Goal: Task Accomplishment & Management: Complete application form

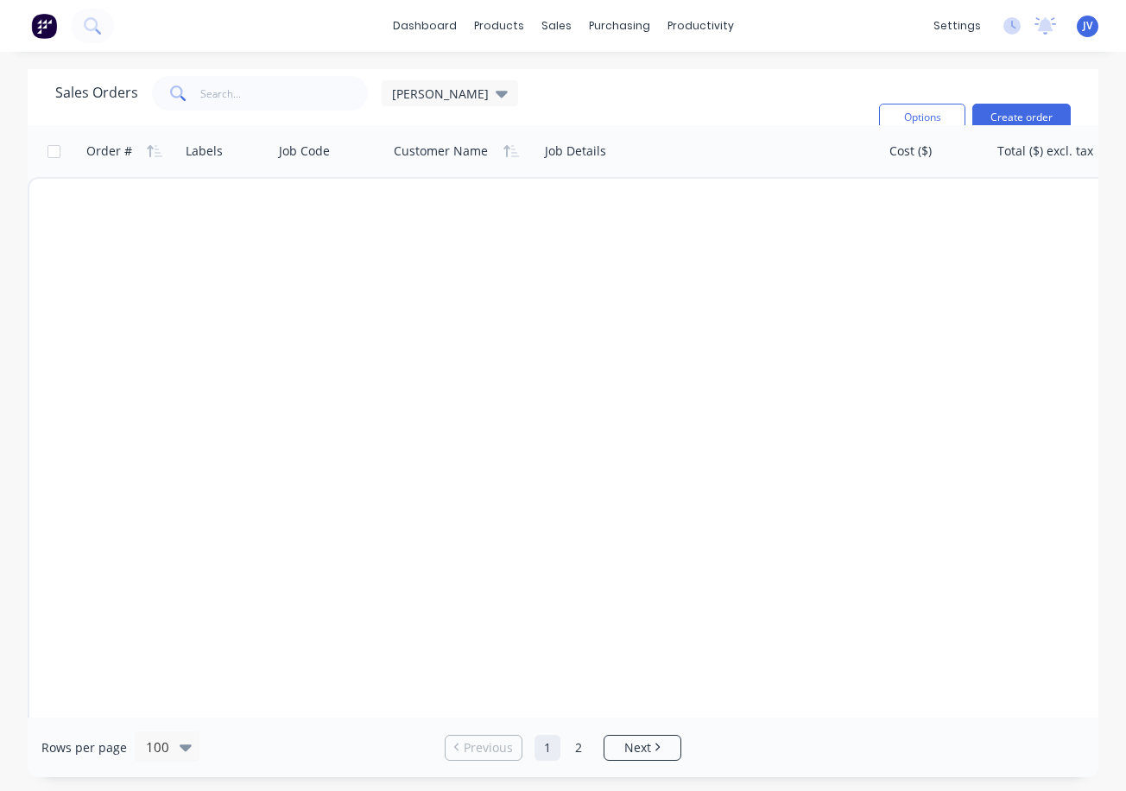
scroll to position [3368, 0]
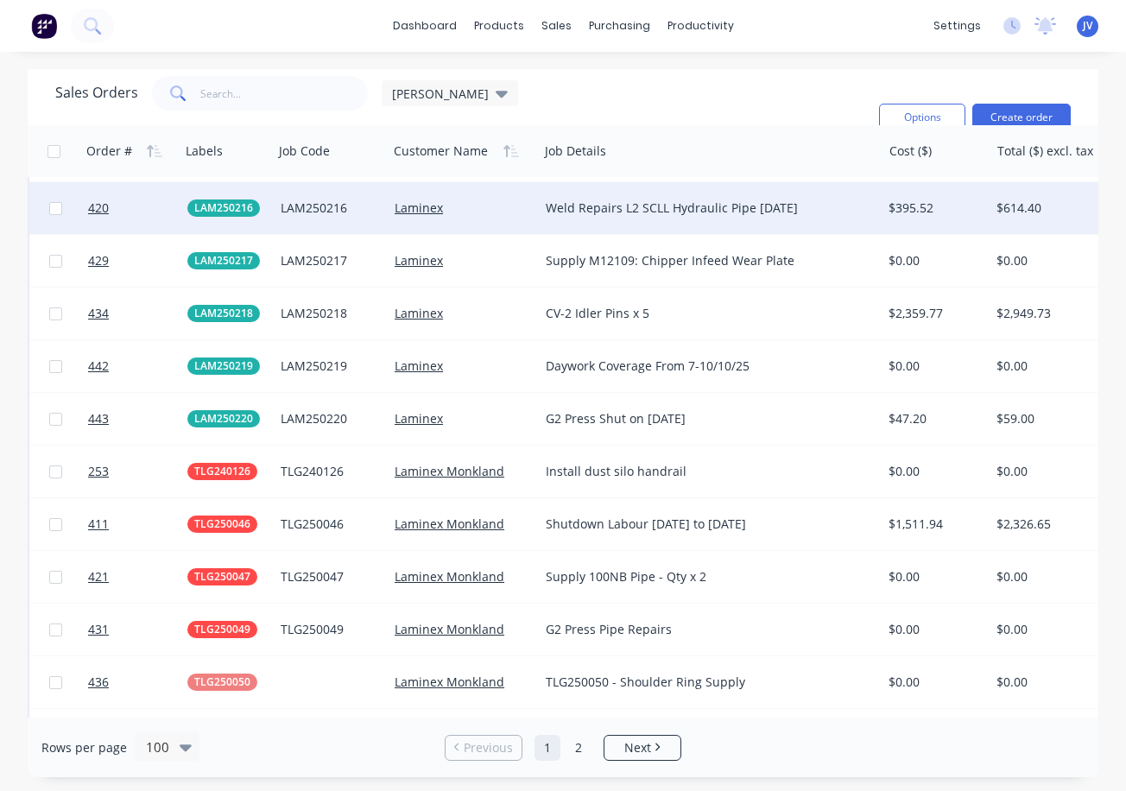
click at [933, 227] on div "$395.52" at bounding box center [936, 208] width 108 height 52
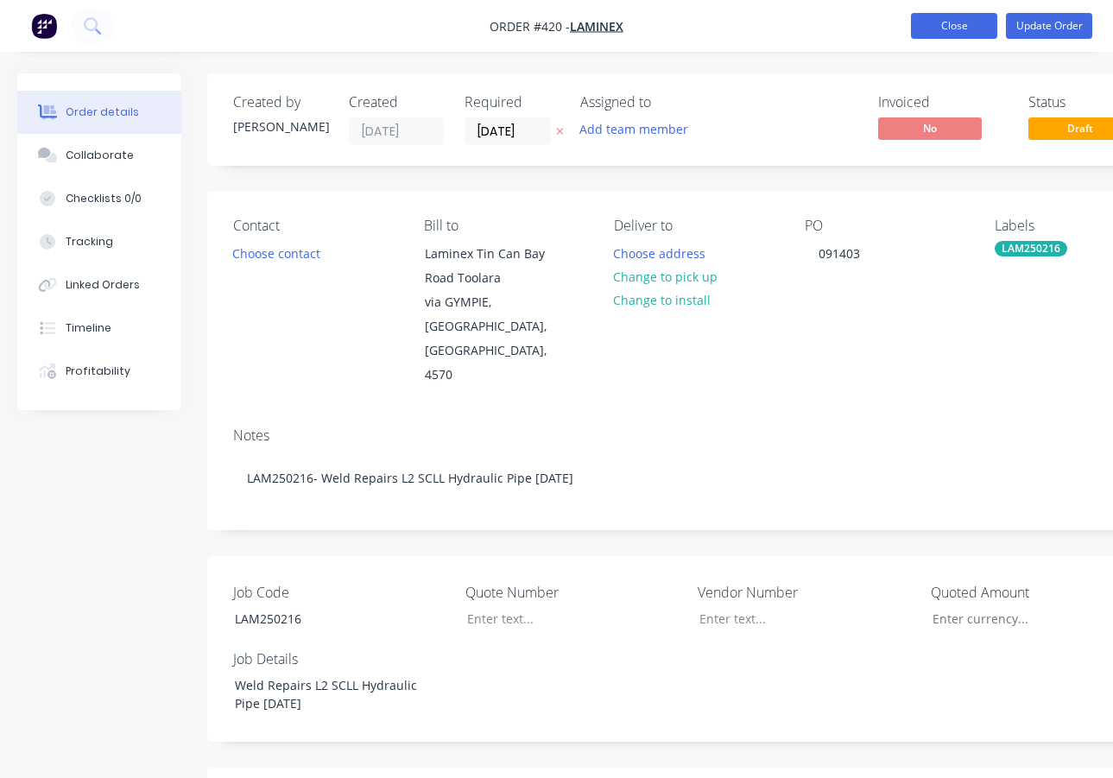
click at [959, 33] on button "Close" at bounding box center [954, 26] width 86 height 26
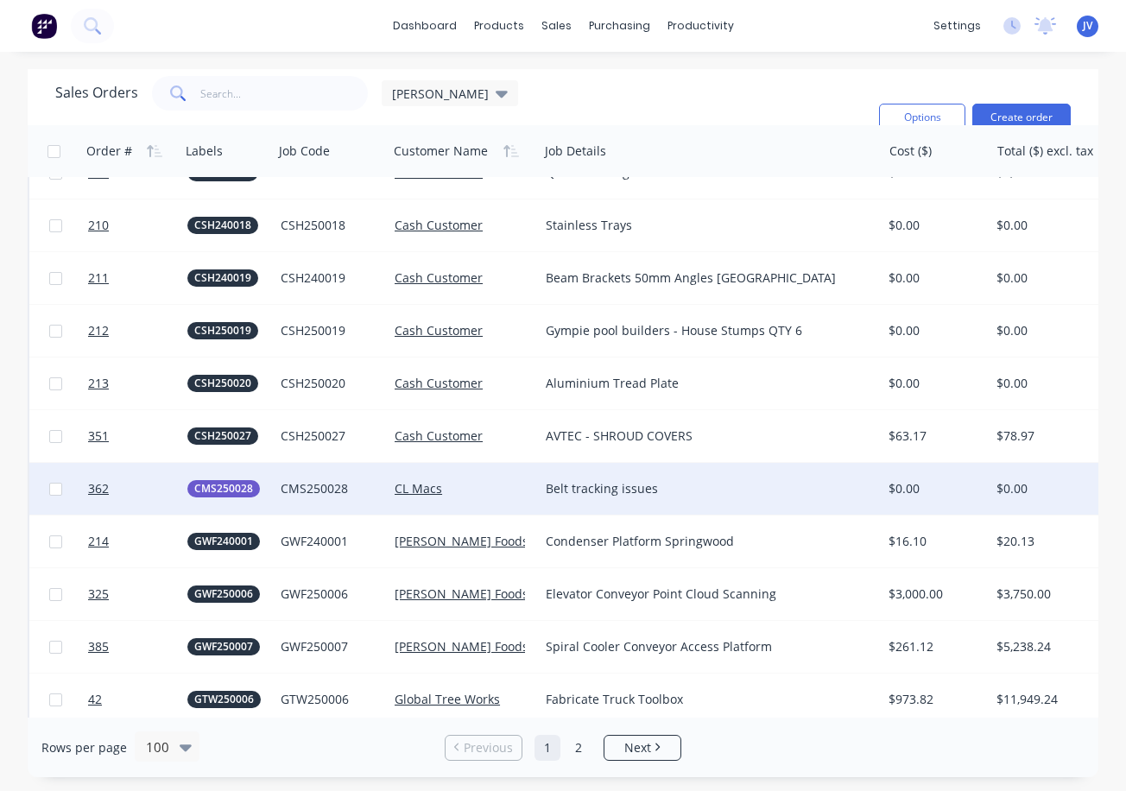
scroll to position [1295, 0]
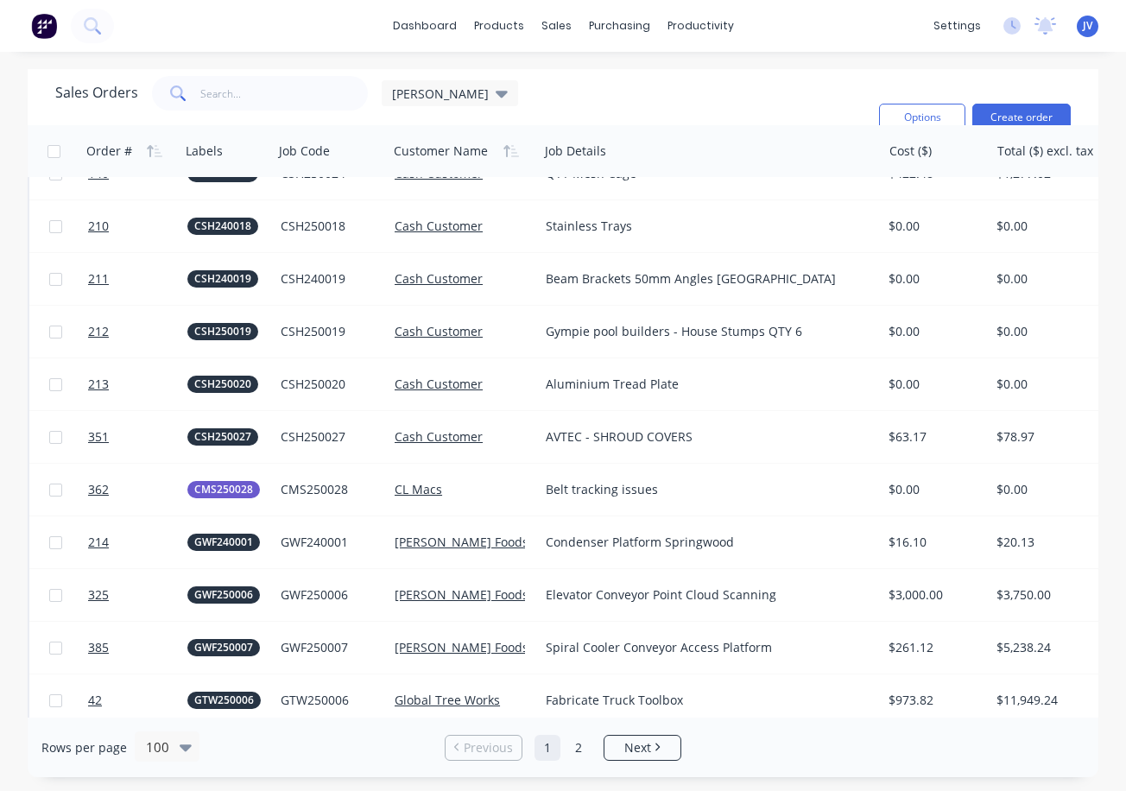
drag, startPoint x: 1099, startPoint y: 299, endPoint x: 1122, endPoint y: 463, distance: 165.6
click at [1122, 463] on div "Sales Orders [PERSON_NAME]: Status Sorting: Customer Name, Order # Reset Option…" at bounding box center [563, 423] width 1126 height 708
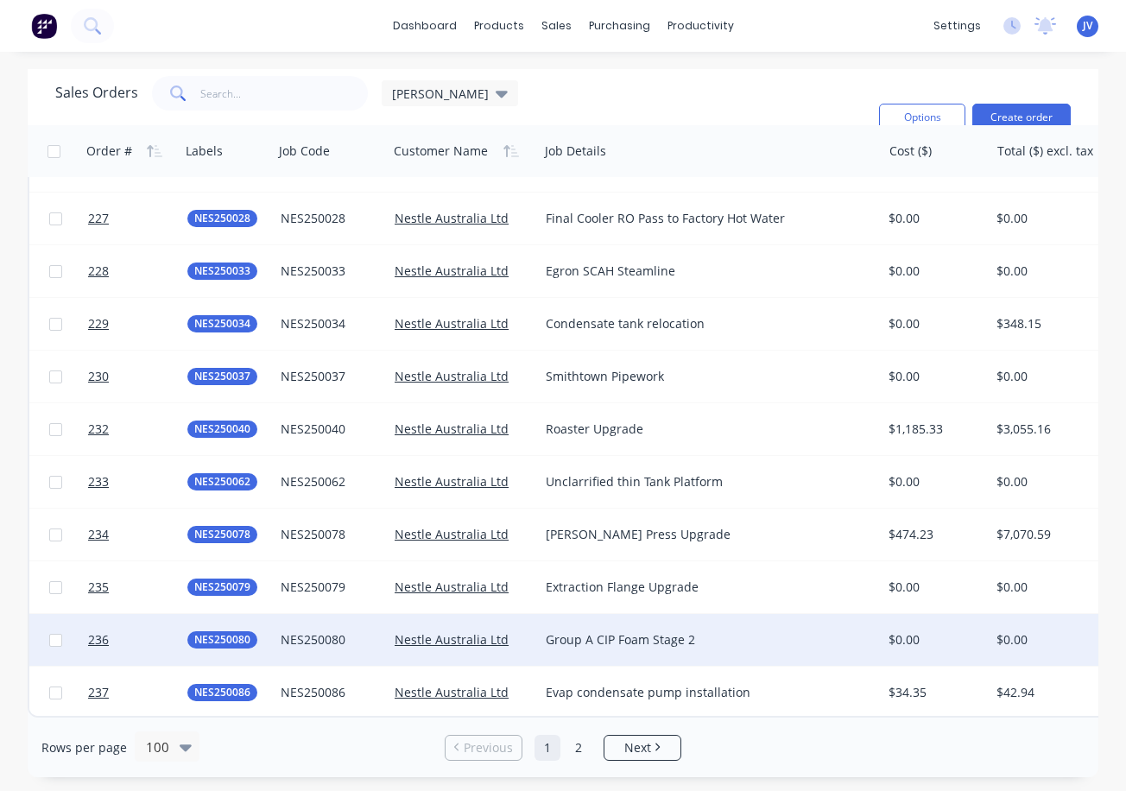
scroll to position [4736, 0]
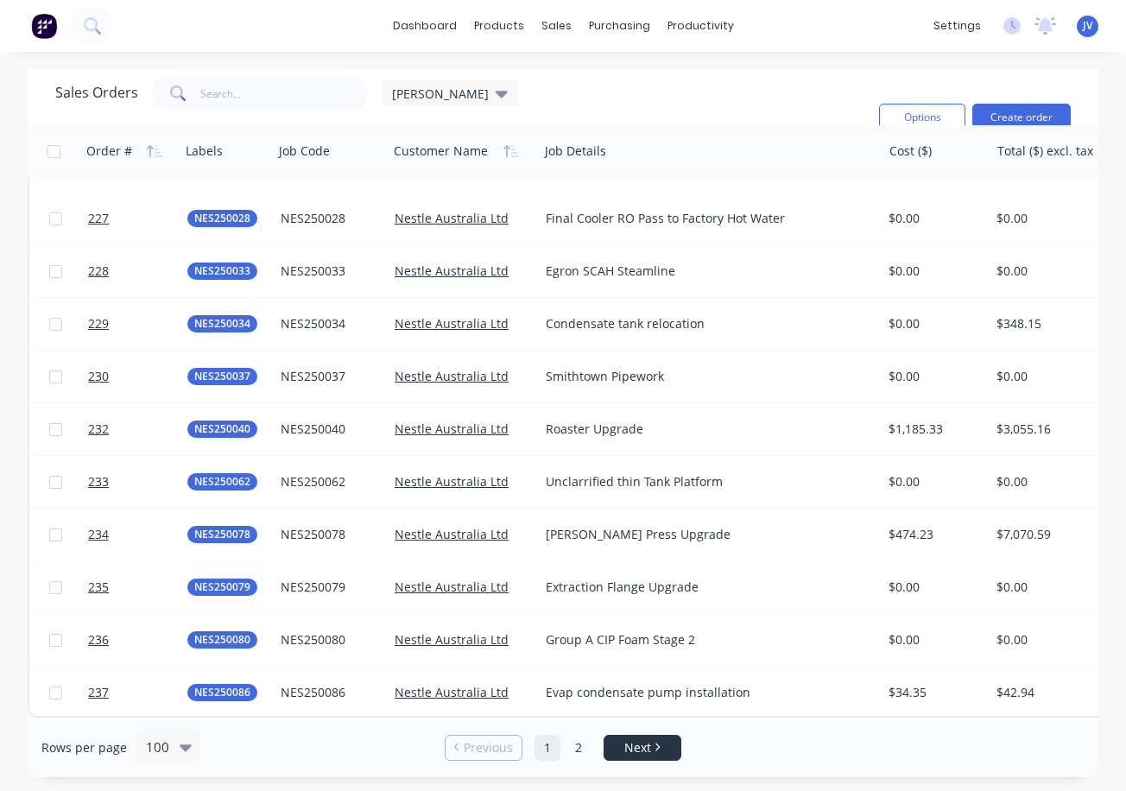
click at [637, 744] on span "Next" at bounding box center [637, 747] width 27 height 17
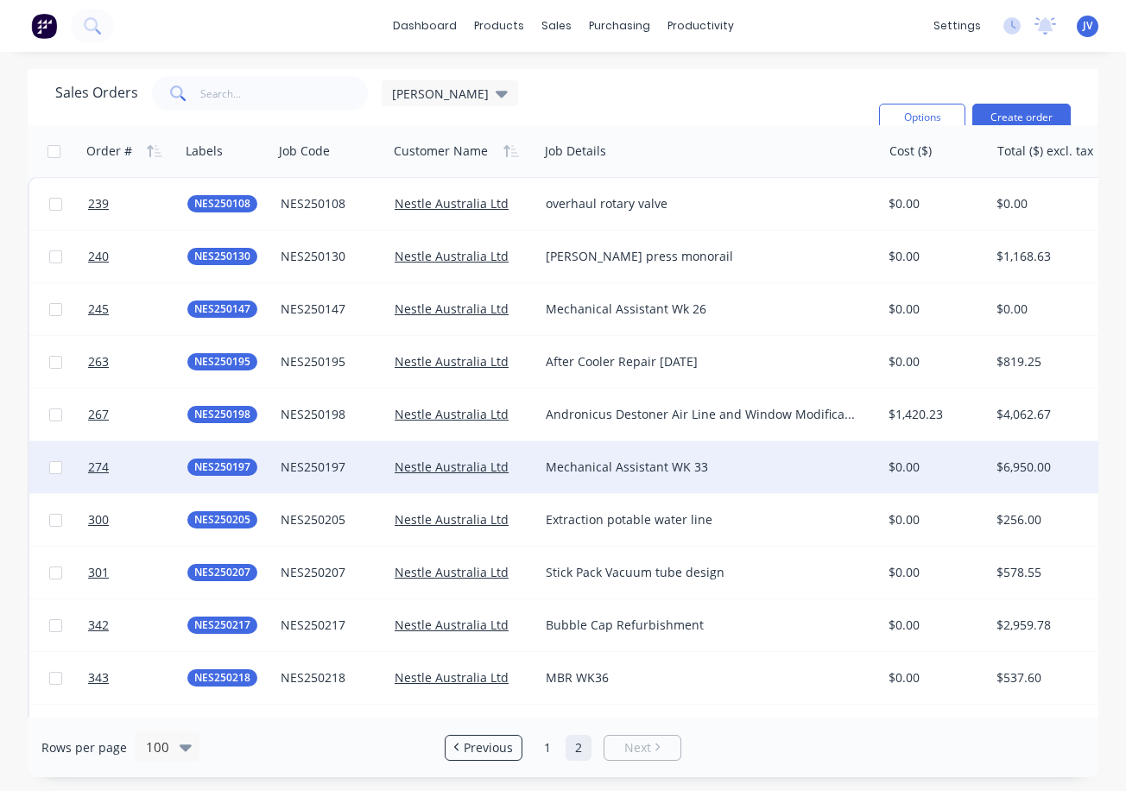
scroll to position [0, 0]
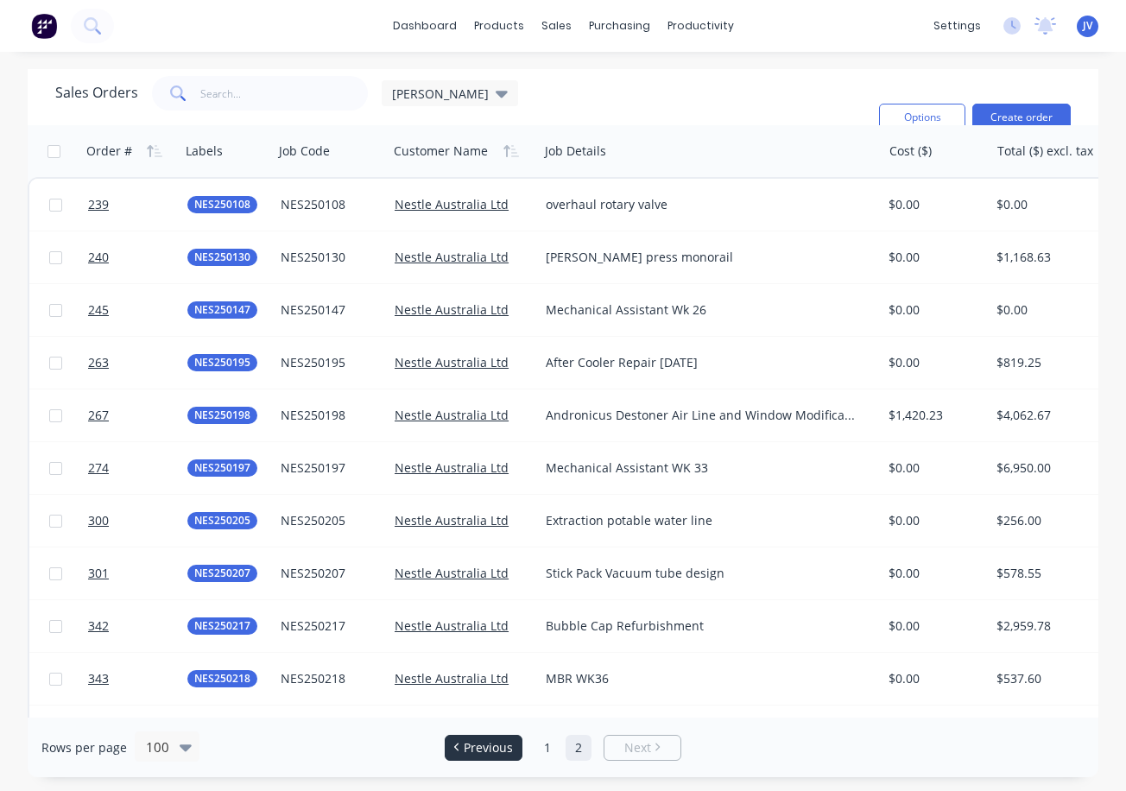
click at [482, 751] on span "Previous" at bounding box center [488, 747] width 49 height 17
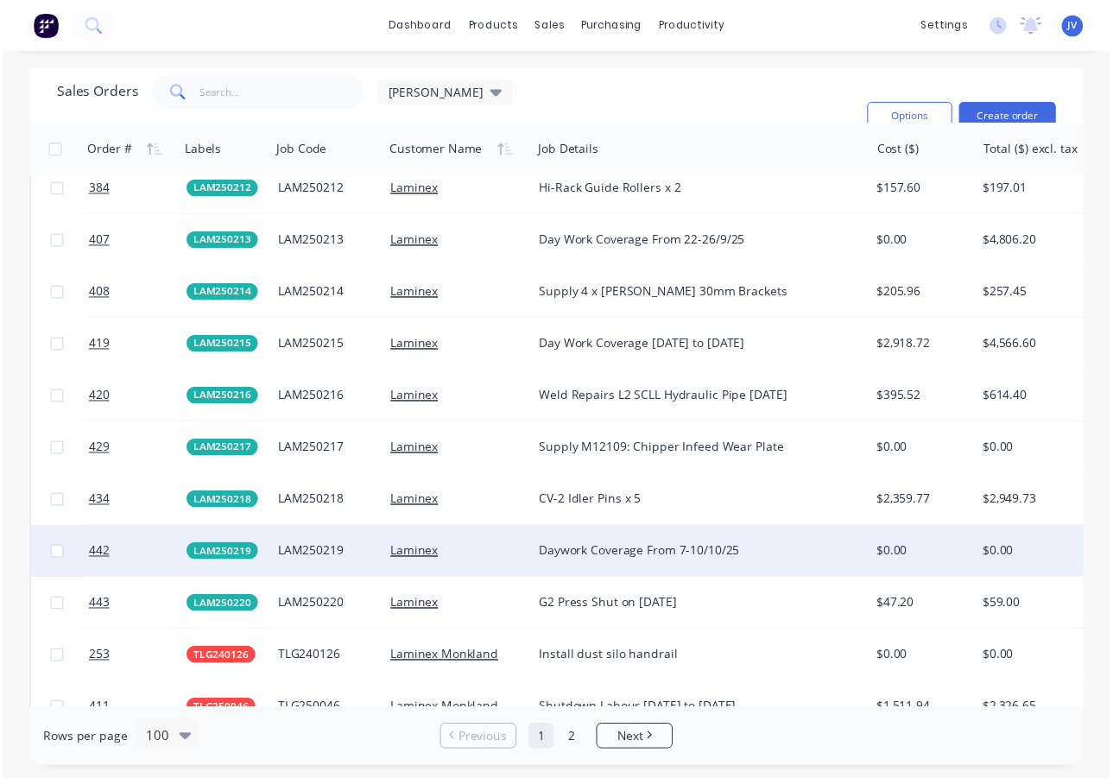
scroll to position [3172, 0]
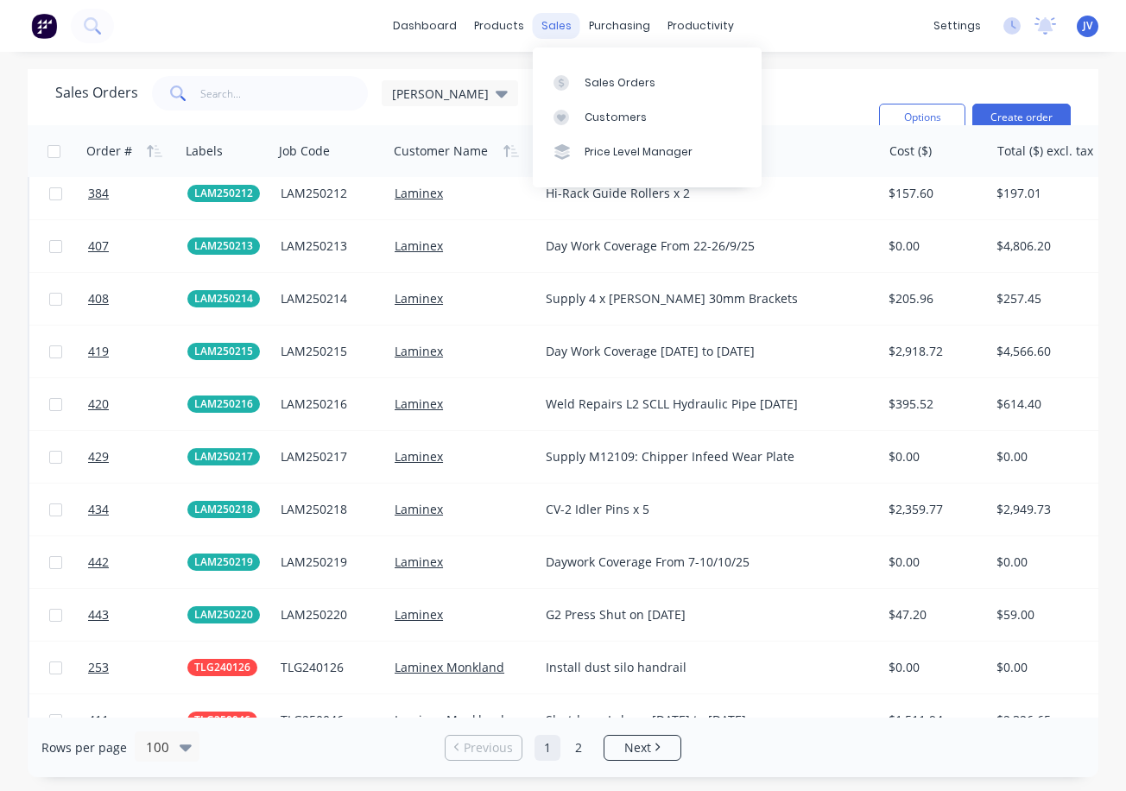
click at [548, 28] on div "sales" at bounding box center [556, 26] width 47 height 26
click at [626, 80] on div "Sales Orders" at bounding box center [620, 83] width 71 height 16
click at [1018, 112] on button "Create order" at bounding box center [1021, 118] width 98 height 28
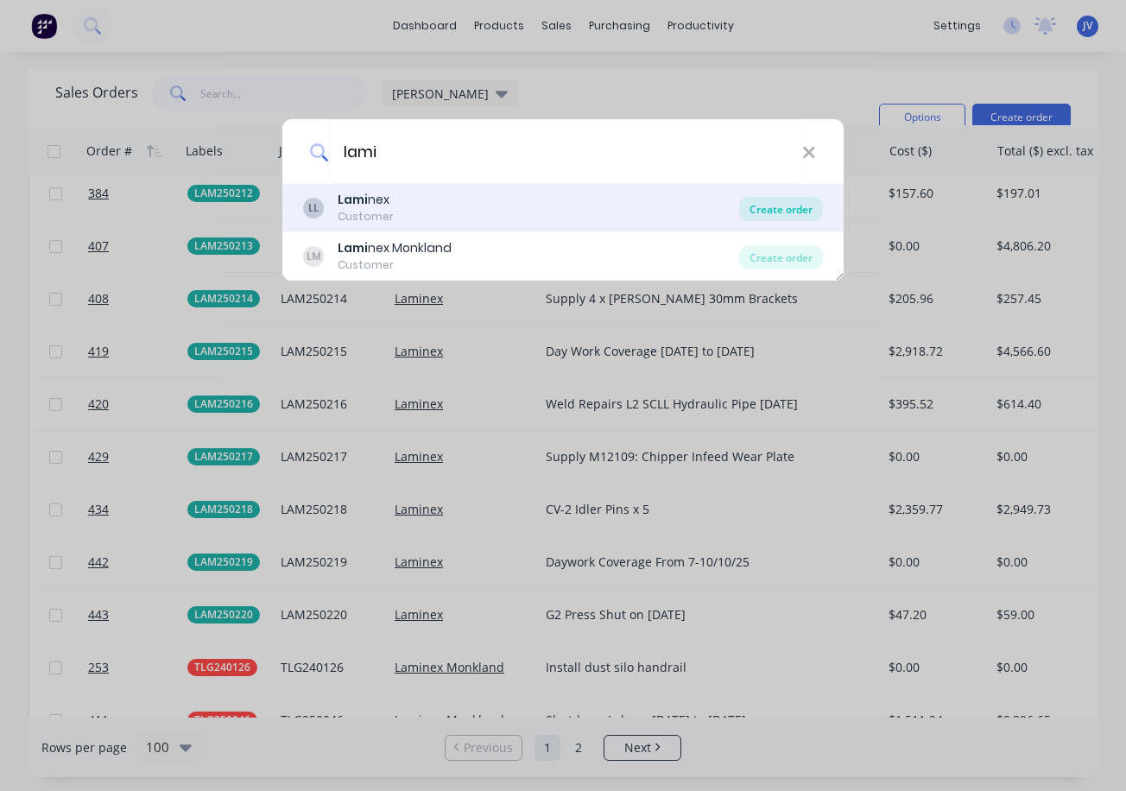
type input "lami"
click at [798, 205] on div "Create order" at bounding box center [781, 209] width 84 height 24
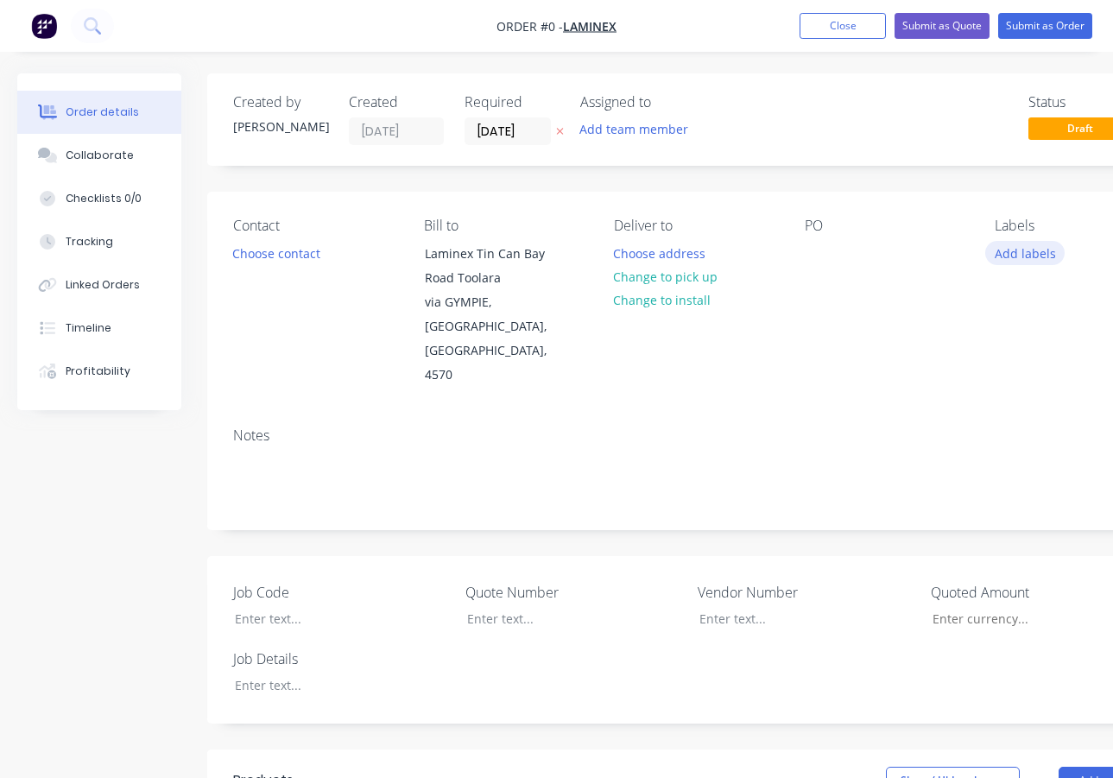
click at [1012, 254] on button "Add labels" at bounding box center [1024, 252] width 79 height 23
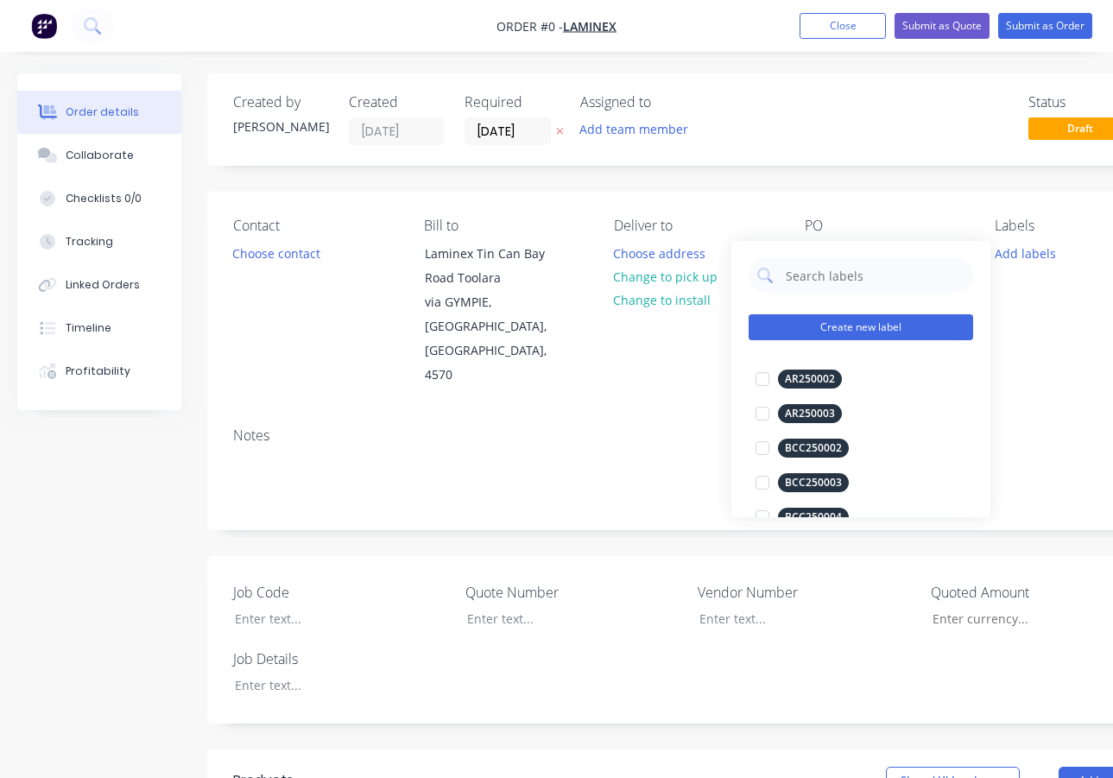
click at [858, 330] on button "Create new label" at bounding box center [861, 327] width 225 height 26
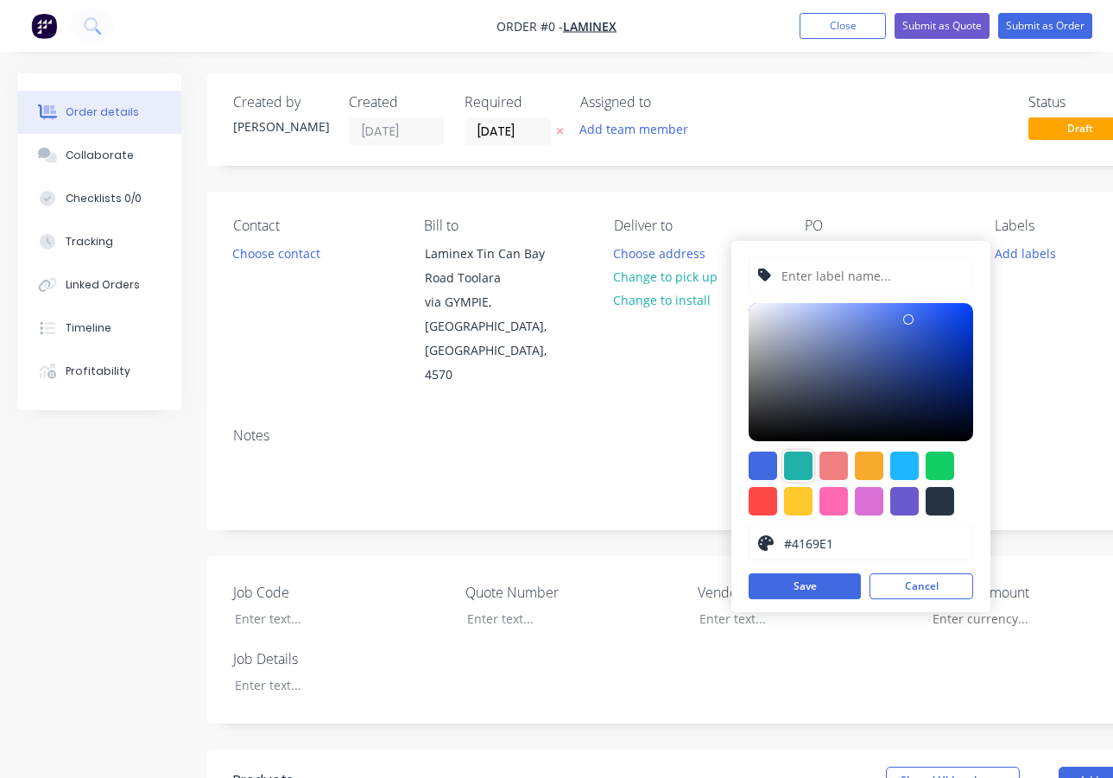
click at [796, 458] on div at bounding box center [798, 466] width 28 height 28
type input "#20B2AA"
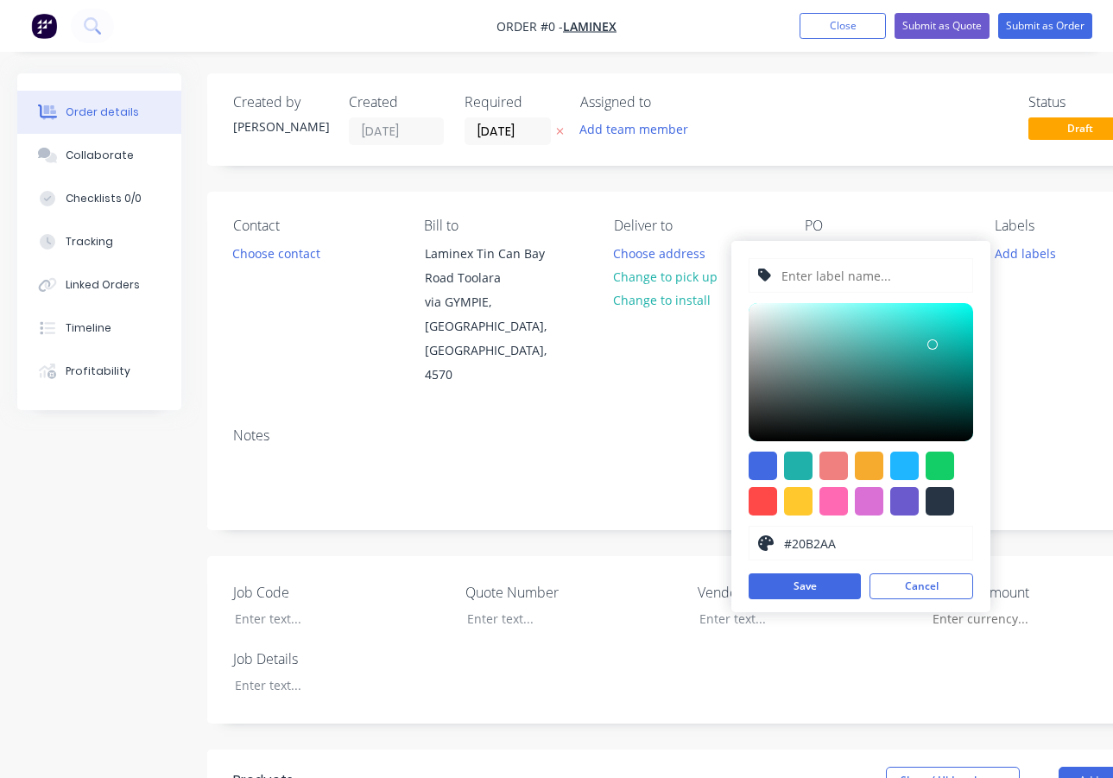
click at [811, 277] on input "text" at bounding box center [872, 275] width 184 height 33
type input "LAM250221"
click at [787, 585] on button "Save" at bounding box center [805, 586] width 112 height 26
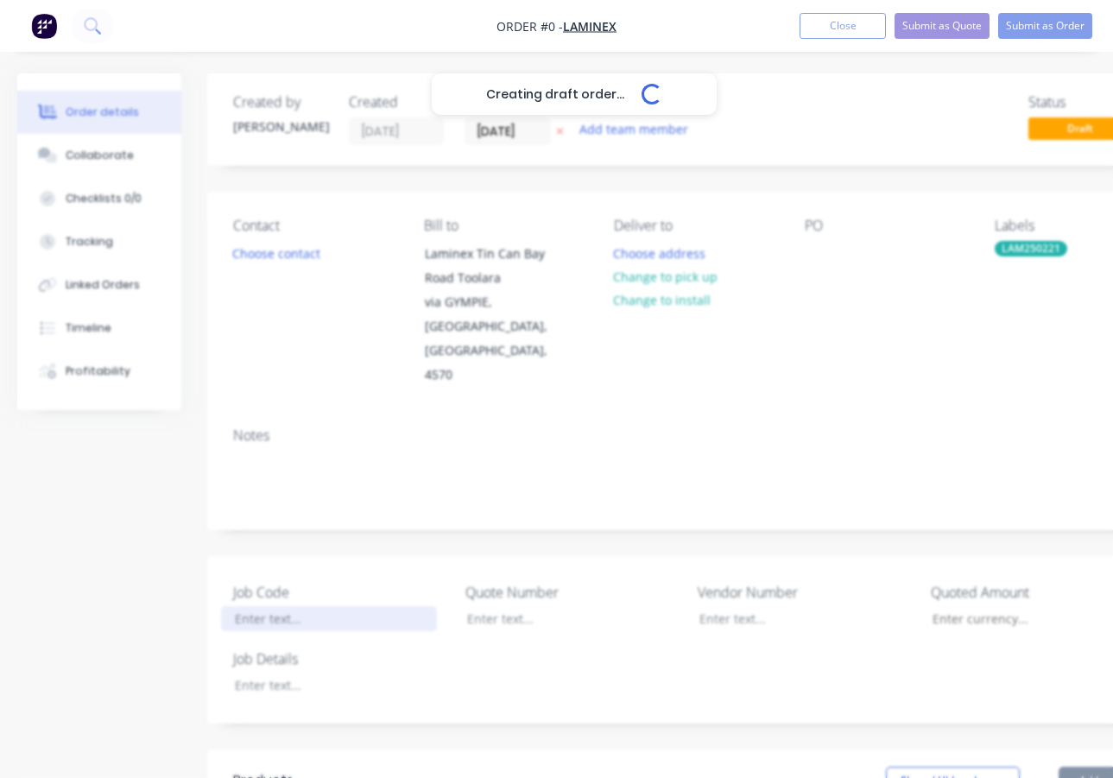
click at [308, 576] on div "Creating draft order... Loading... Order details Collaborate Checklists 0/0 Tra…" at bounding box center [600, 691] width 1201 height 1237
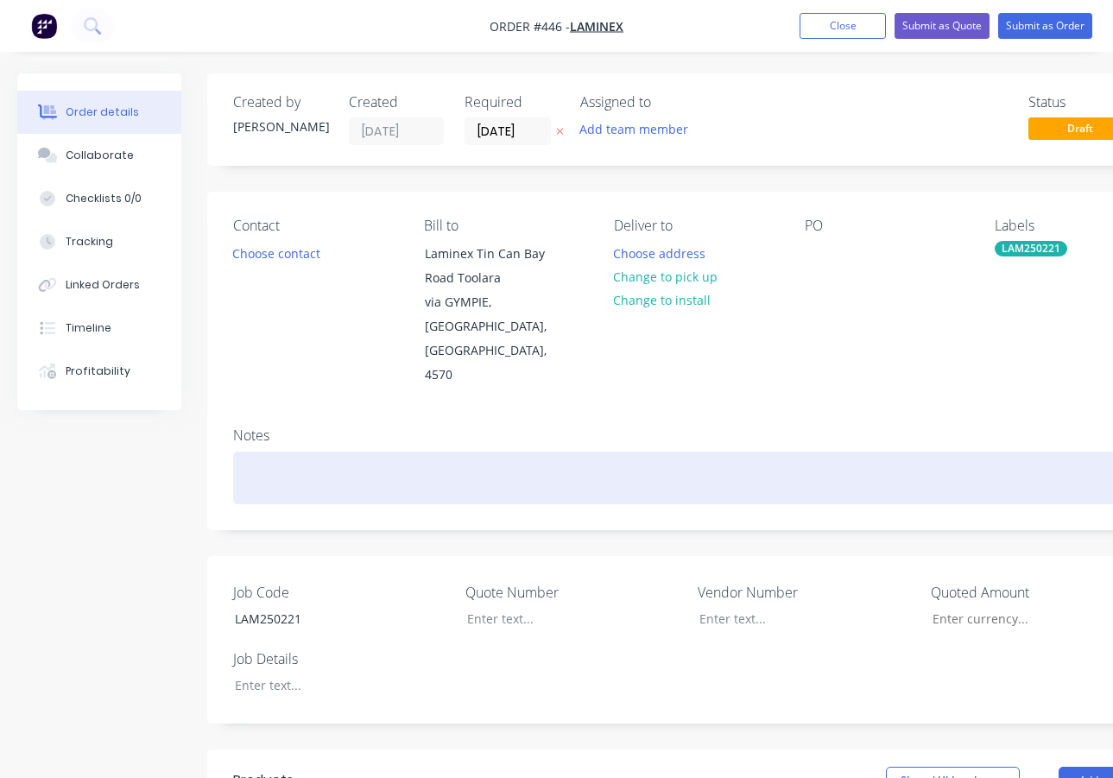
click at [246, 452] on div at bounding box center [695, 478] width 925 height 53
click at [504, 452] on div "LAM250221- L1 SCLL Shut on [DATE]" at bounding box center [695, 478] width 925 height 53
drag, startPoint x: 492, startPoint y: 428, endPoint x: 322, endPoint y: 426, distance: 170.1
click at [322, 452] on div "LAM250221- L1 SCLL Shut on [DATE]" at bounding box center [695, 478] width 925 height 53
copy div "L1 SCLL Shut on [DATE]"
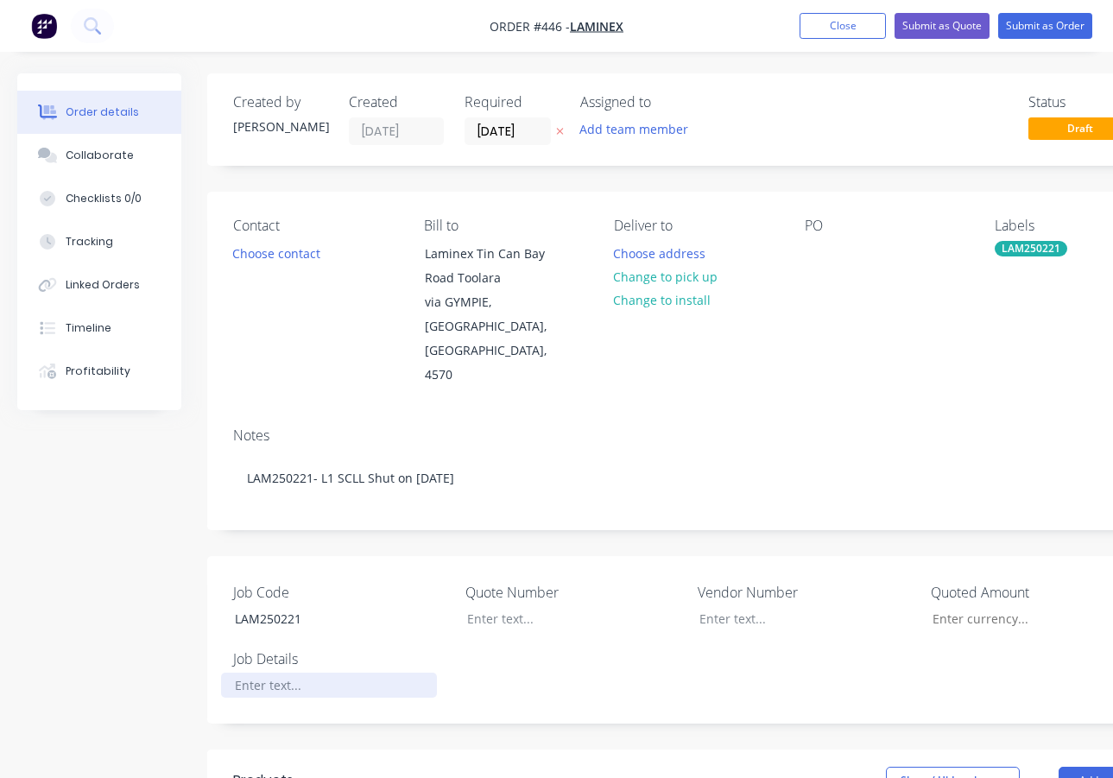
paste div
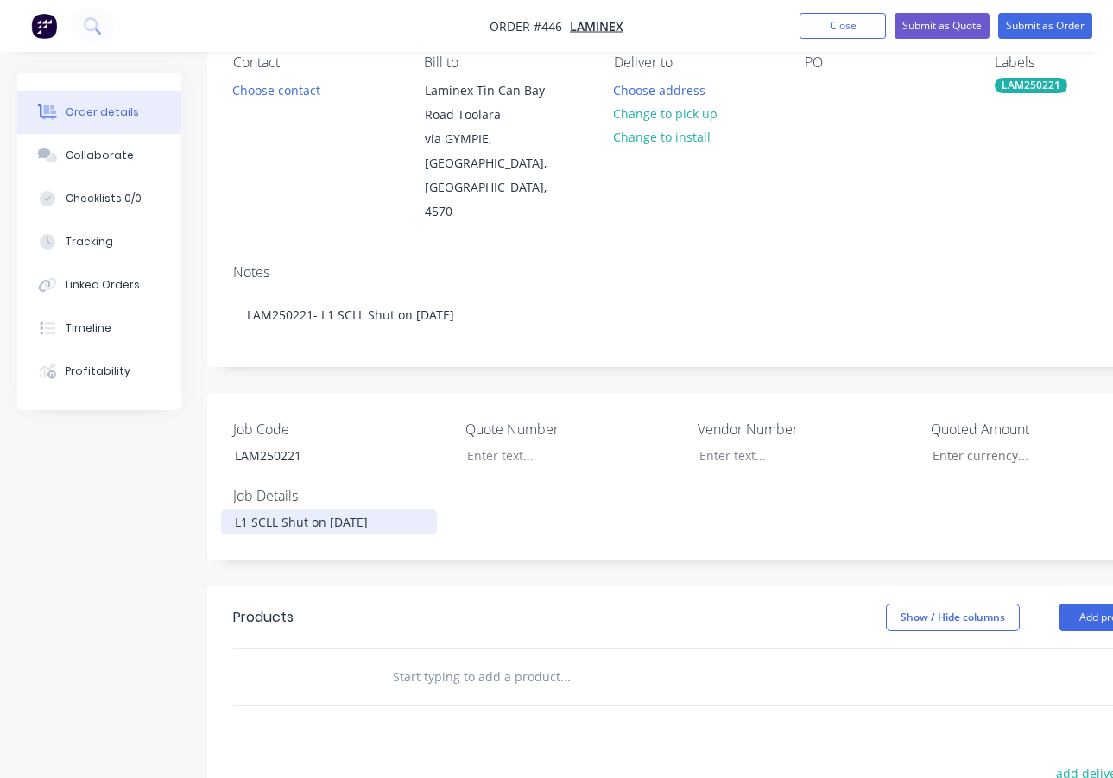
scroll to position [259, 0]
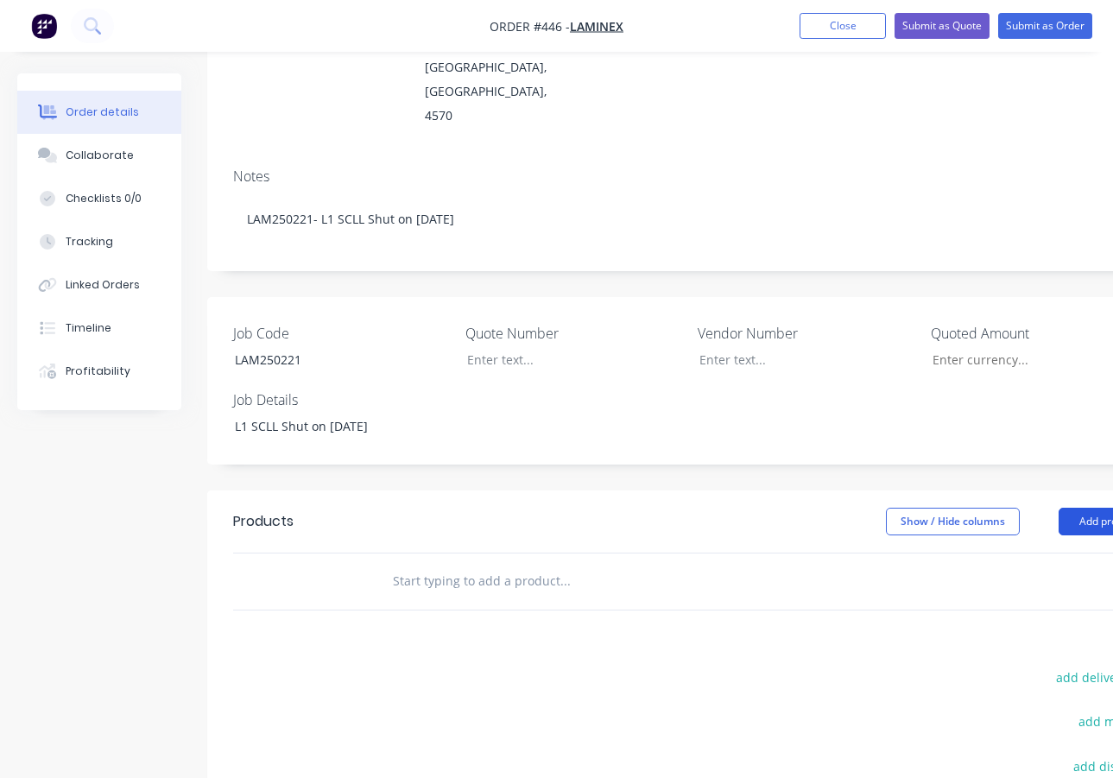
click at [1092, 508] on button "Add product" at bounding box center [1108, 522] width 99 height 28
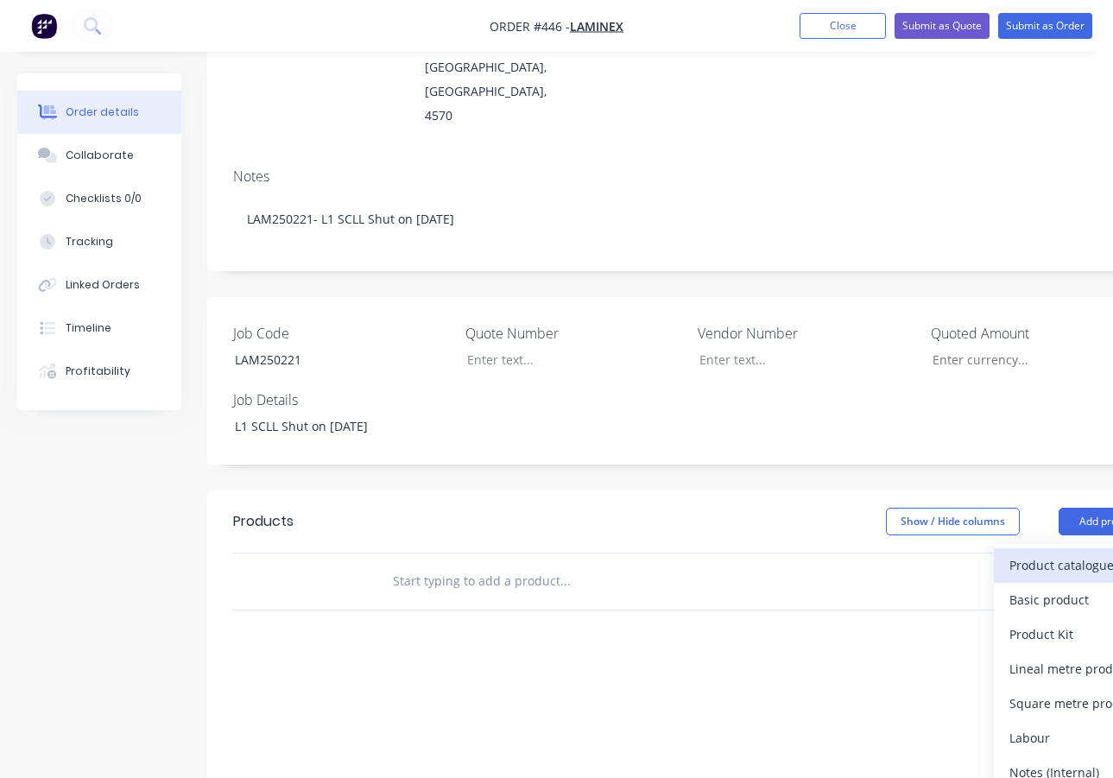
click at [1054, 553] on div "Product catalogue" at bounding box center [1076, 565] width 133 height 25
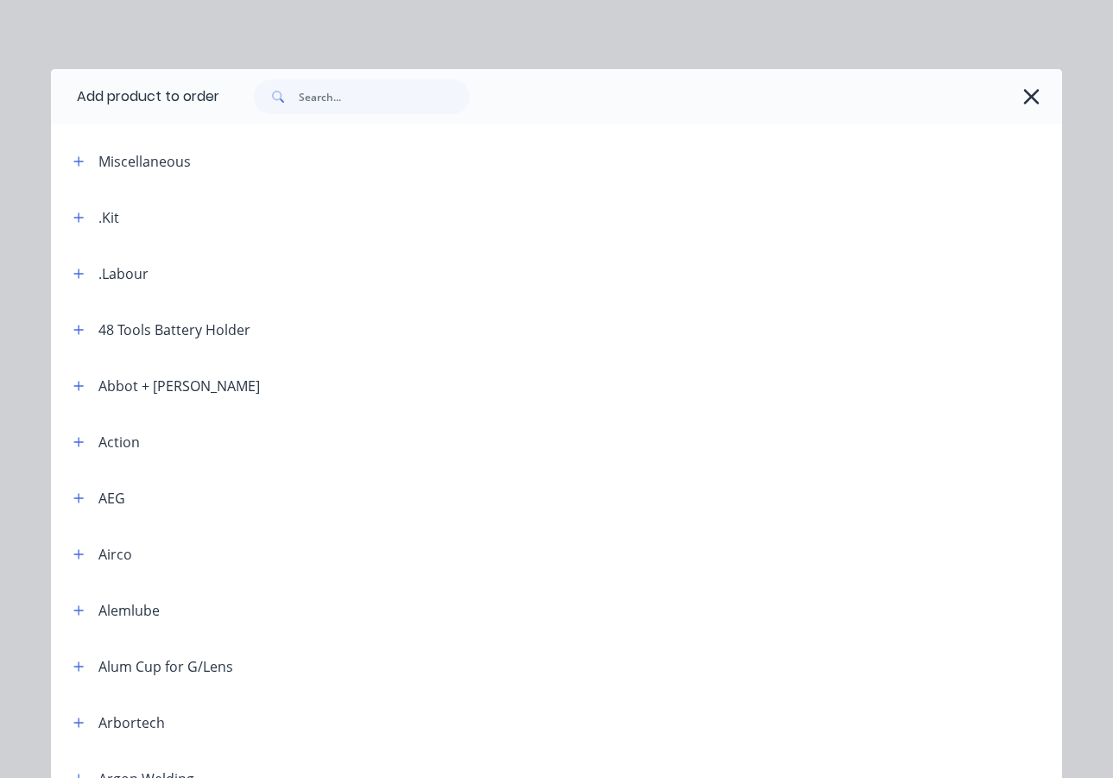
click at [104, 223] on div ".Kit" at bounding box center [108, 217] width 21 height 21
click at [73, 216] on icon "button" at bounding box center [78, 218] width 10 height 12
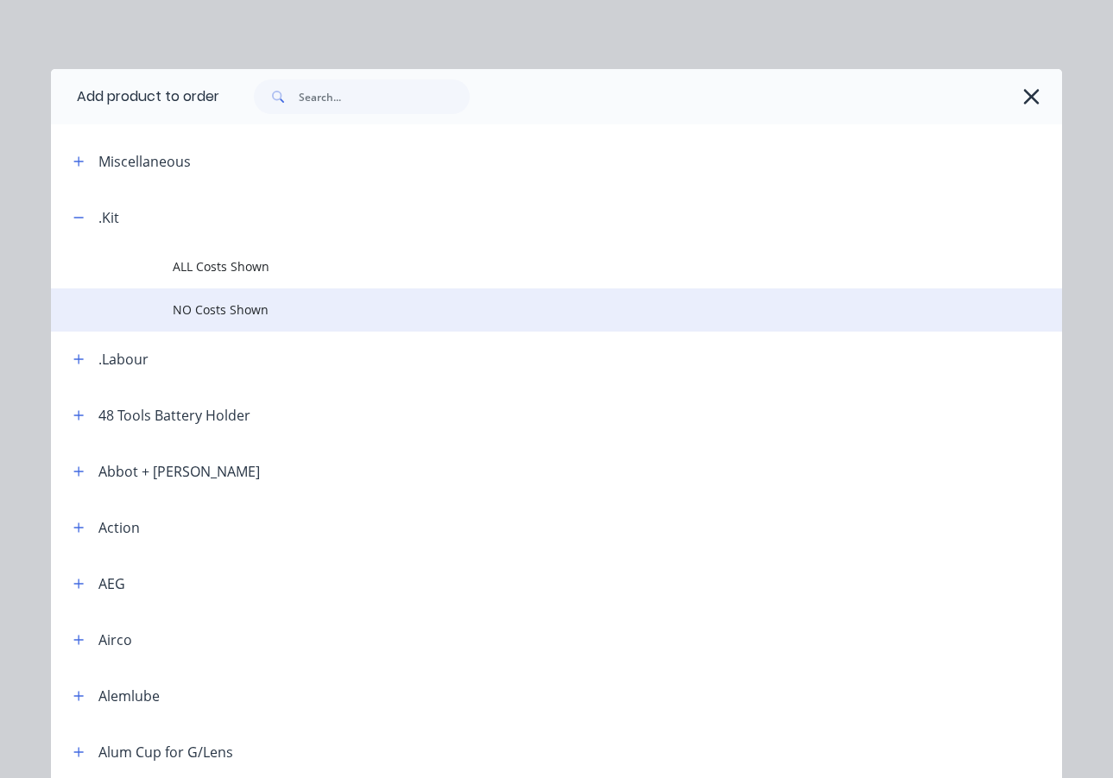
click at [204, 307] on span "NO Costs Shown" at bounding box center [529, 310] width 712 height 18
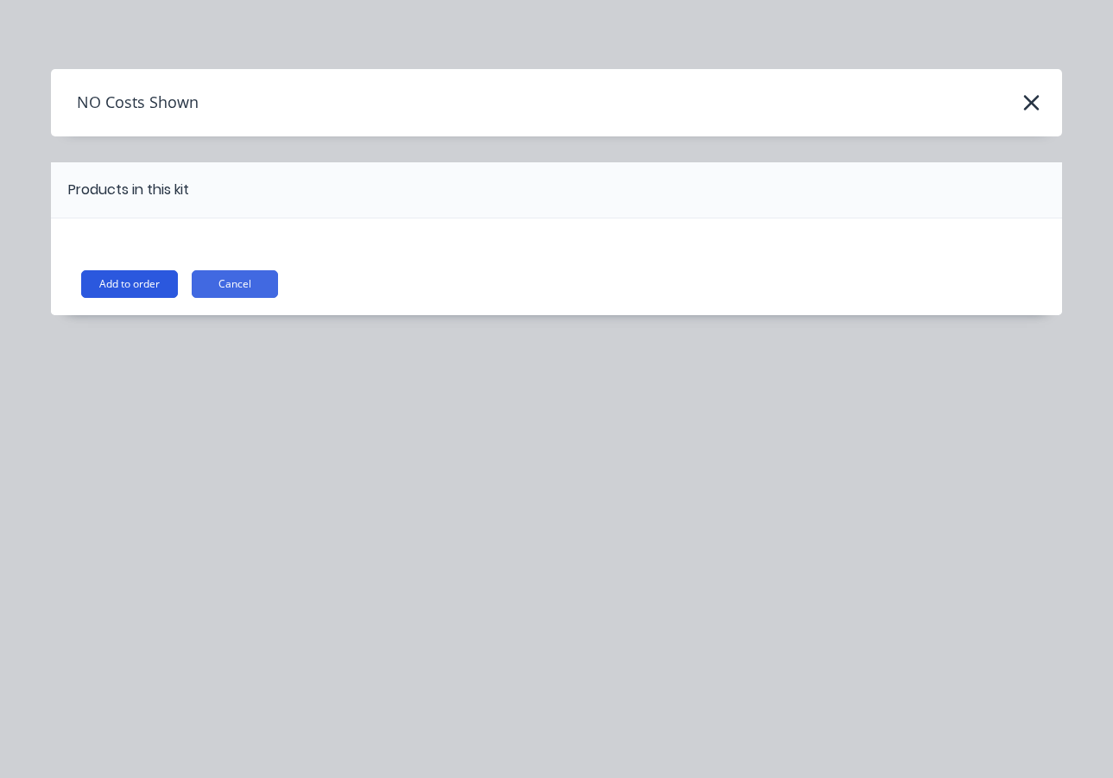
click at [146, 284] on button "Add to order" at bounding box center [129, 284] width 97 height 28
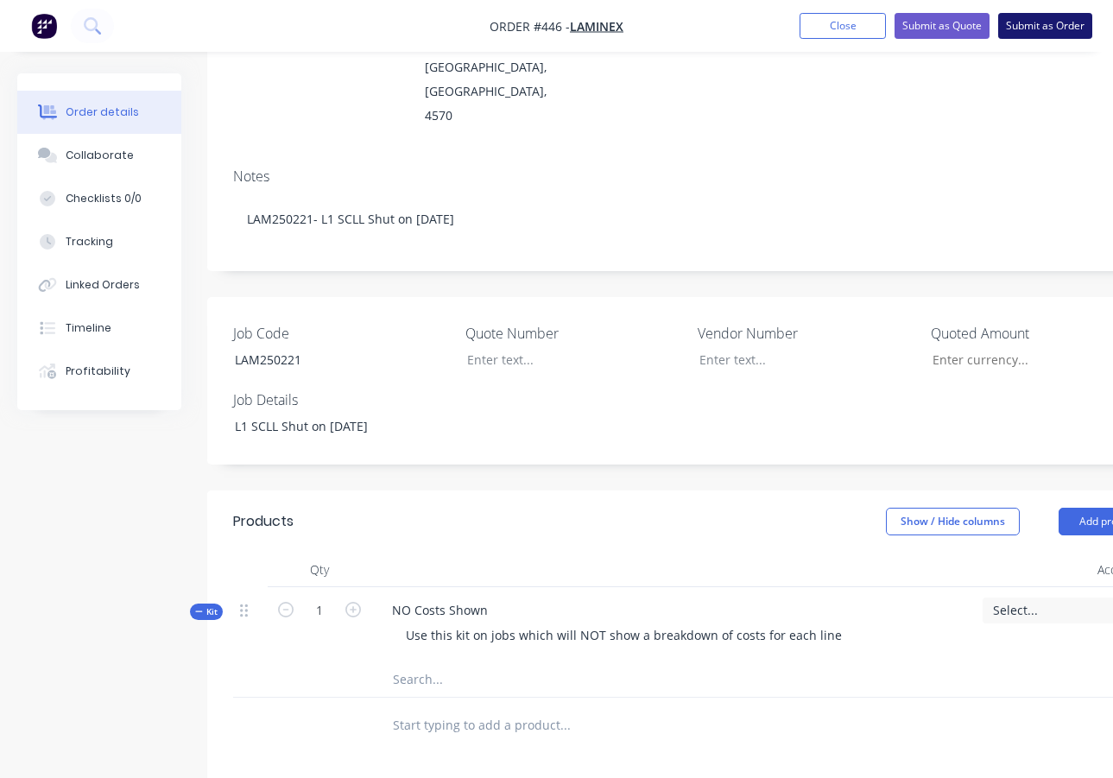
click at [1041, 20] on button "Submit as Order" at bounding box center [1045, 26] width 94 height 26
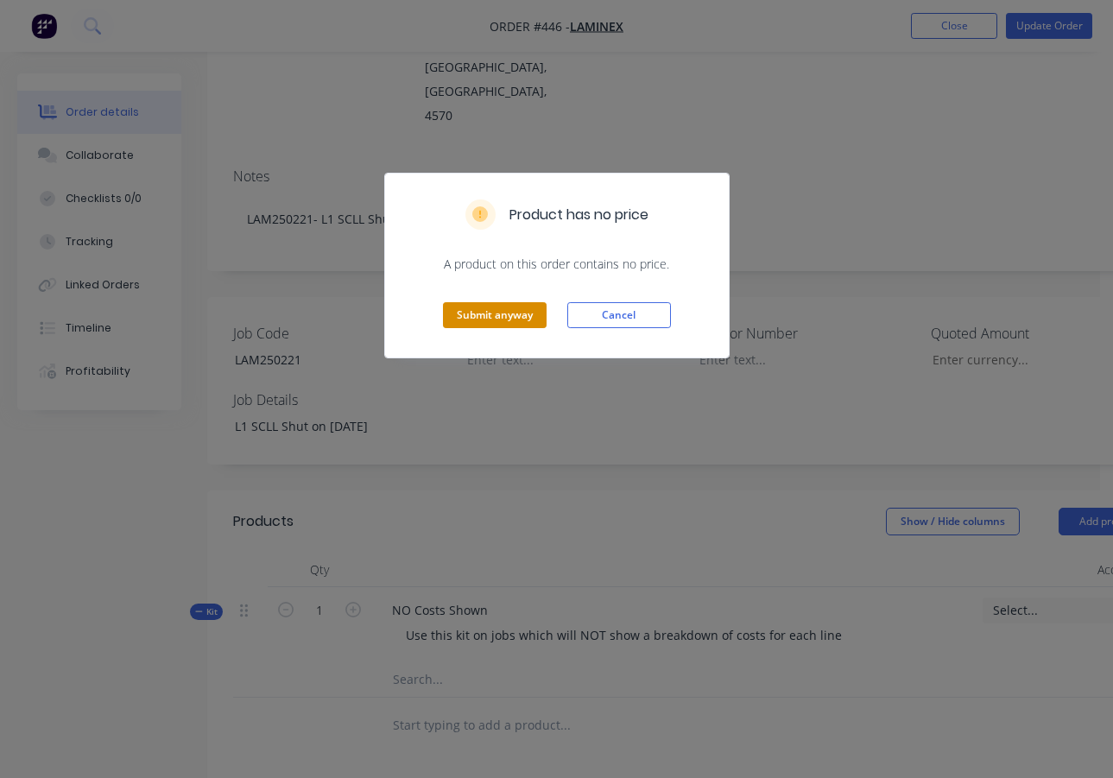
click at [518, 319] on button "Submit anyway" at bounding box center [495, 315] width 104 height 26
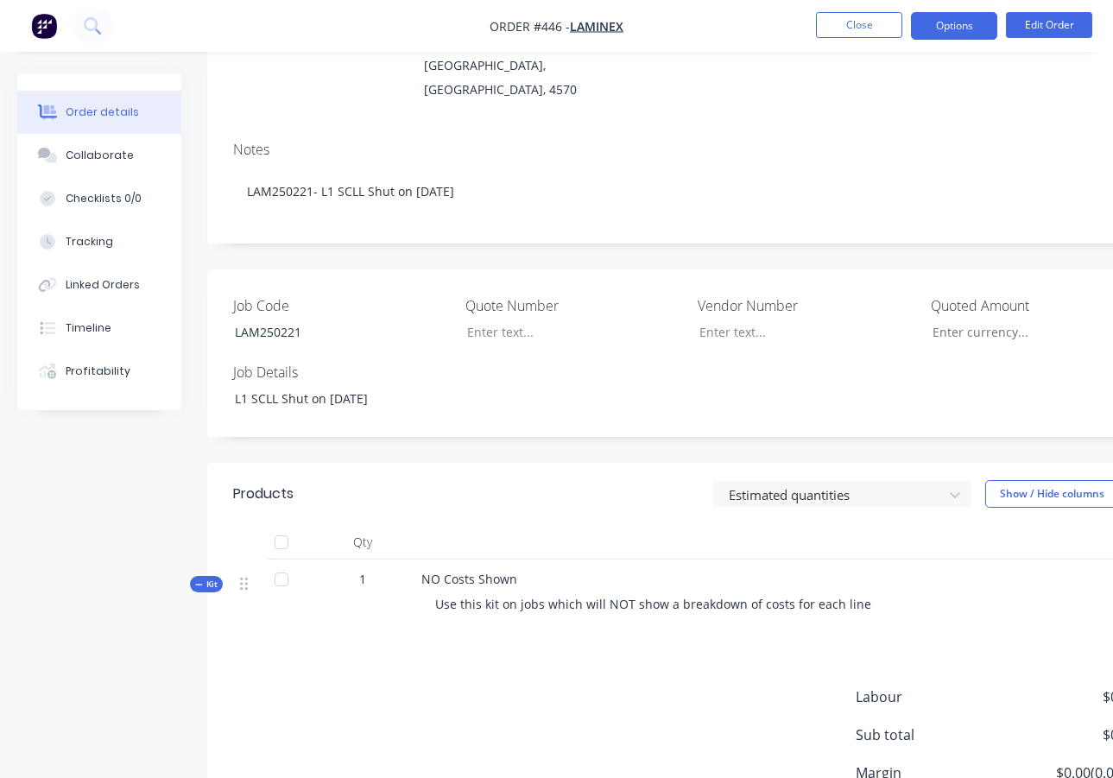
click at [958, 32] on button "Options" at bounding box center [954, 26] width 86 height 28
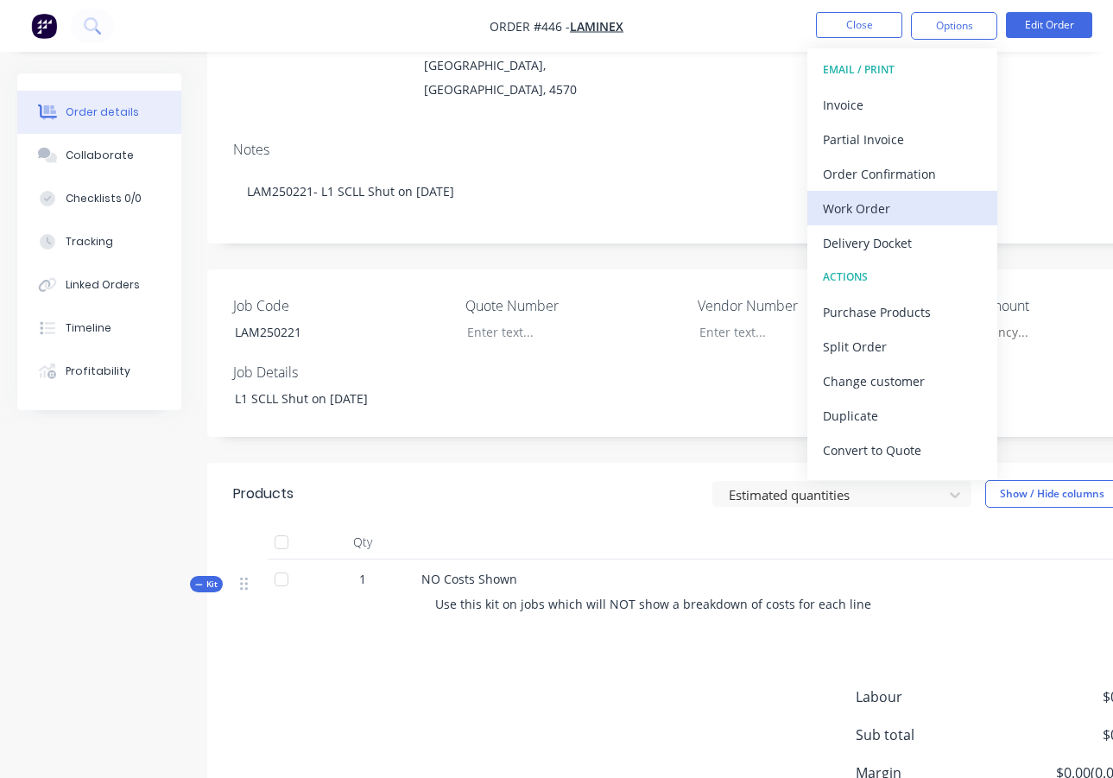
click at [861, 210] on div "Work Order" at bounding box center [902, 208] width 159 height 25
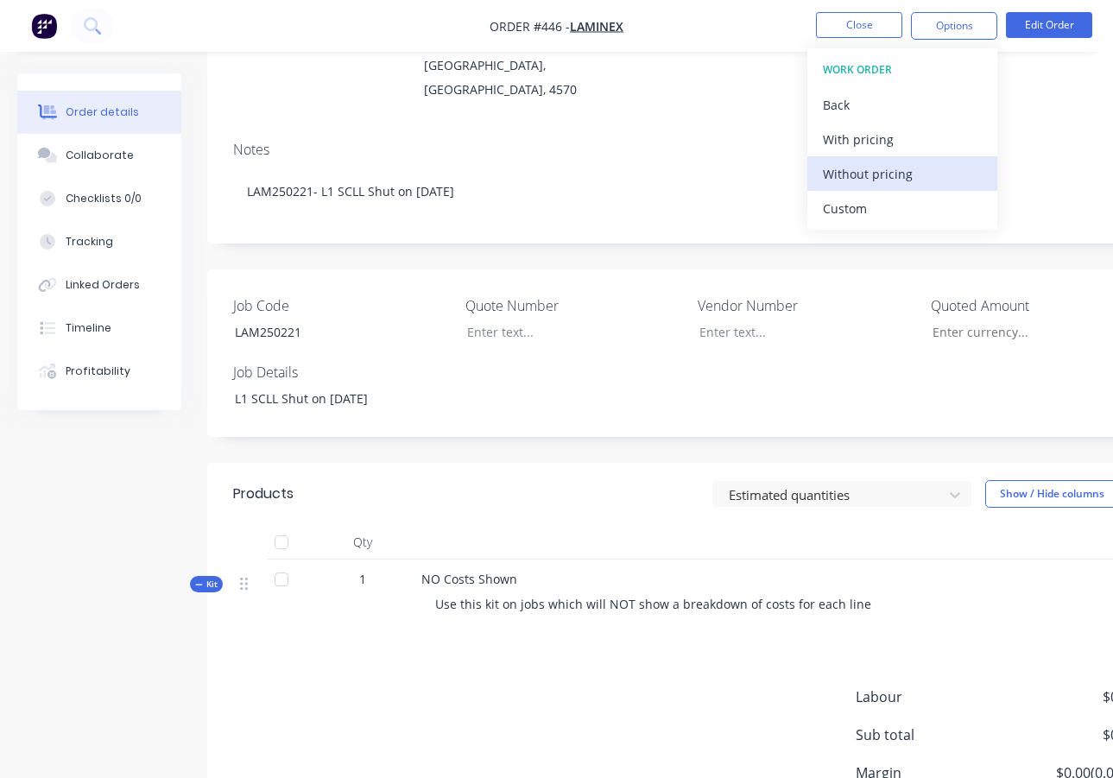
click at [892, 174] on div "Without pricing" at bounding box center [902, 173] width 159 height 25
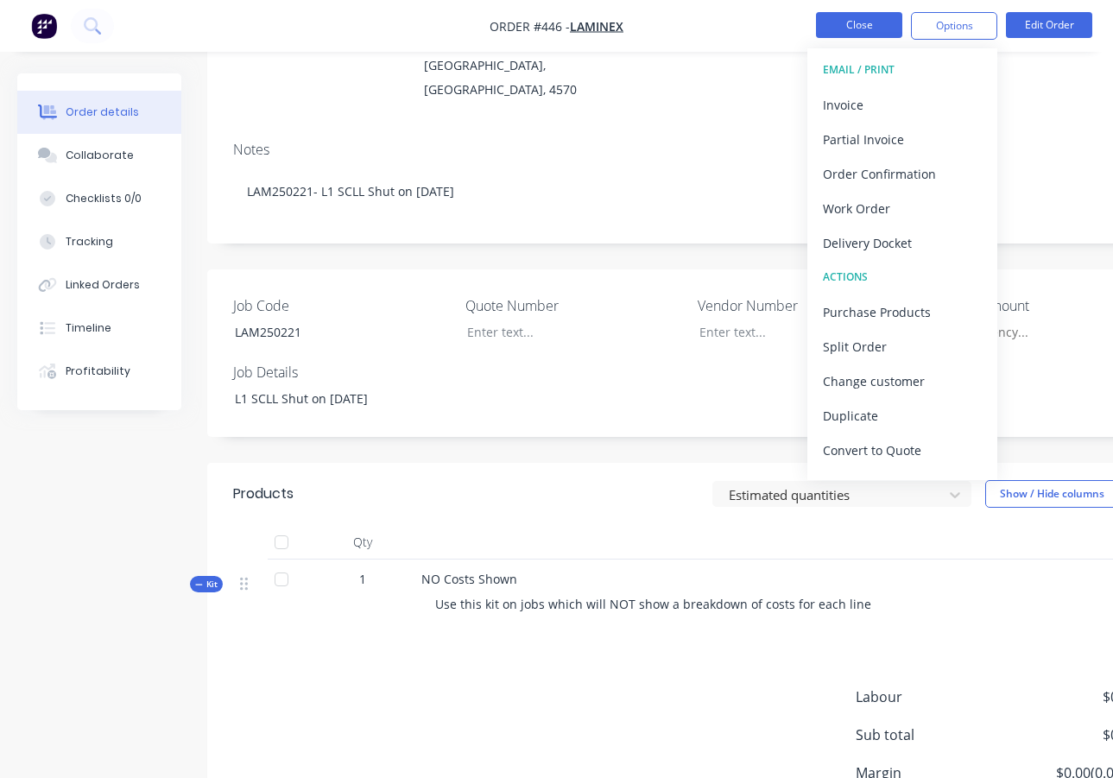
click at [873, 23] on button "Close" at bounding box center [859, 25] width 86 height 26
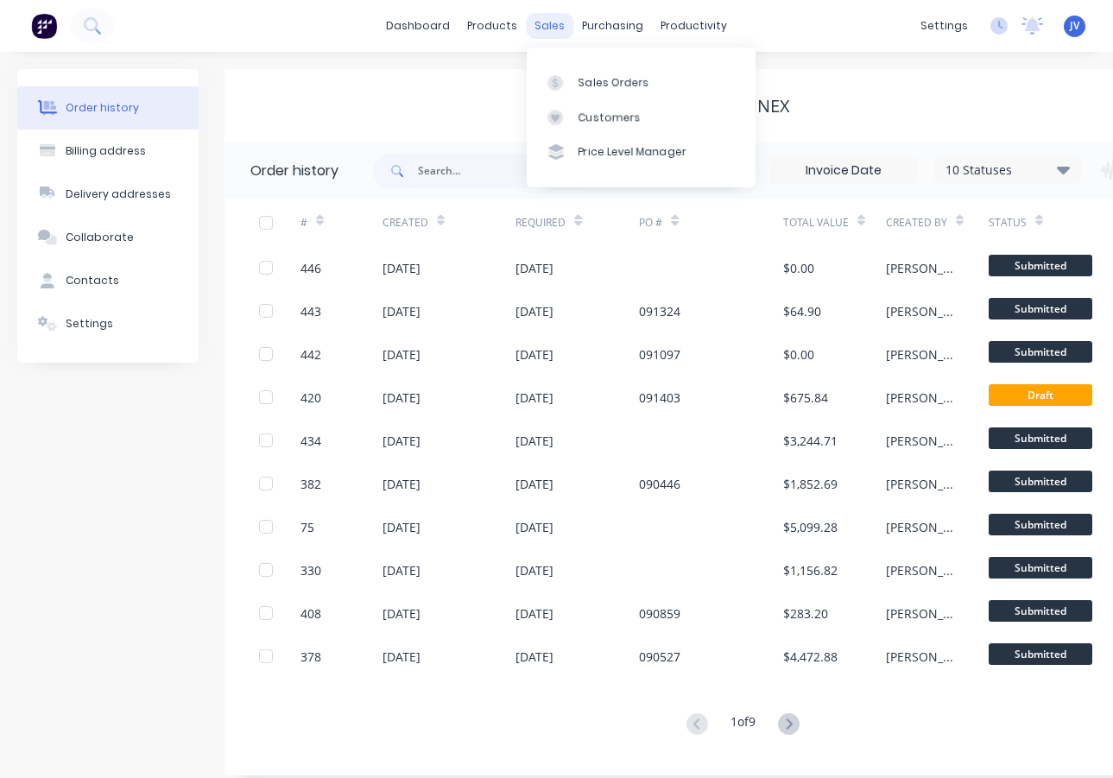
click at [546, 23] on div "sales" at bounding box center [549, 26] width 47 height 26
click at [598, 84] on div "Sales Orders" at bounding box center [614, 83] width 71 height 16
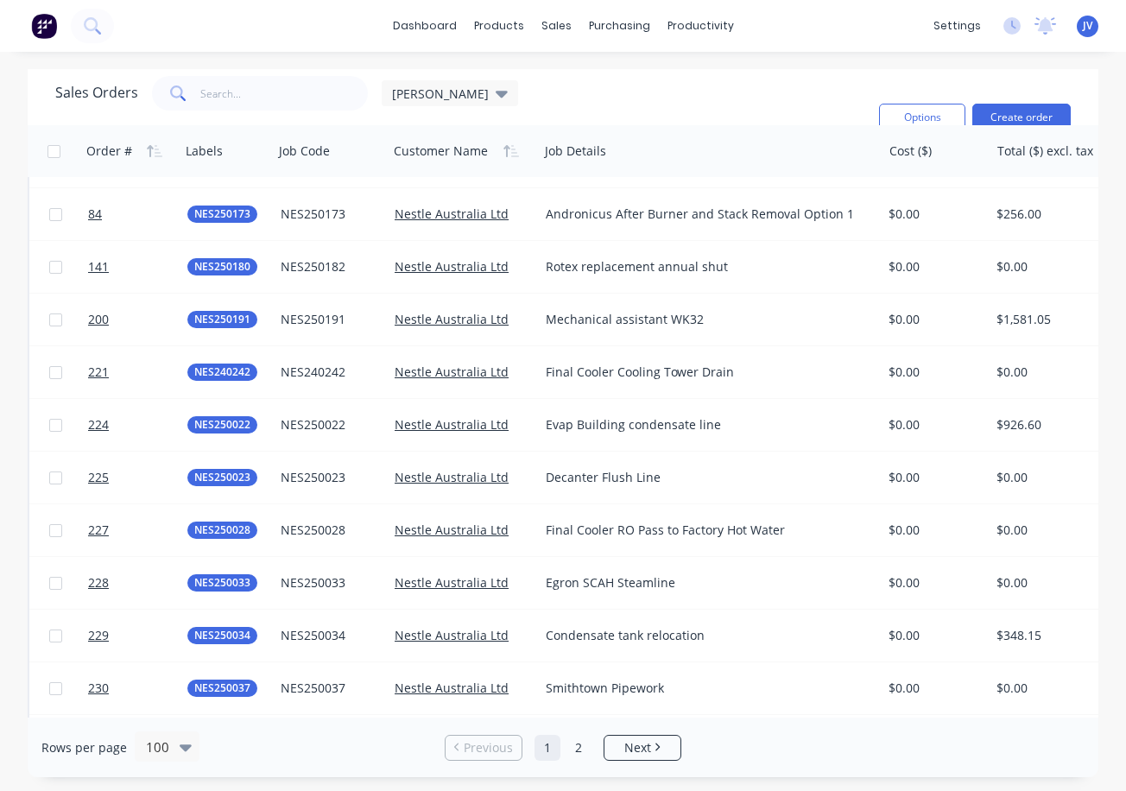
scroll to position [4736, 0]
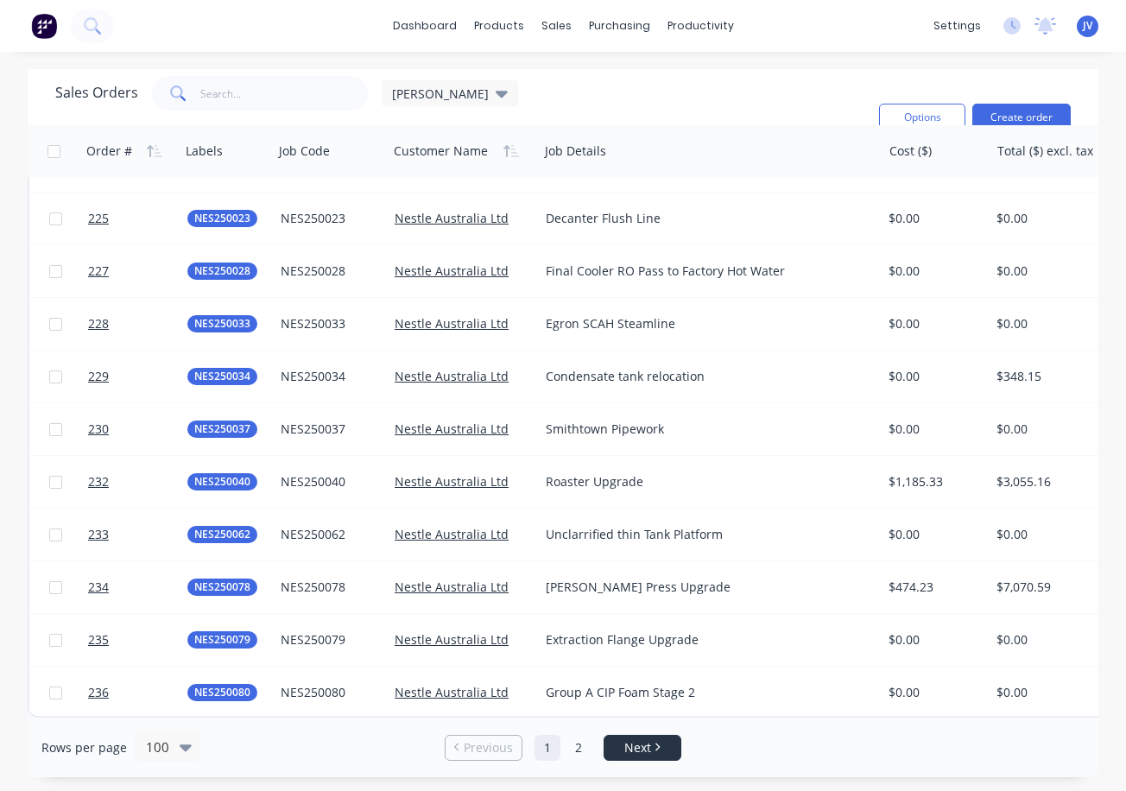
click at [647, 754] on span "Next" at bounding box center [637, 747] width 27 height 17
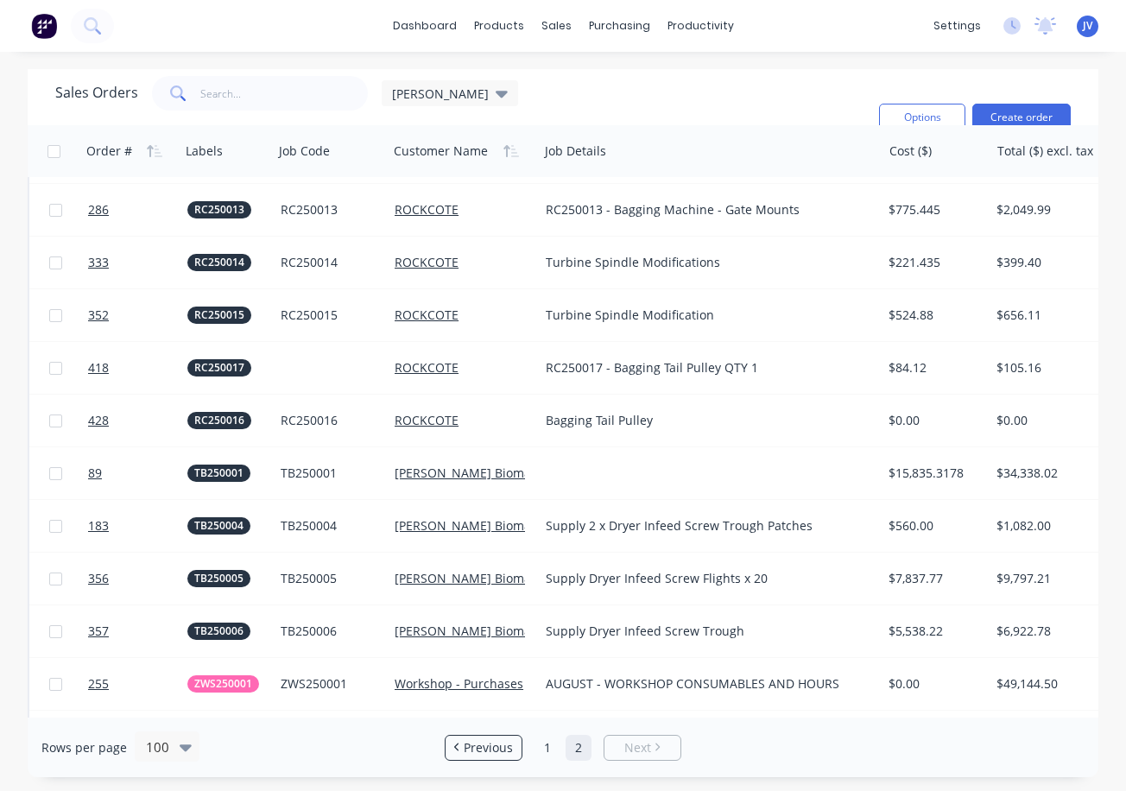
scroll to position [1554, 0]
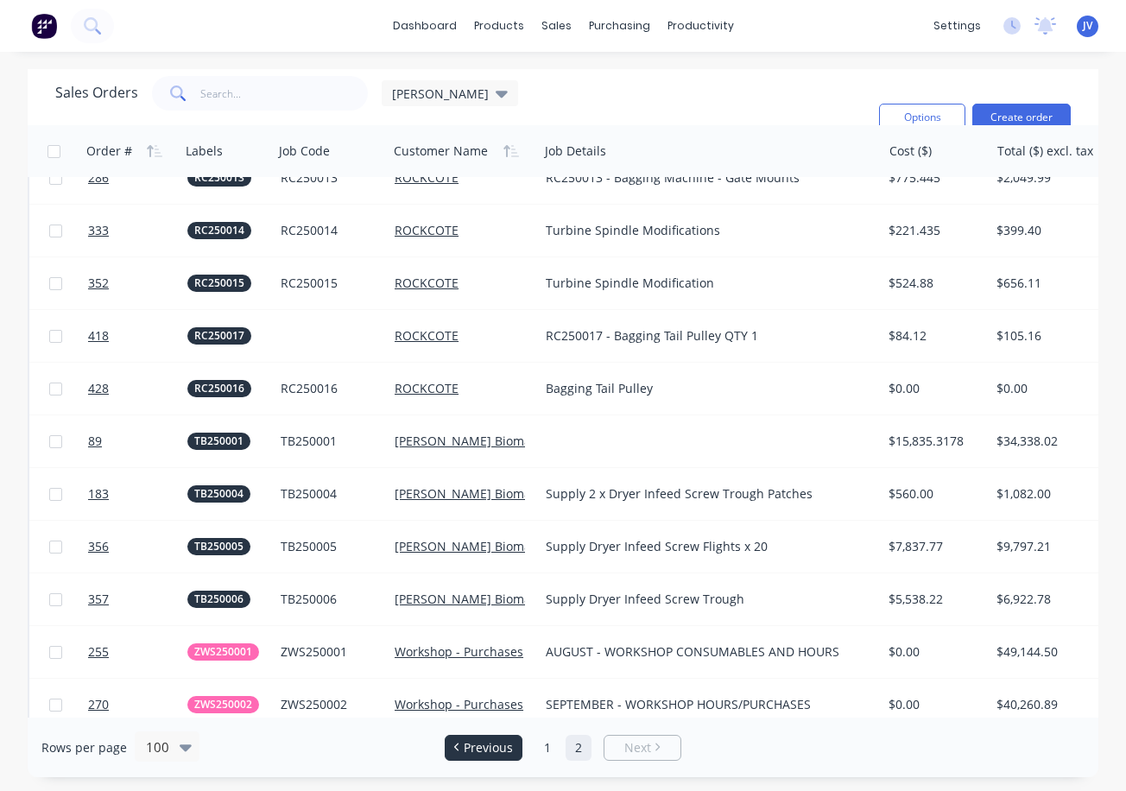
click at [489, 750] on span "Previous" at bounding box center [488, 747] width 49 height 17
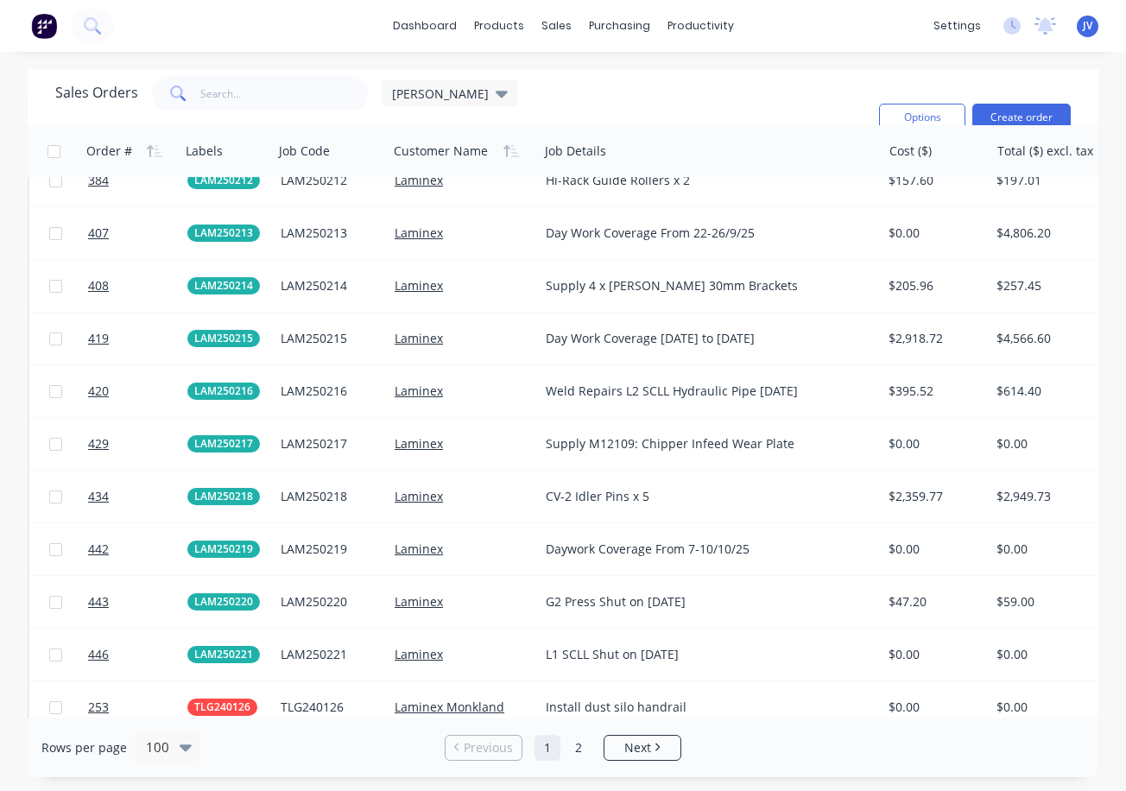
scroll to position [3208, 0]
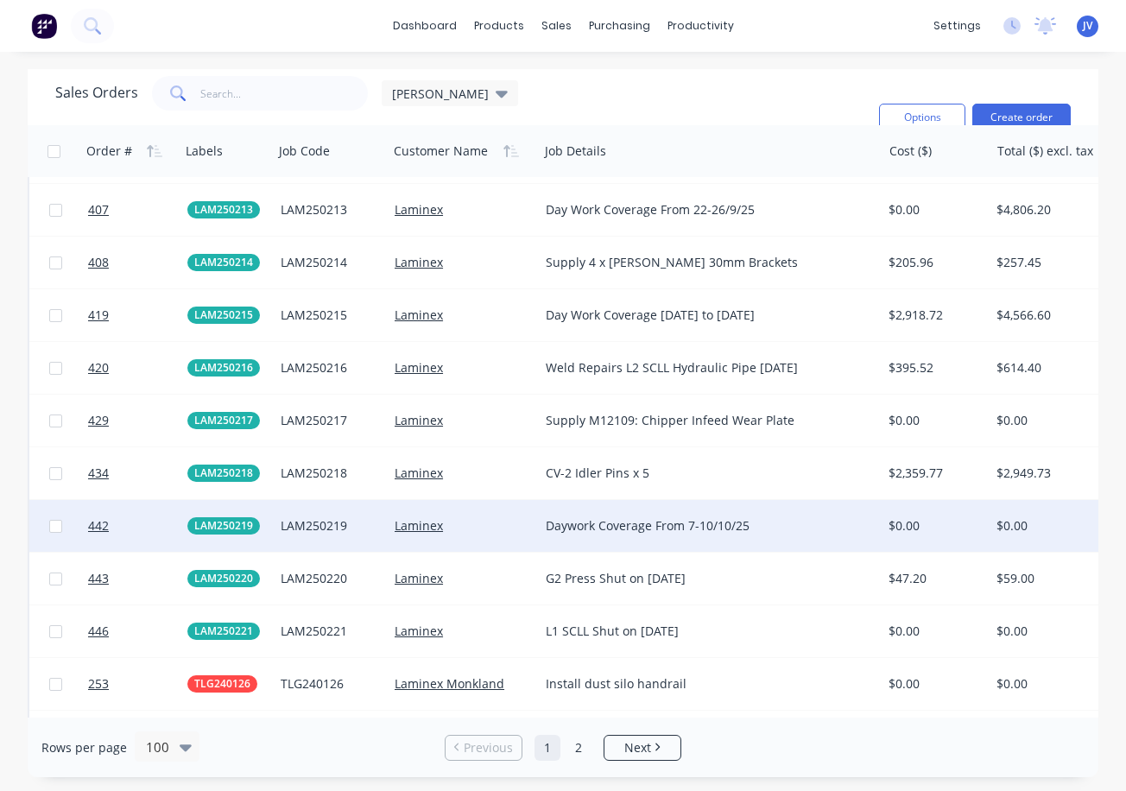
click at [691, 539] on div "Daywork Coverage From 7-10/10/25" at bounding box center [710, 526] width 343 height 52
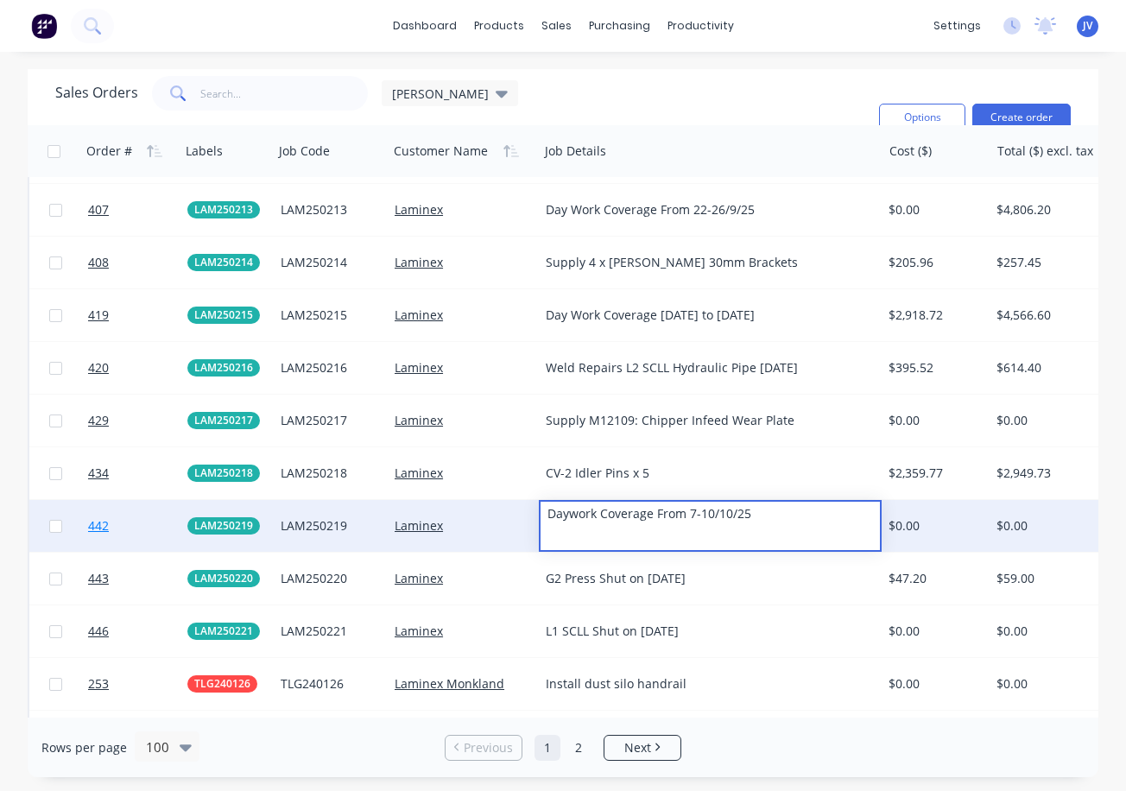
click at [128, 529] on link "442" at bounding box center [137, 526] width 99 height 52
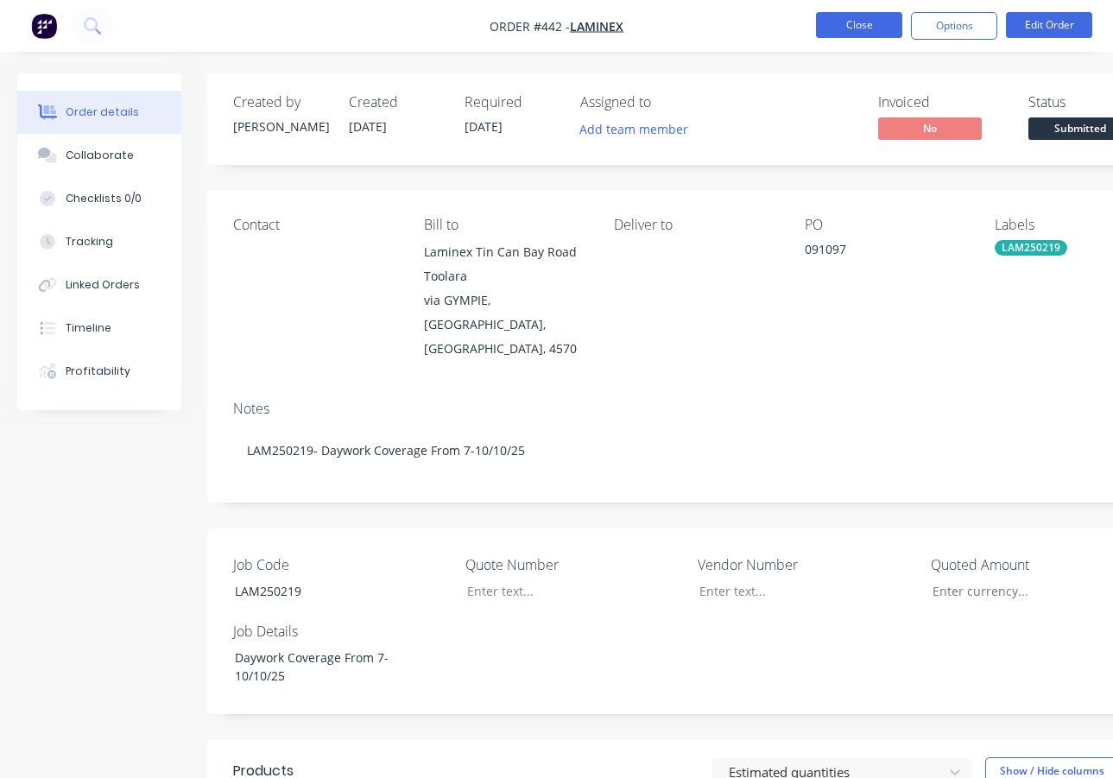
click at [858, 25] on button "Close" at bounding box center [859, 25] width 86 height 26
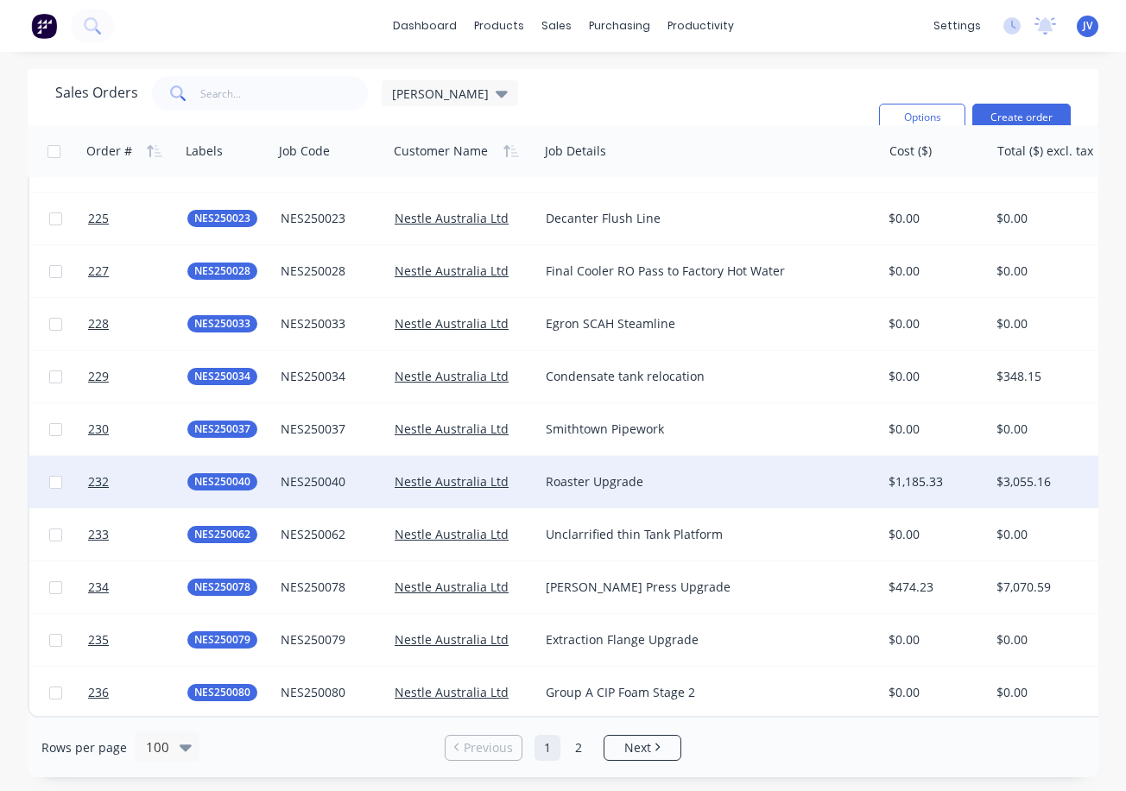
scroll to position [4736, 0]
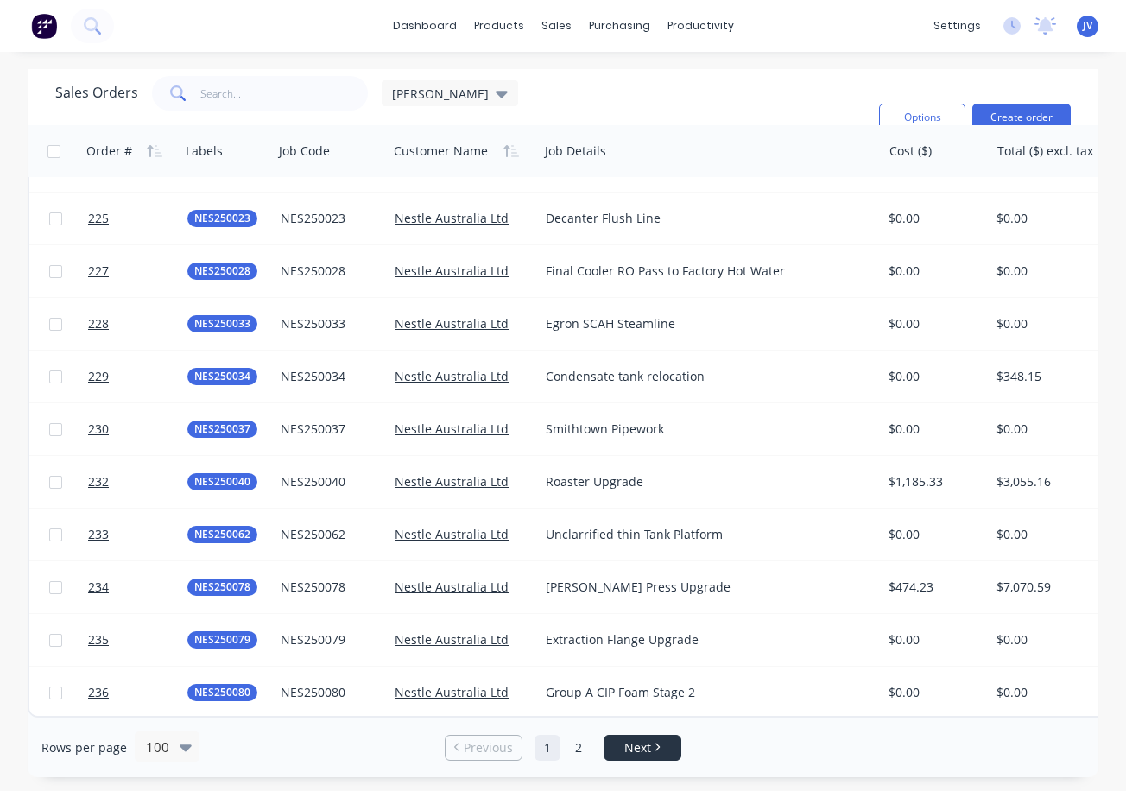
click at [651, 749] on span "Next" at bounding box center [637, 747] width 27 height 17
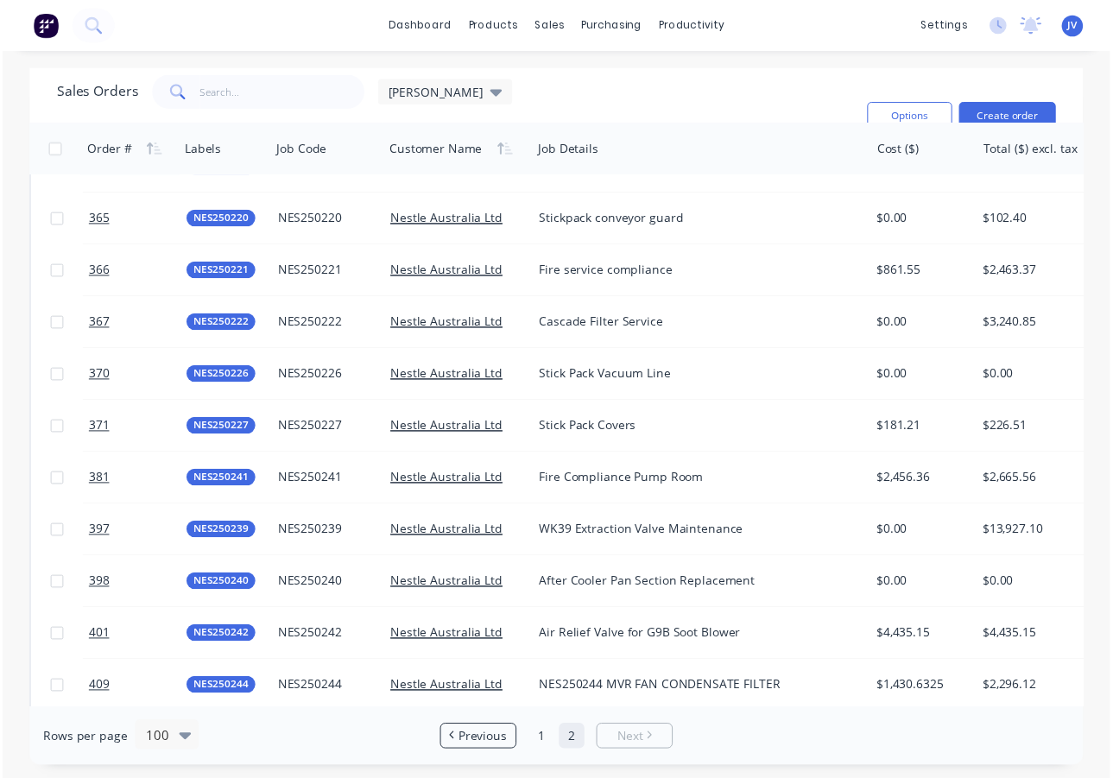
scroll to position [671, 0]
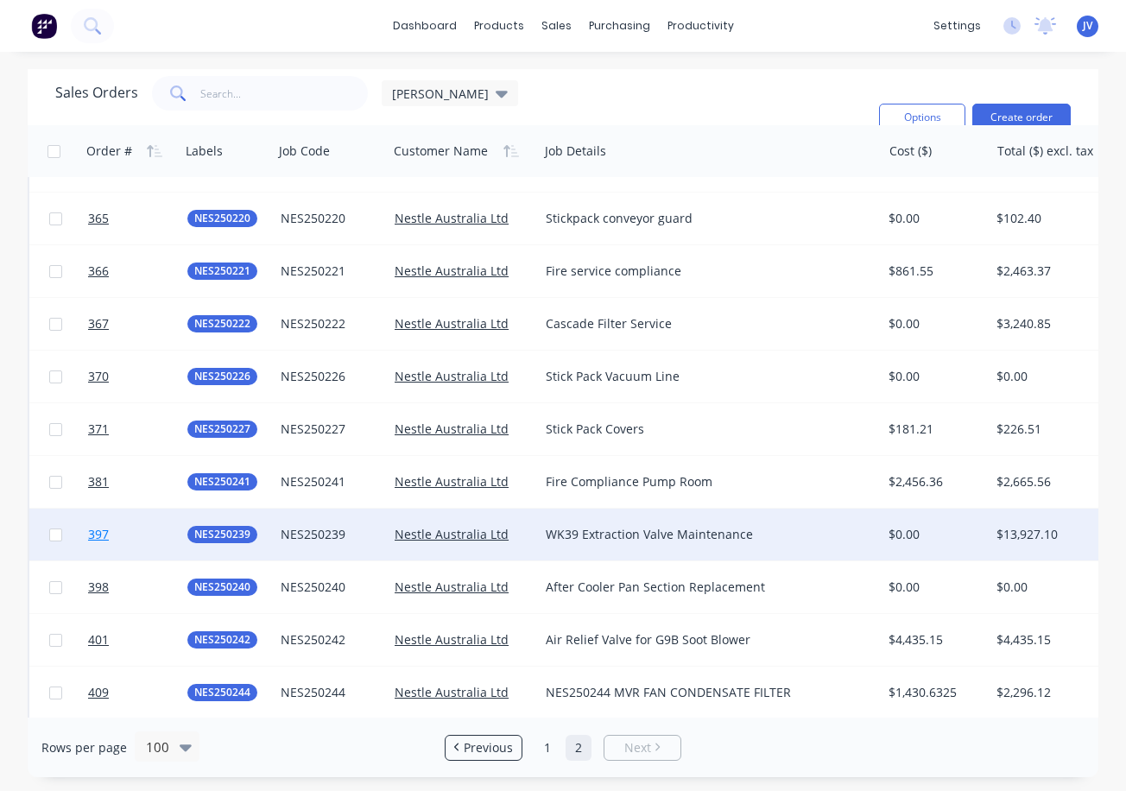
click at [100, 535] on span "397" at bounding box center [98, 534] width 21 height 17
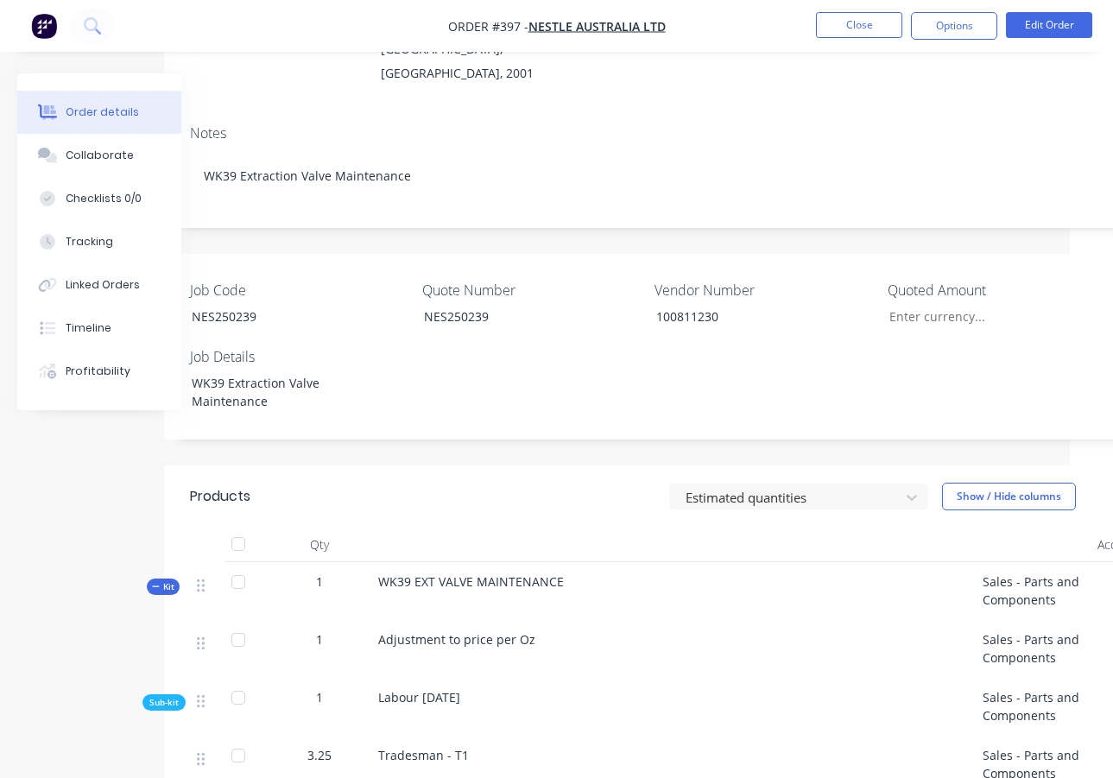
scroll to position [345, 39]
click at [840, 25] on button "Close" at bounding box center [859, 25] width 86 height 26
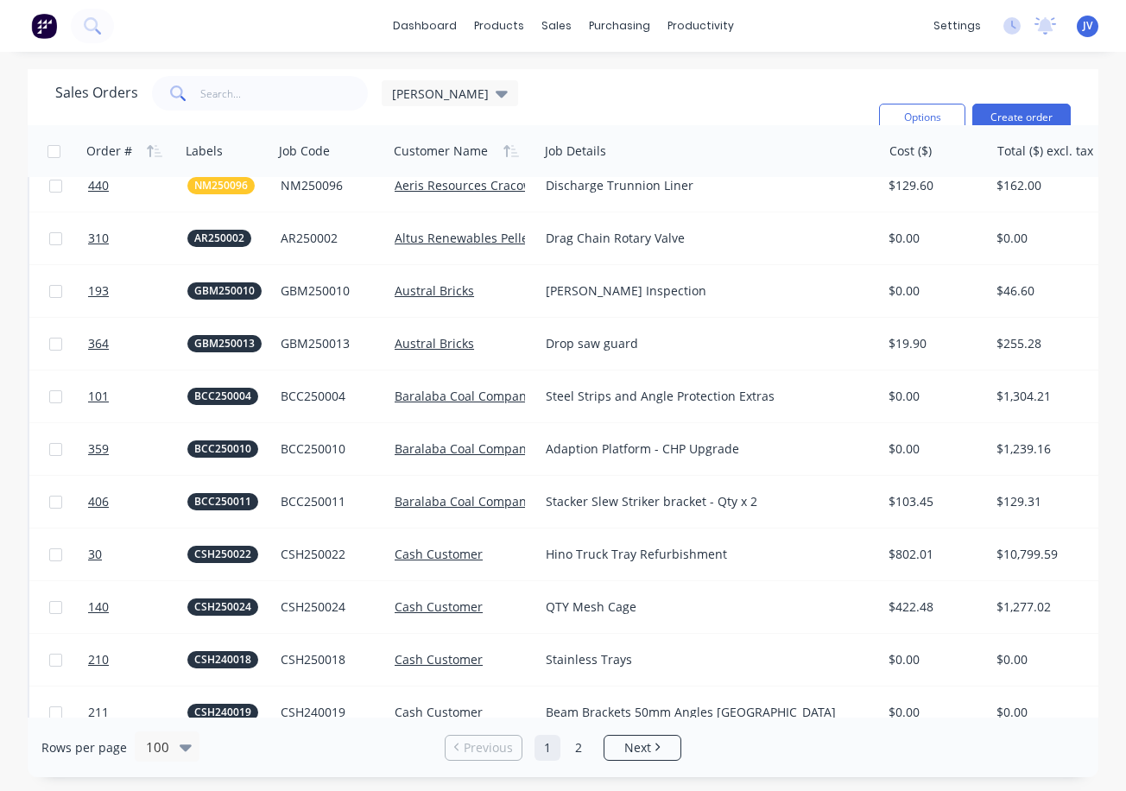
scroll to position [864, 0]
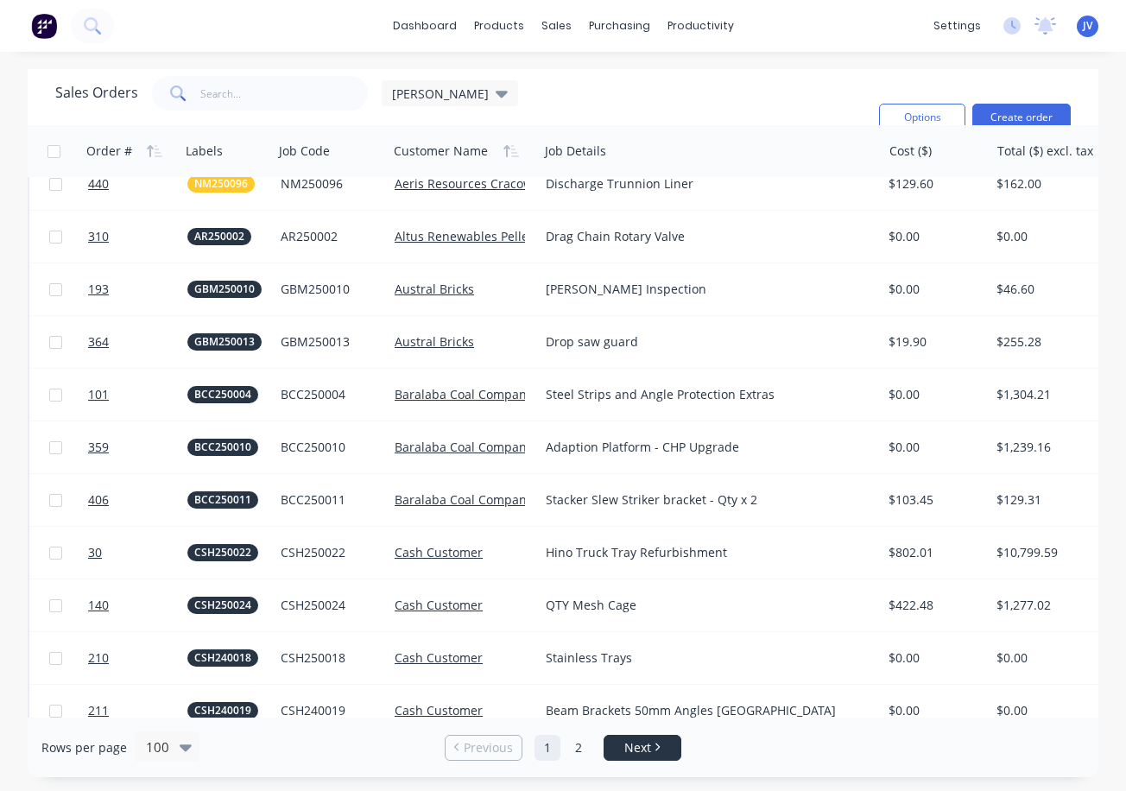
click at [649, 755] on span "Next" at bounding box center [637, 747] width 27 height 17
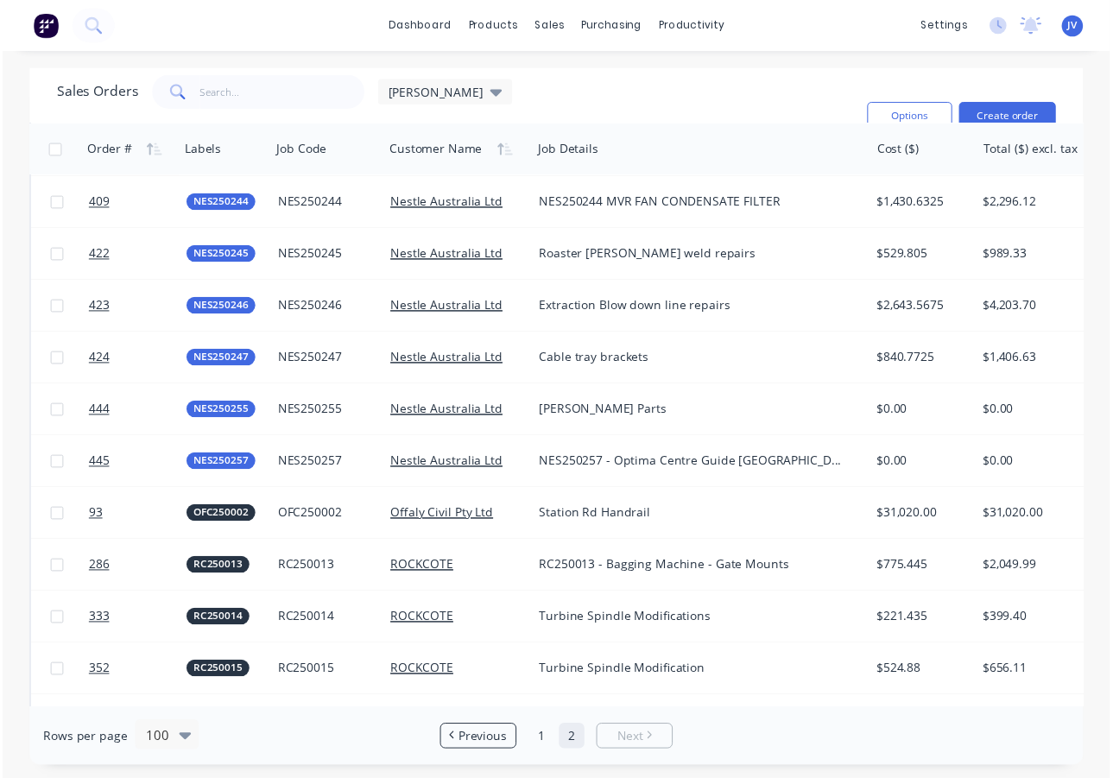
scroll to position [1209, 0]
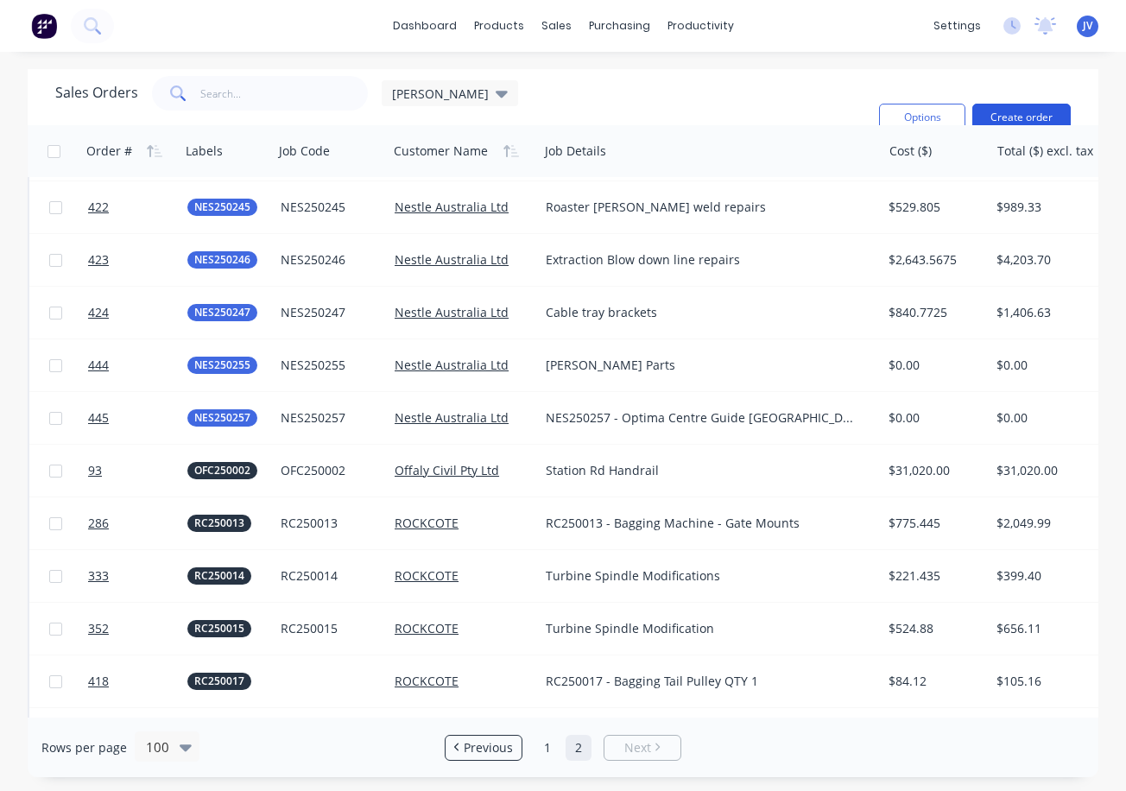
click at [1004, 111] on button "Create order" at bounding box center [1021, 118] width 98 height 28
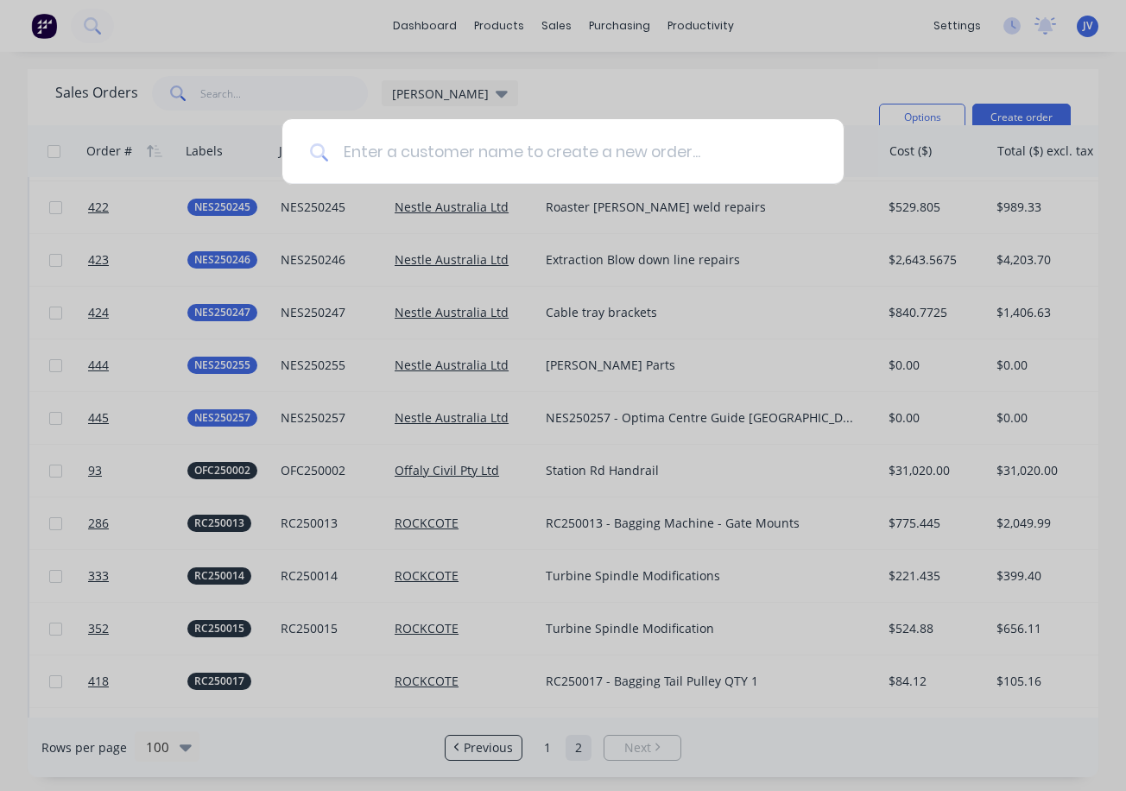
click at [402, 159] on input at bounding box center [572, 151] width 487 height 65
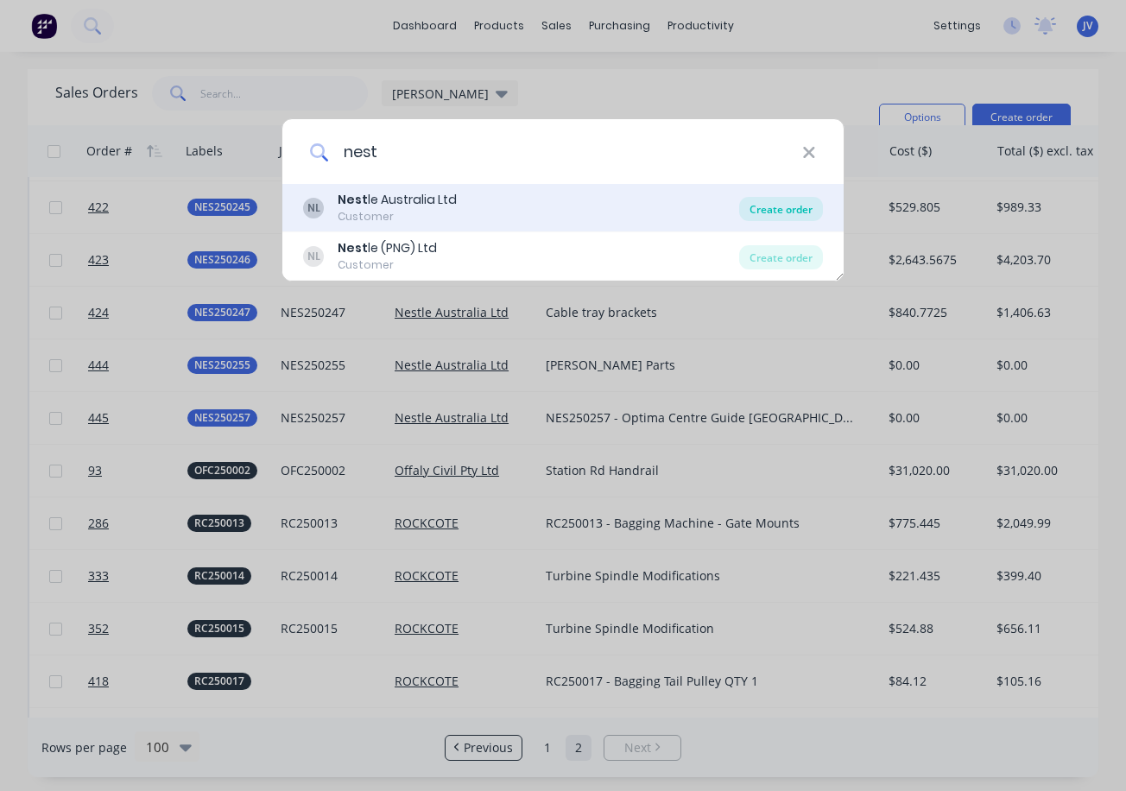
type input "nest"
click at [788, 205] on div "Create order" at bounding box center [781, 209] width 84 height 24
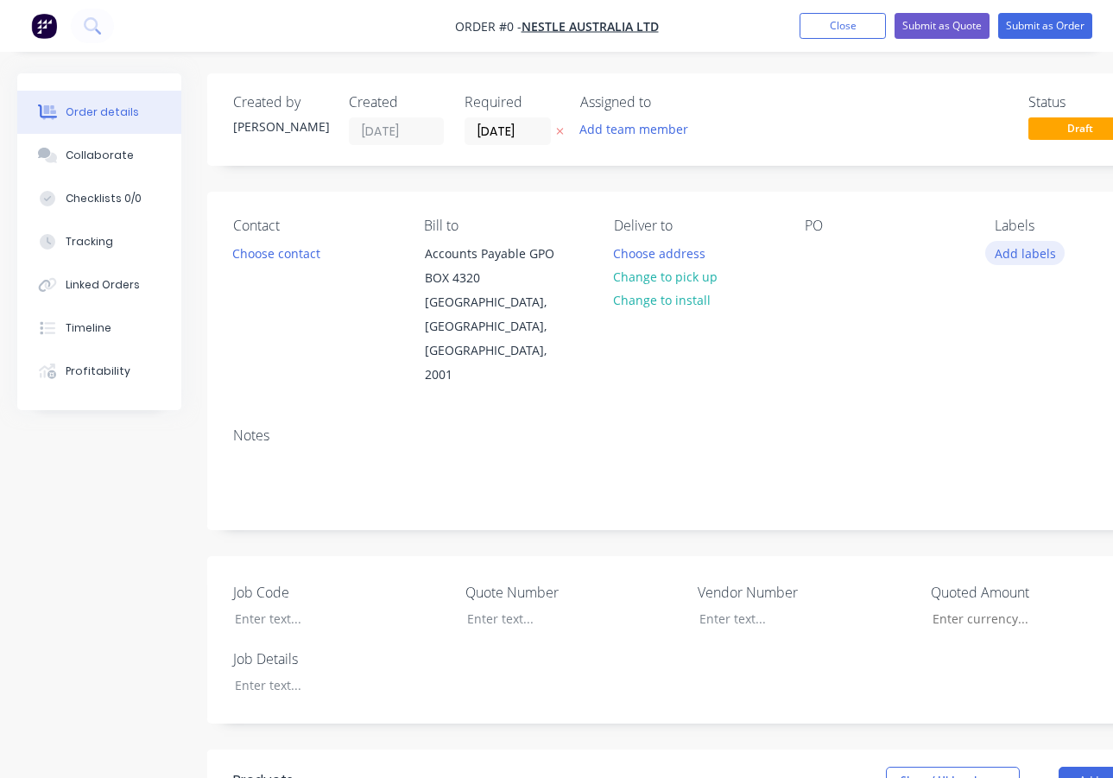
click at [1026, 256] on button "Add labels" at bounding box center [1024, 252] width 79 height 23
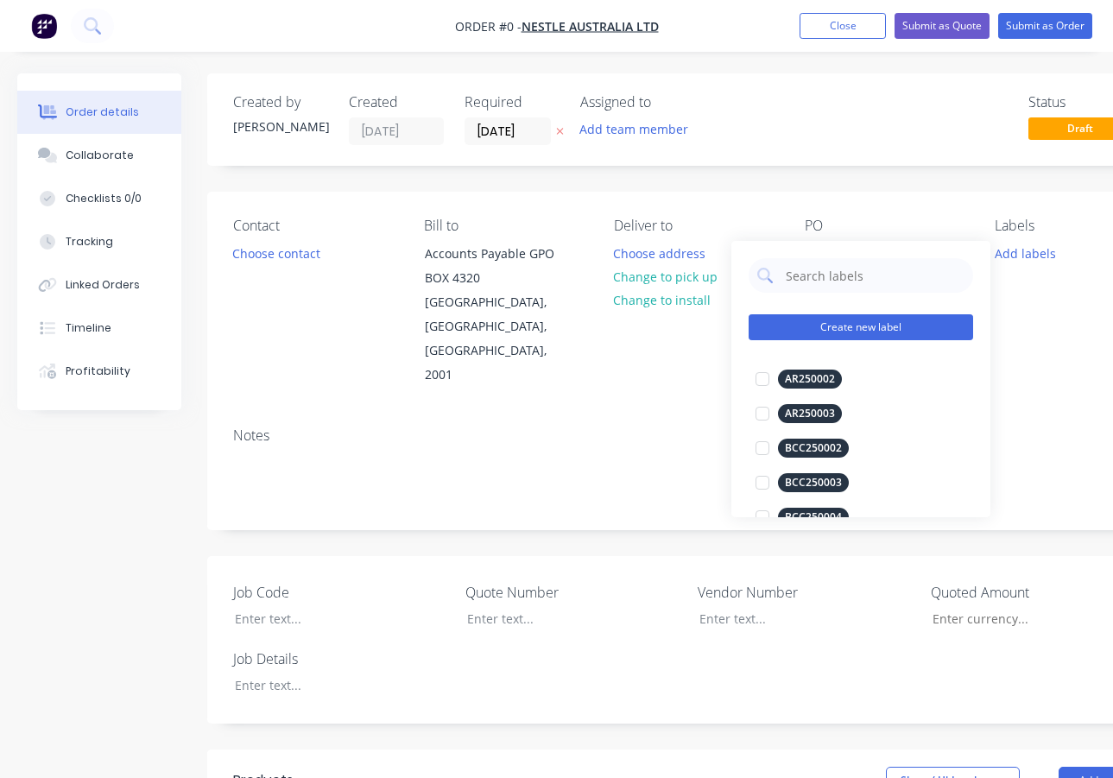
click at [919, 320] on button "Create new label" at bounding box center [861, 327] width 225 height 26
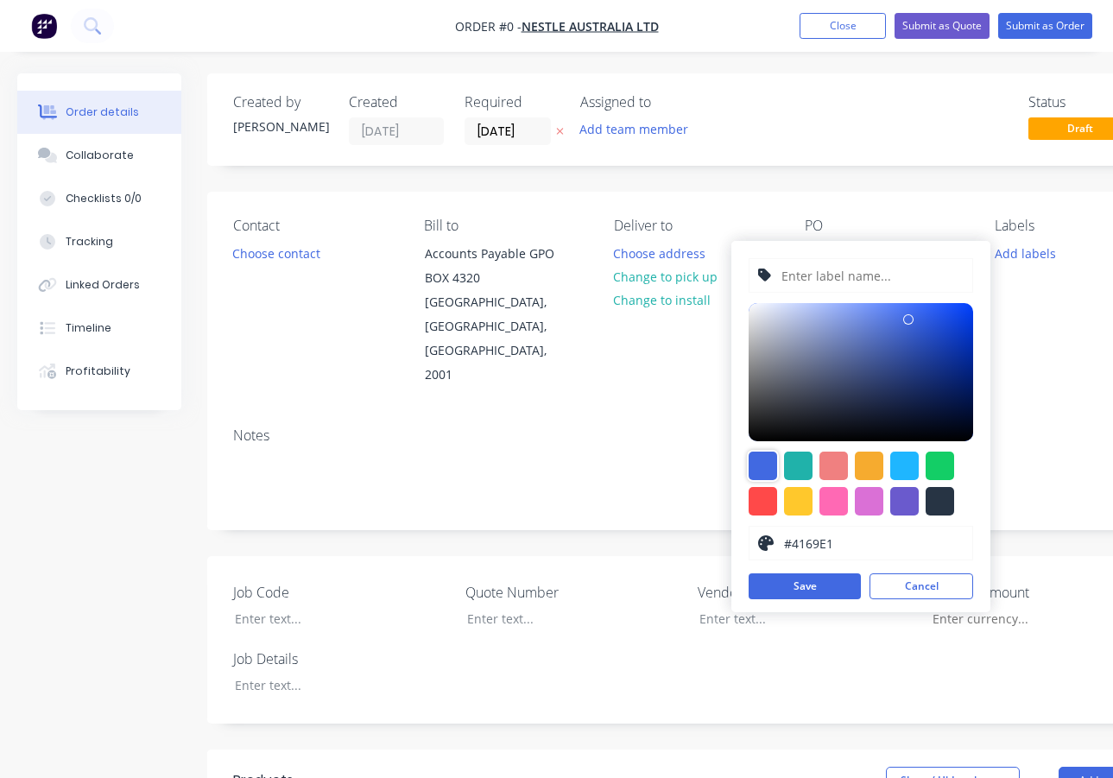
click at [760, 462] on div at bounding box center [763, 466] width 28 height 28
click at [819, 274] on input "text" at bounding box center [872, 275] width 184 height 33
type input "NES250258"
click at [786, 591] on button "Save" at bounding box center [805, 586] width 112 height 26
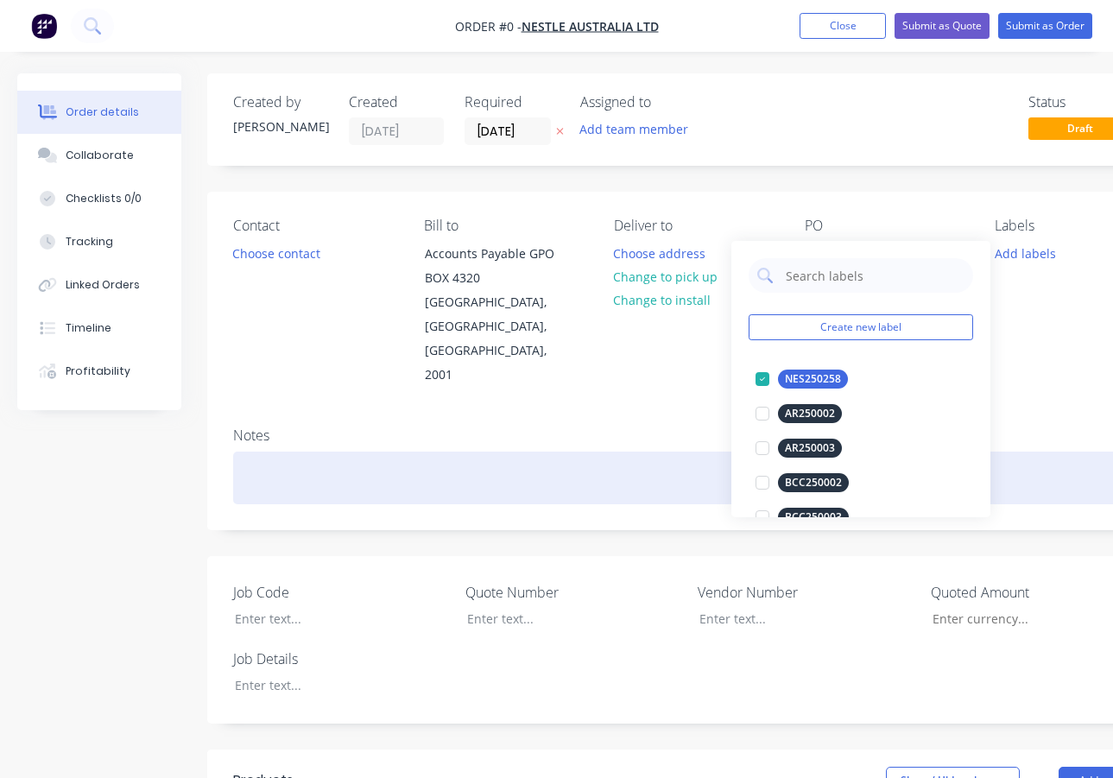
click at [254, 421] on div "Order details Collaborate Checklists 0/0 Tracking Linked Orders Timeline Profit…" at bounding box center [600, 691] width 1201 height 1237
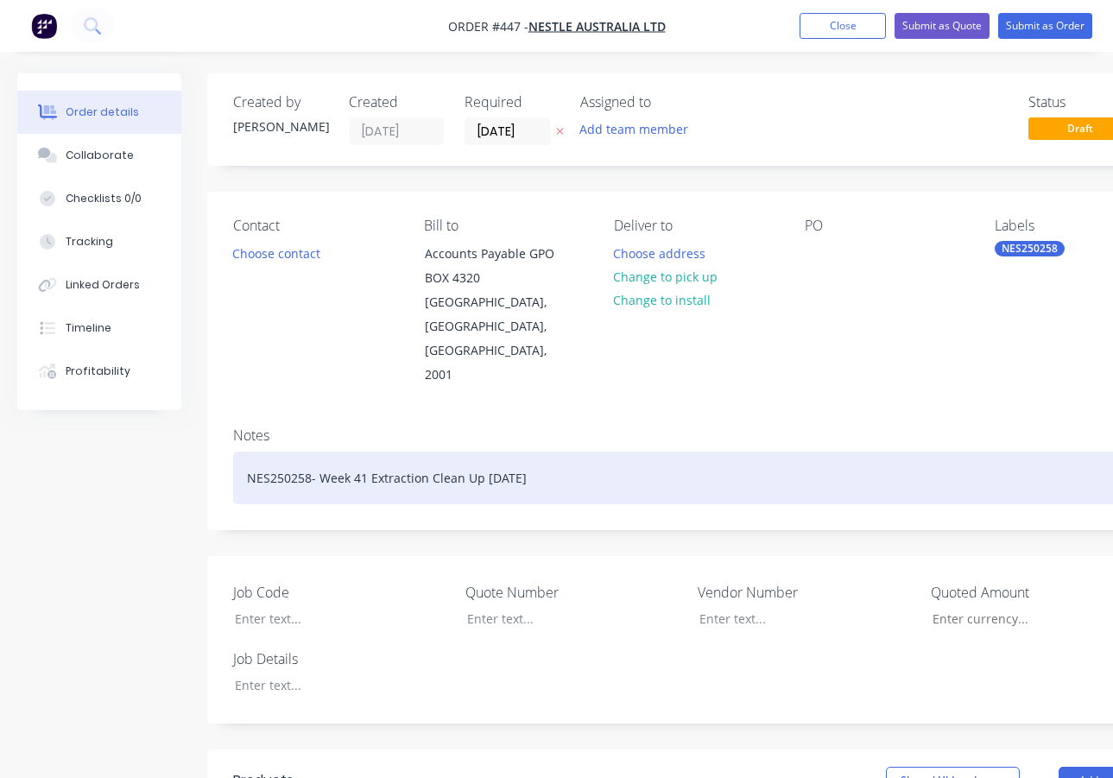
drag, startPoint x: 538, startPoint y: 427, endPoint x: 319, endPoint y: 433, distance: 219.4
click at [319, 452] on div "NES250258- Week 41 Extraction Clean Up [DATE]" at bounding box center [695, 478] width 925 height 53
copy div "Week 41 Extraction Clean Up [DATE]"
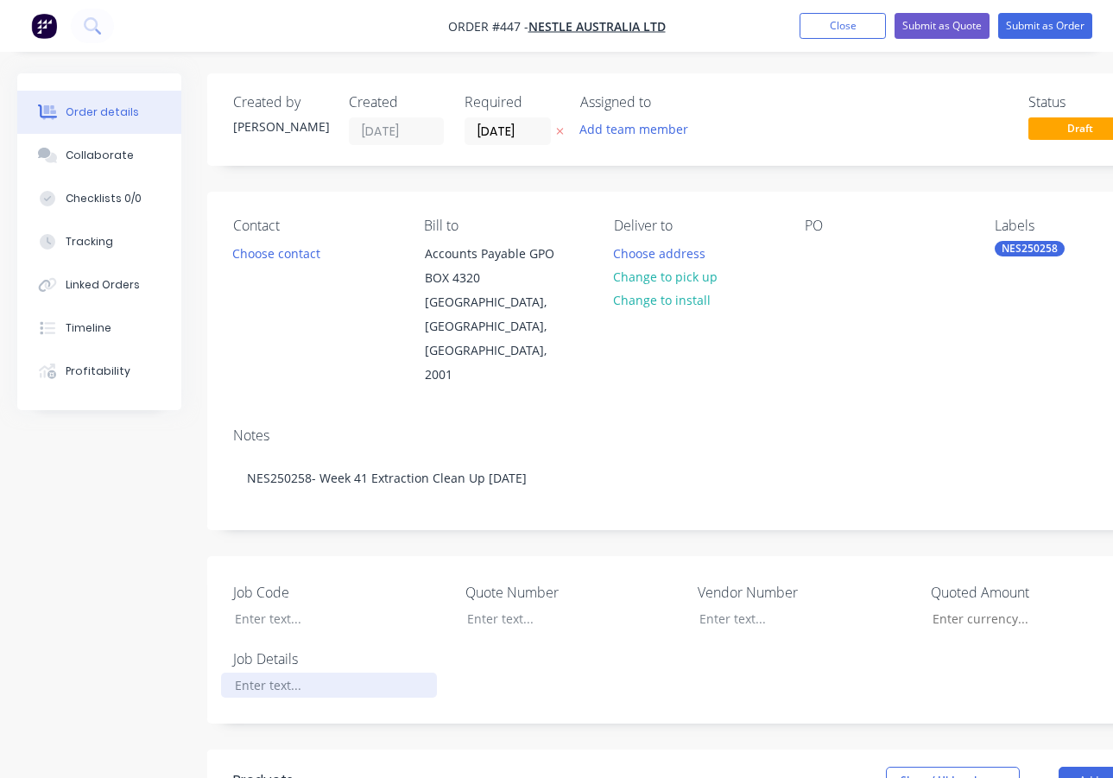
paste div
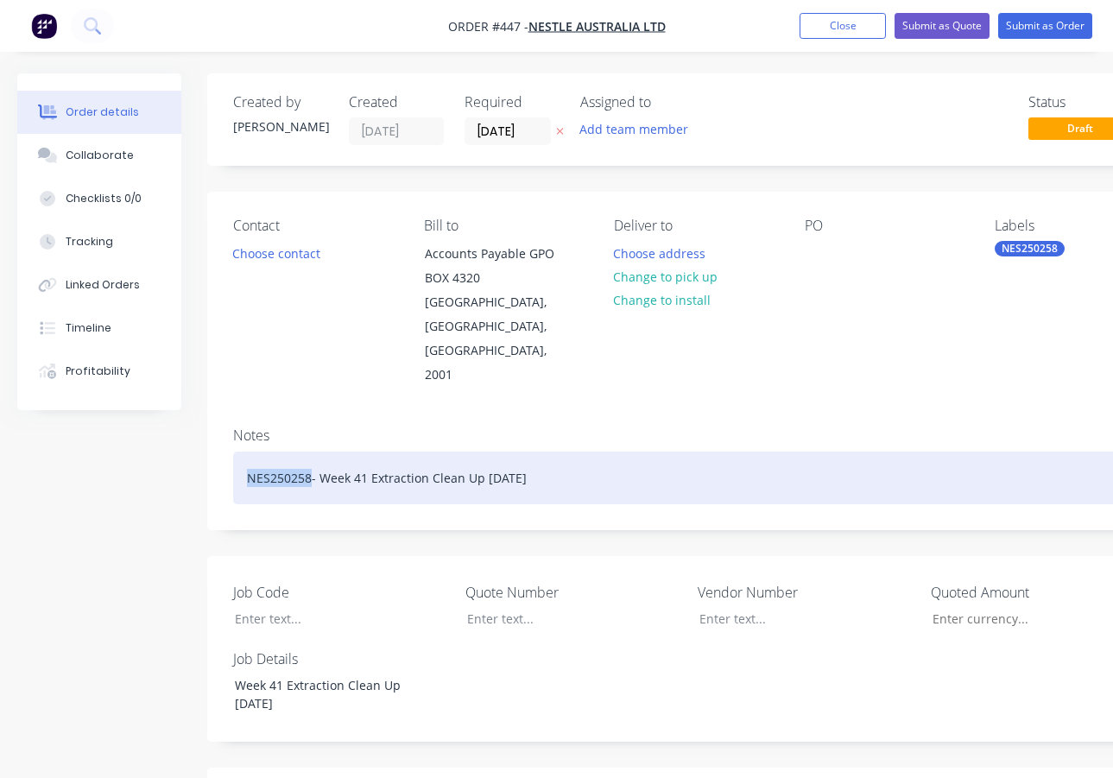
drag, startPoint x: 308, startPoint y: 427, endPoint x: 240, endPoint y: 433, distance: 68.5
click at [240, 452] on div "NES250258- Week 41 Extraction Clean Up [DATE]" at bounding box center [695, 478] width 925 height 53
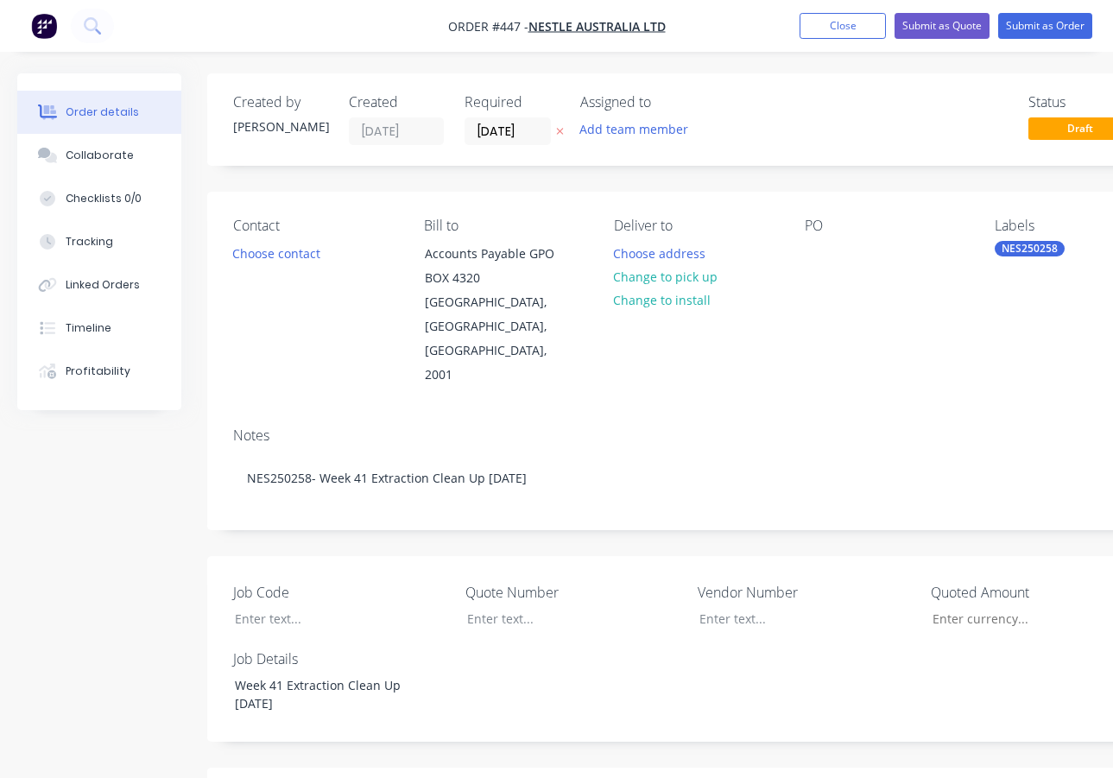
drag, startPoint x: 290, startPoint y: 381, endPoint x: 807, endPoint y: 361, distance: 517.7
click at [807, 361] on div "Contact Choose contact [PERSON_NAME] to Accounts Payable GPO BOX [GEOGRAPHIC_DA…" at bounding box center [695, 303] width 977 height 222
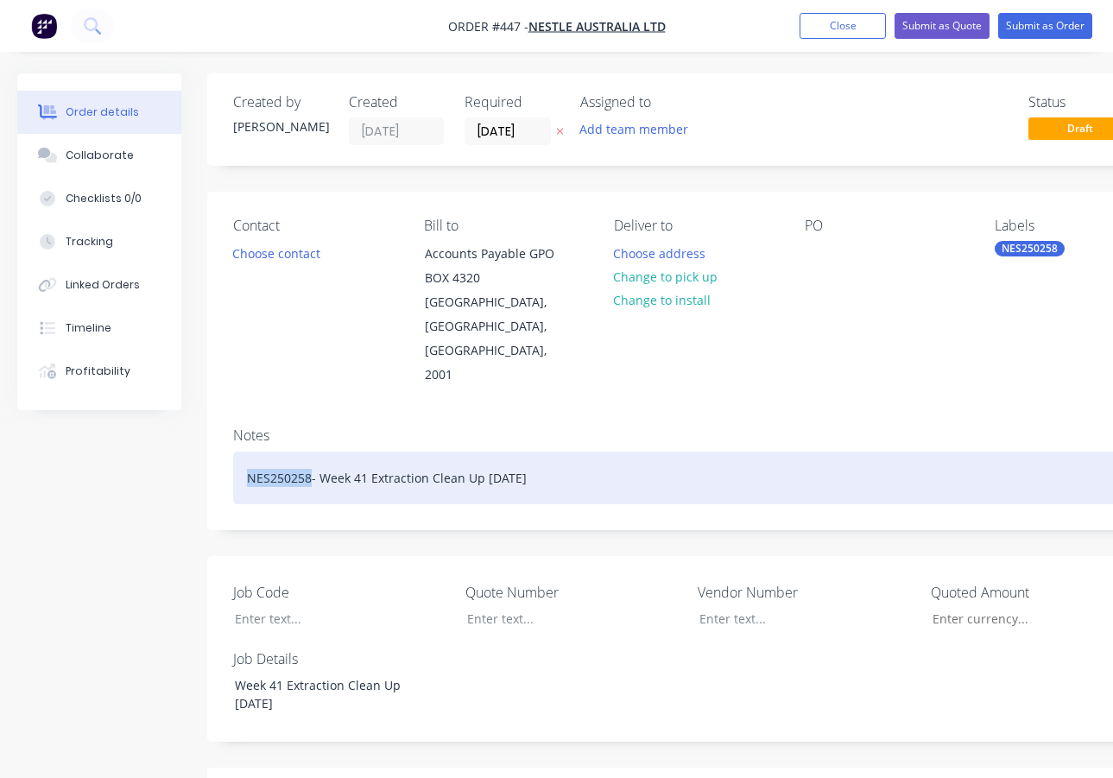
drag, startPoint x: 309, startPoint y: 426, endPoint x: 248, endPoint y: 432, distance: 61.6
click at [248, 452] on div "NES250258- Week 41 Extraction Clean Up [DATE]" at bounding box center [695, 478] width 925 height 53
copy div "NES250258"
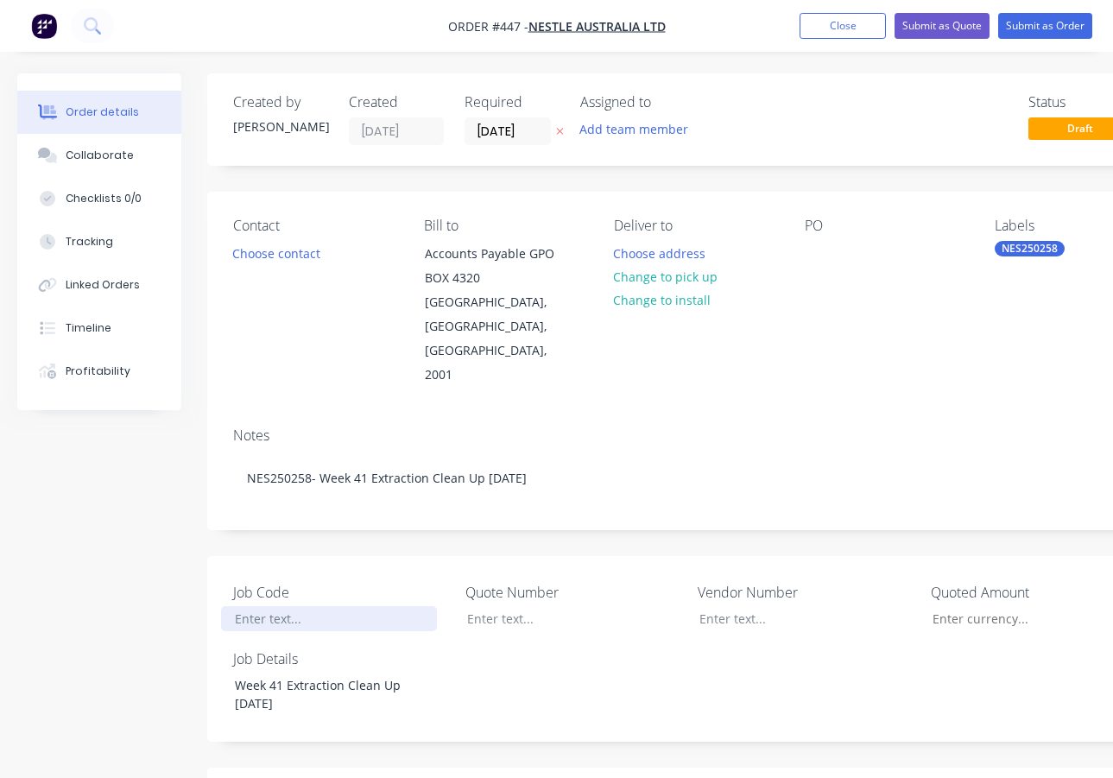
paste div
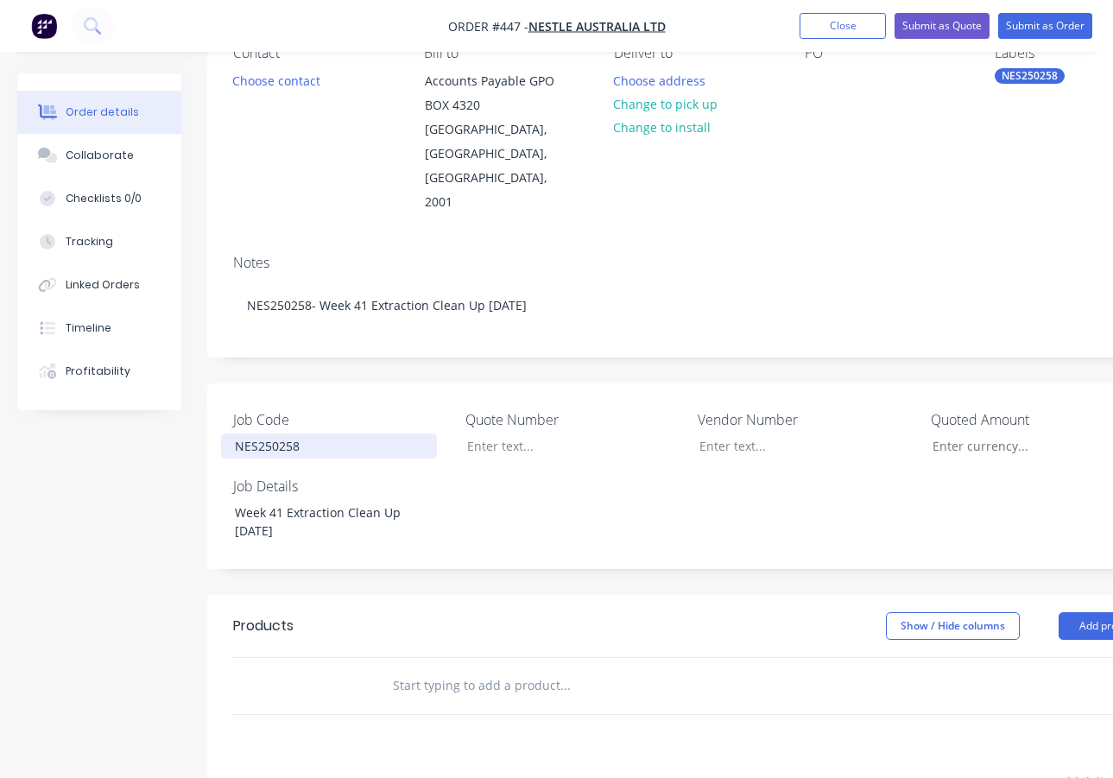
scroll to position [259, 0]
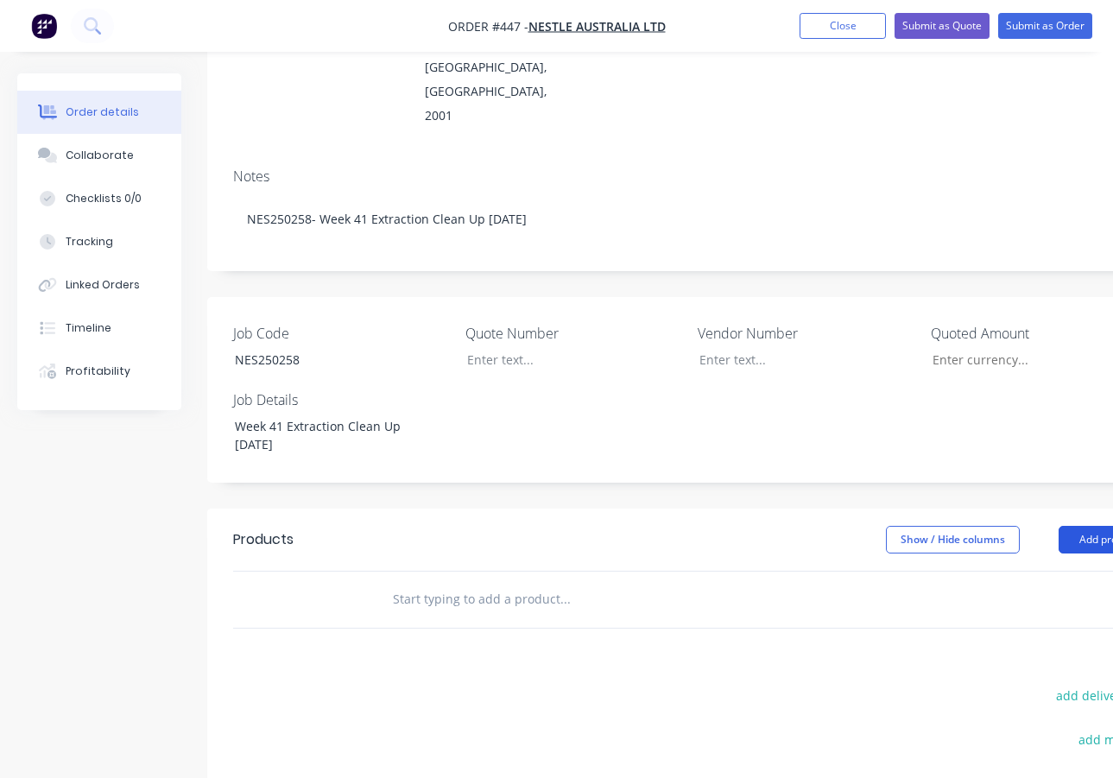
click at [1087, 526] on button "Add product" at bounding box center [1108, 540] width 99 height 28
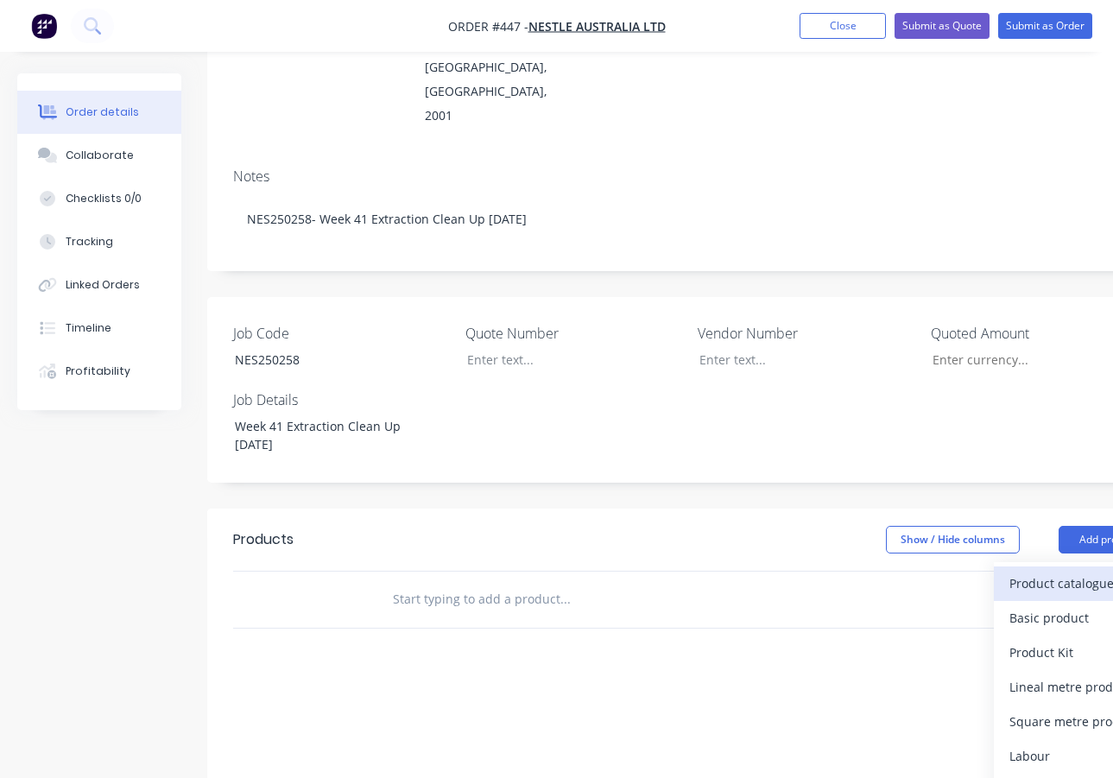
click at [1048, 571] on div "Product catalogue" at bounding box center [1076, 583] width 133 height 25
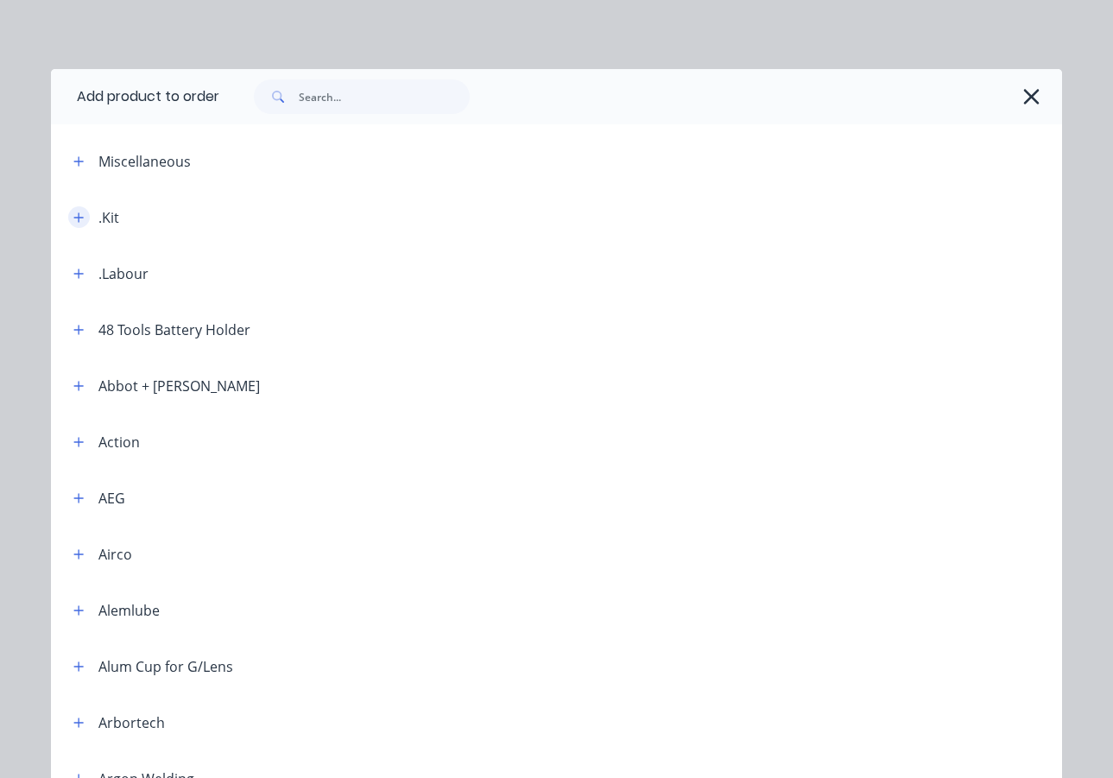
click at [74, 217] on icon "button" at bounding box center [78, 216] width 9 height 9
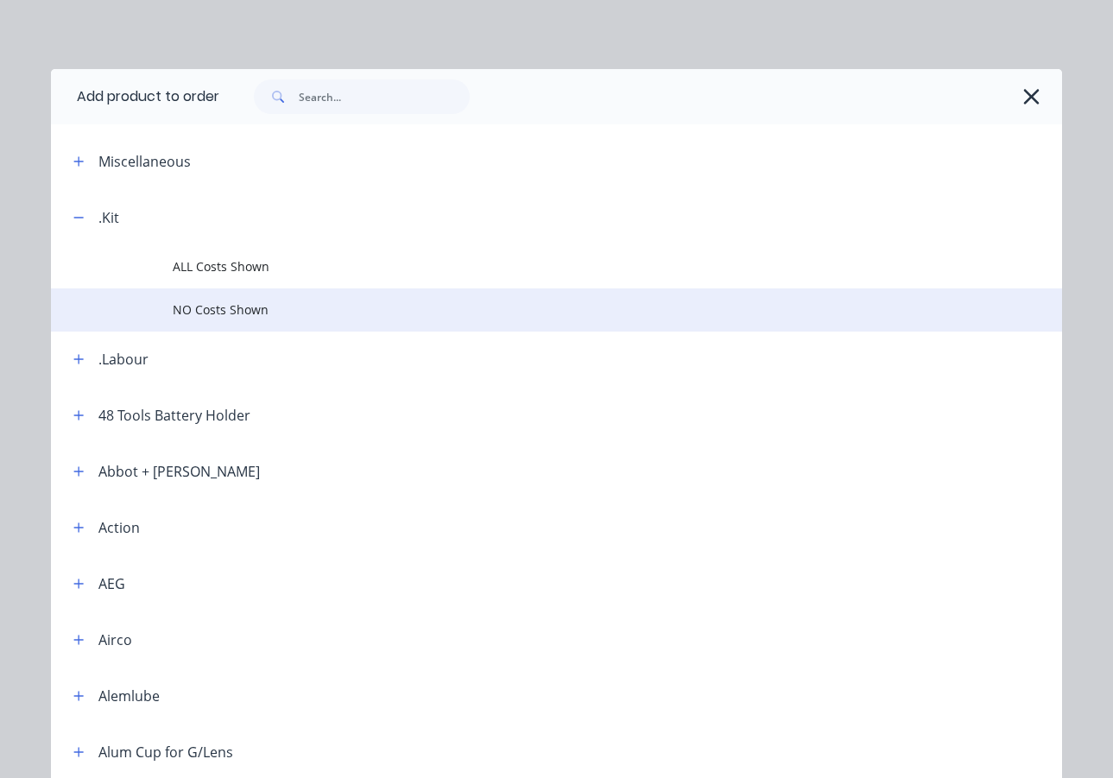
click at [218, 308] on span "NO Costs Shown" at bounding box center [529, 310] width 712 height 18
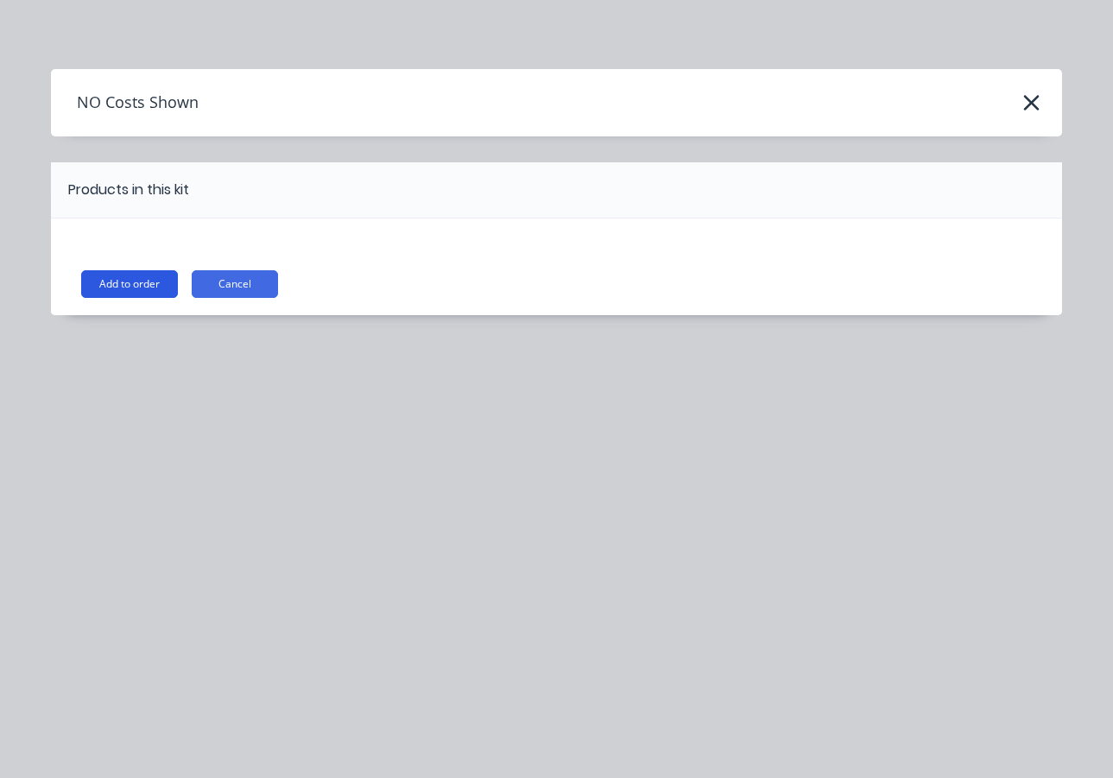
click at [150, 283] on button "Add to order" at bounding box center [129, 284] width 97 height 28
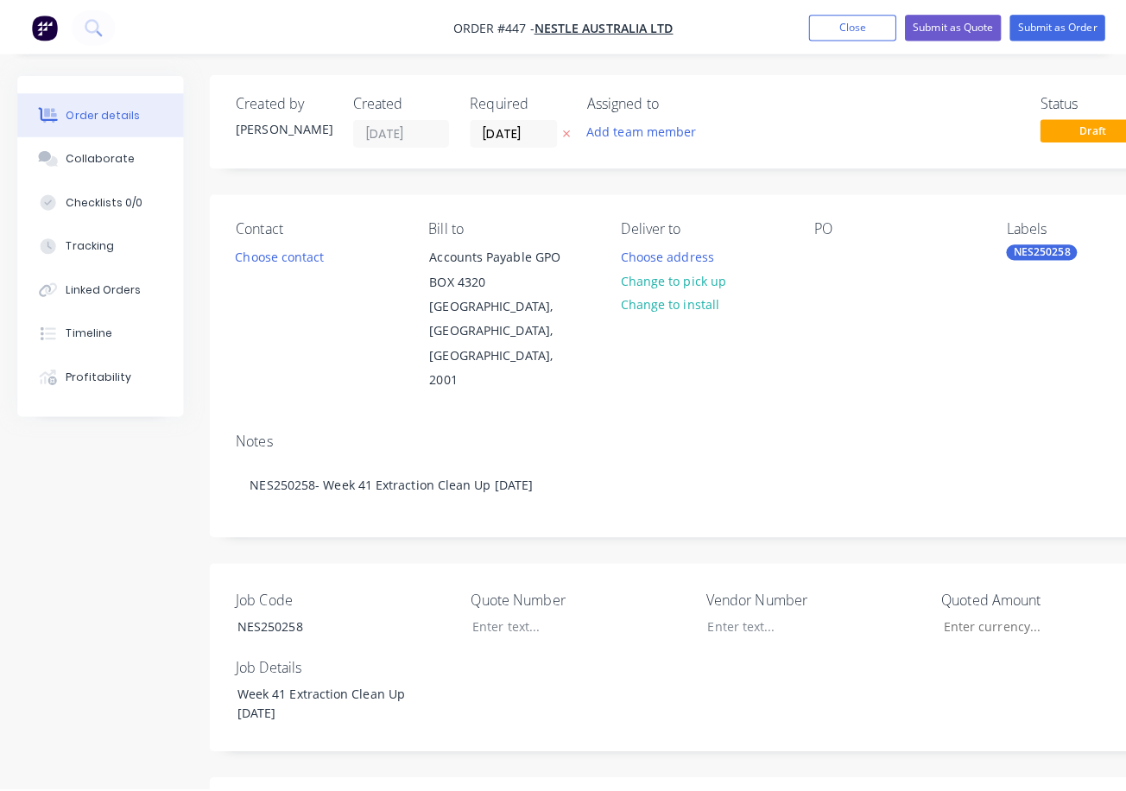
scroll to position [0, 0]
click at [1044, 25] on button "Submit as Order" at bounding box center [1045, 26] width 94 height 26
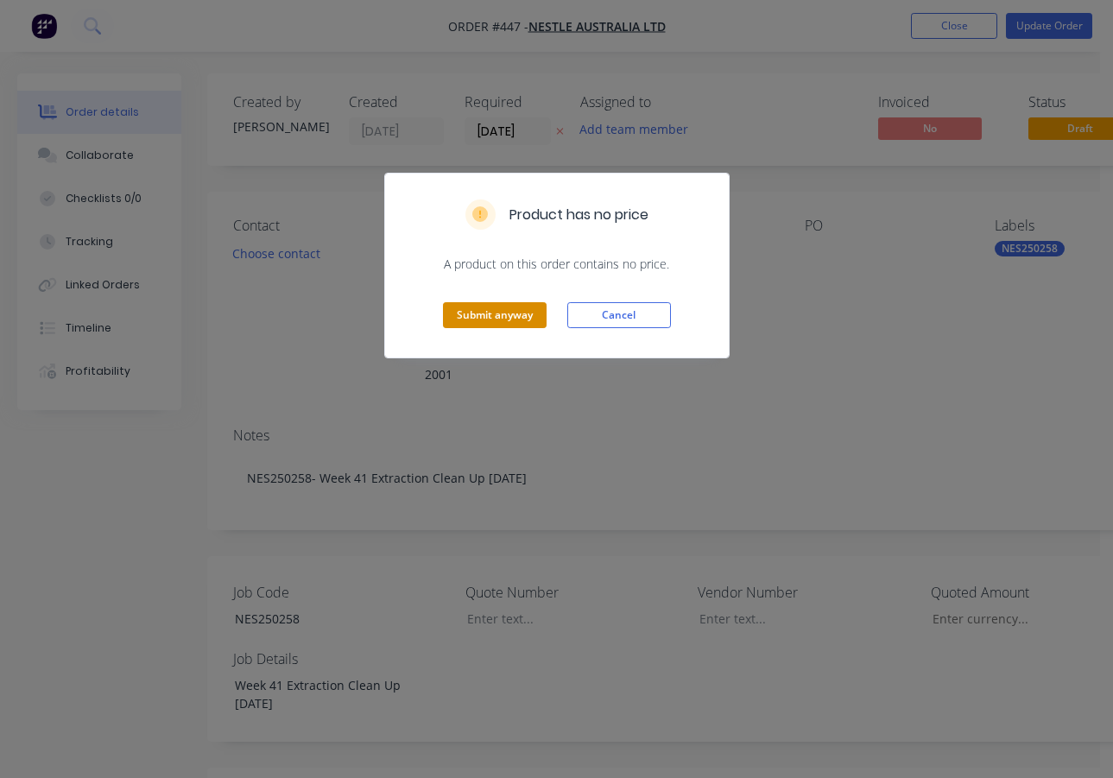
click at [503, 317] on button "Submit anyway" at bounding box center [495, 315] width 104 height 26
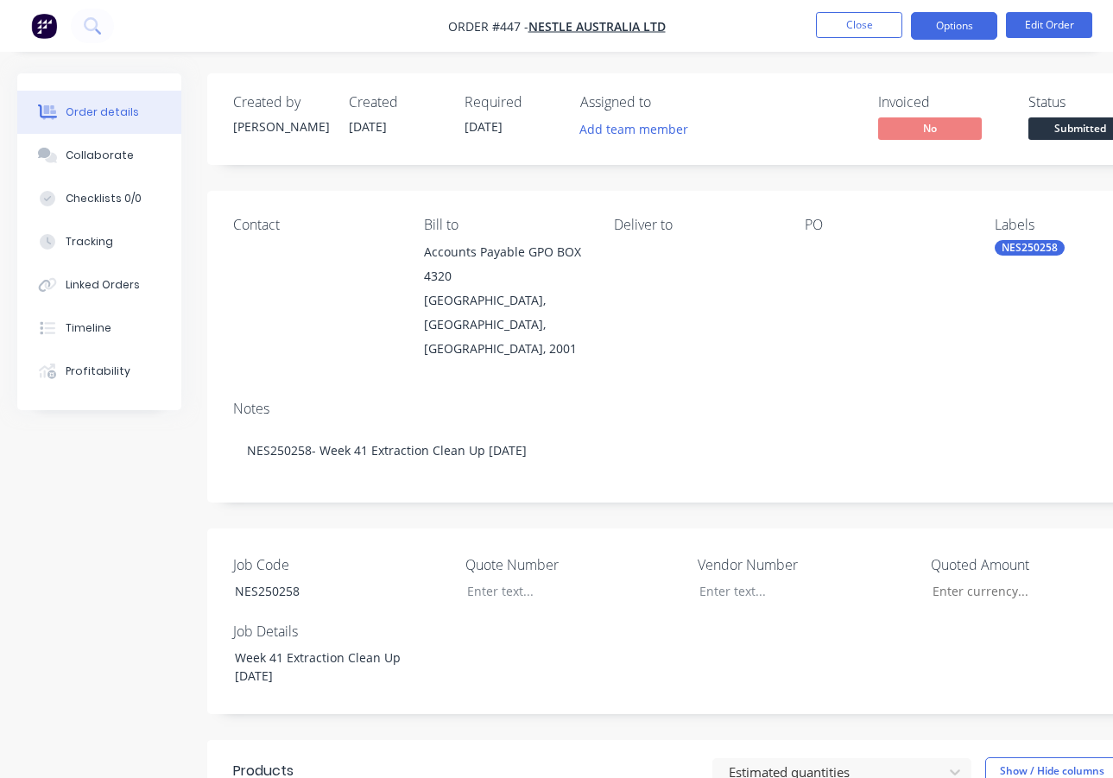
click at [940, 22] on button "Options" at bounding box center [954, 26] width 86 height 28
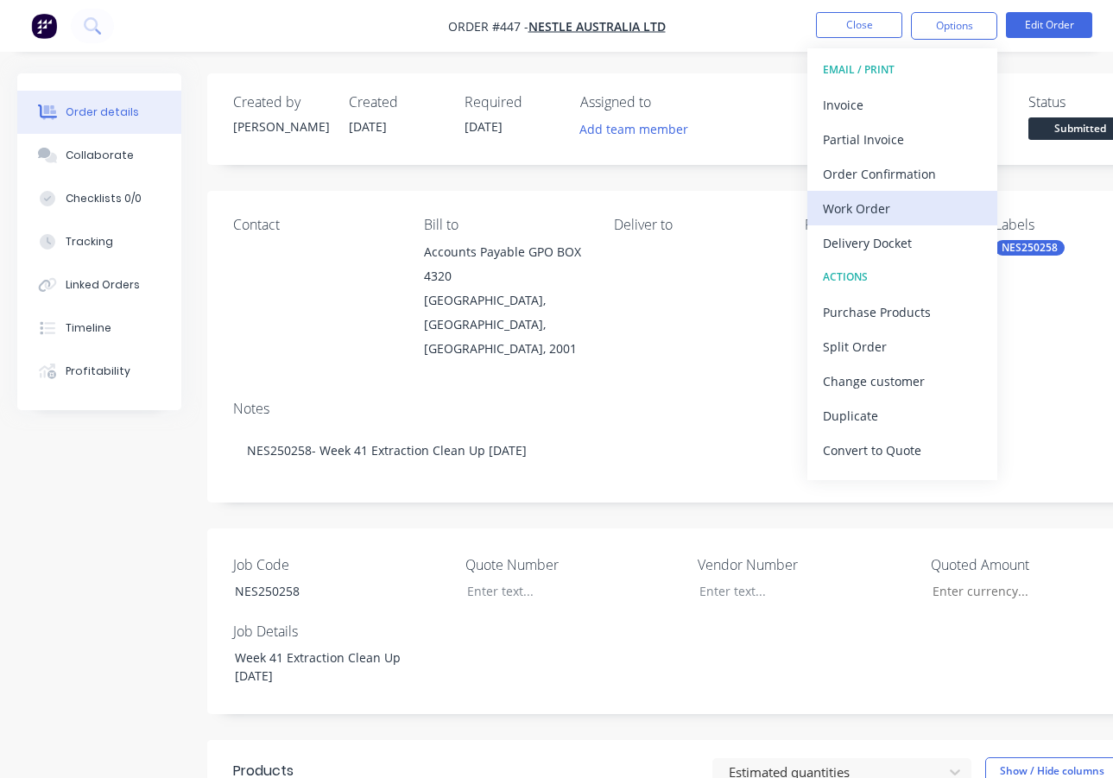
click at [901, 213] on div "Work Order" at bounding box center [902, 208] width 159 height 25
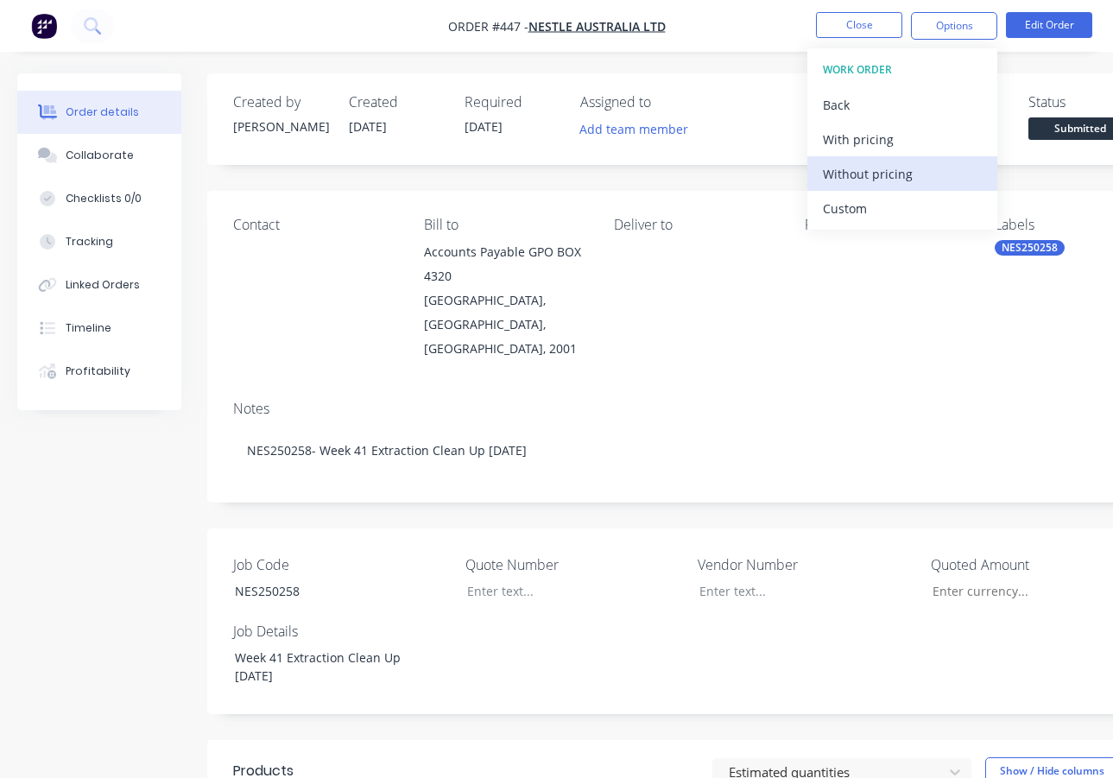
click at [880, 179] on div "Without pricing" at bounding box center [902, 173] width 159 height 25
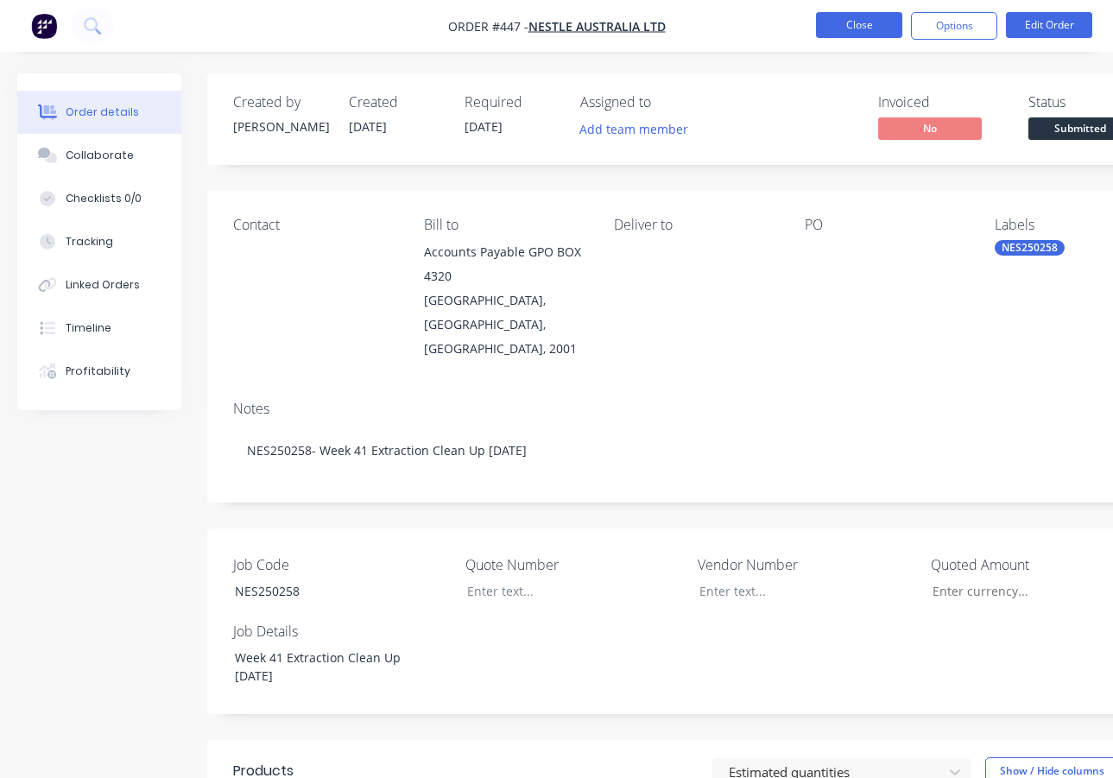
click at [876, 22] on button "Close" at bounding box center [859, 25] width 86 height 26
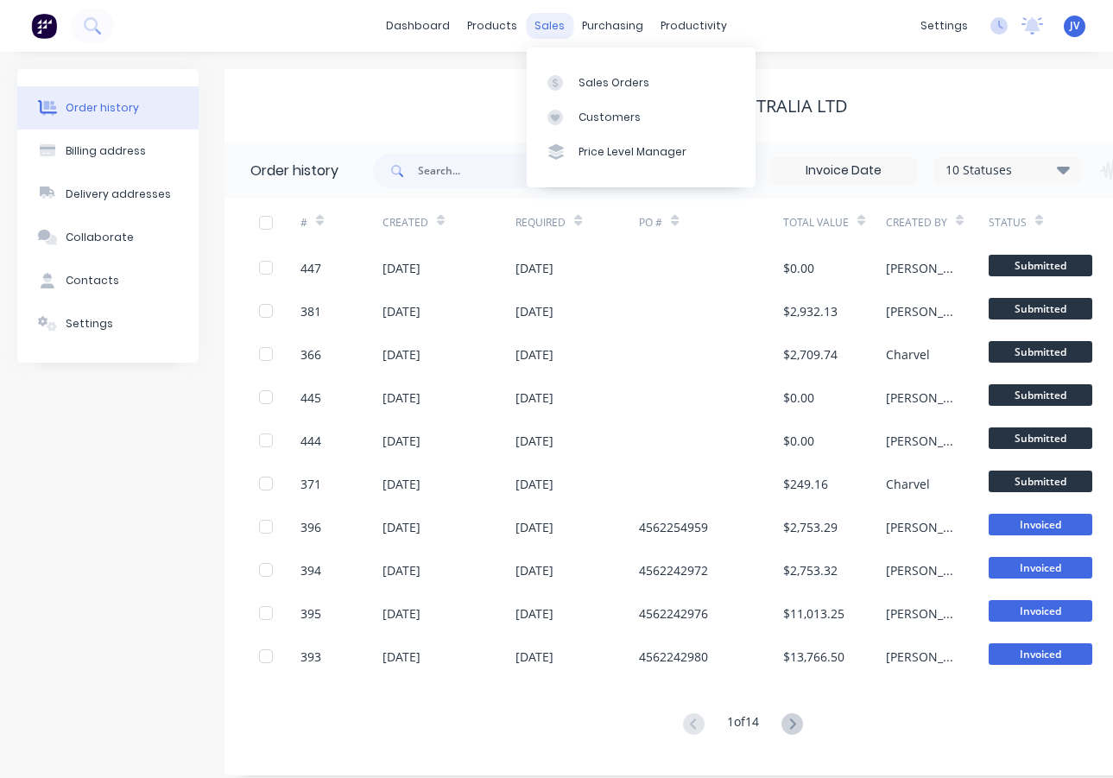
click at [554, 25] on div "sales" at bounding box center [549, 26] width 47 height 26
click at [622, 79] on div "Sales Orders" at bounding box center [614, 83] width 71 height 16
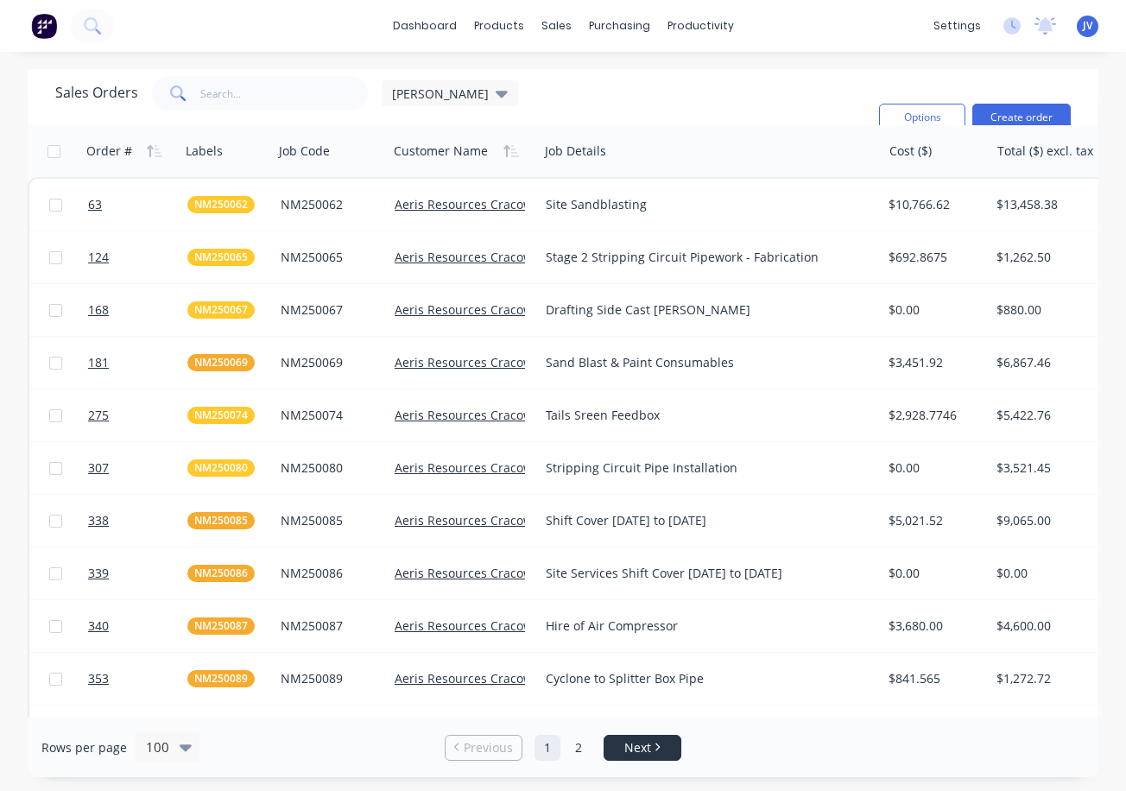
click at [653, 750] on link "Next" at bounding box center [642, 747] width 76 height 17
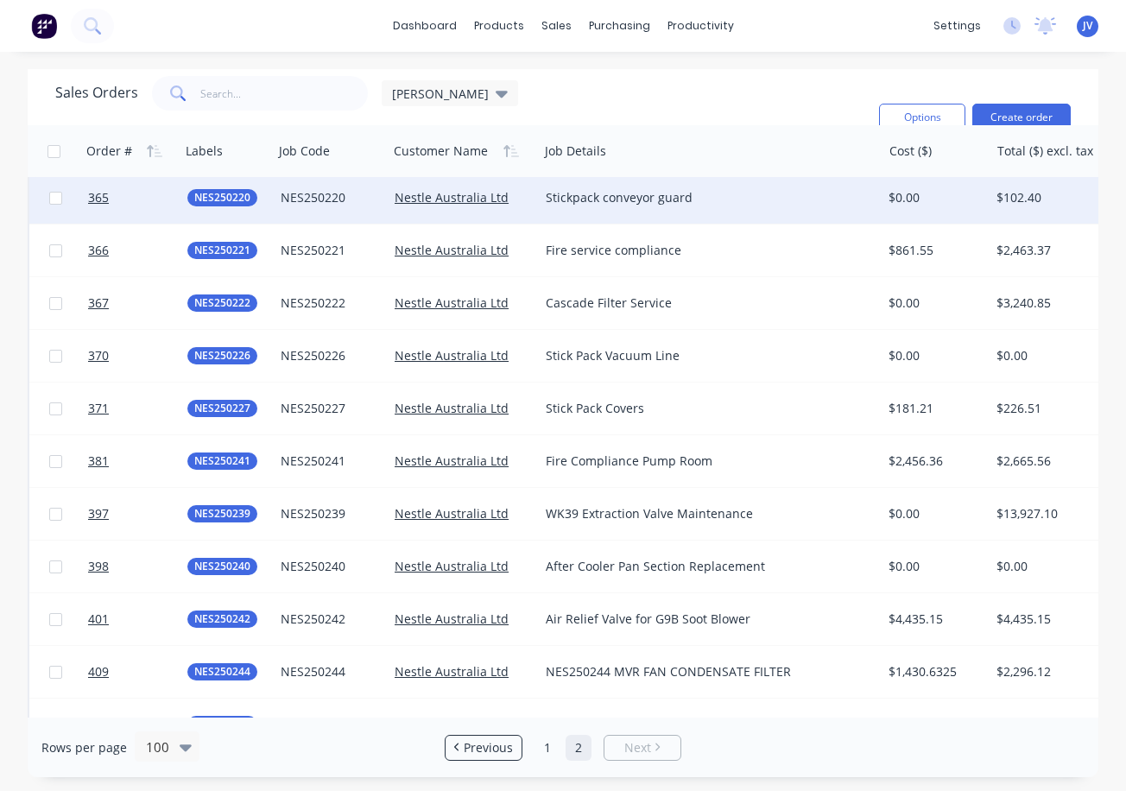
scroll to position [612, 0]
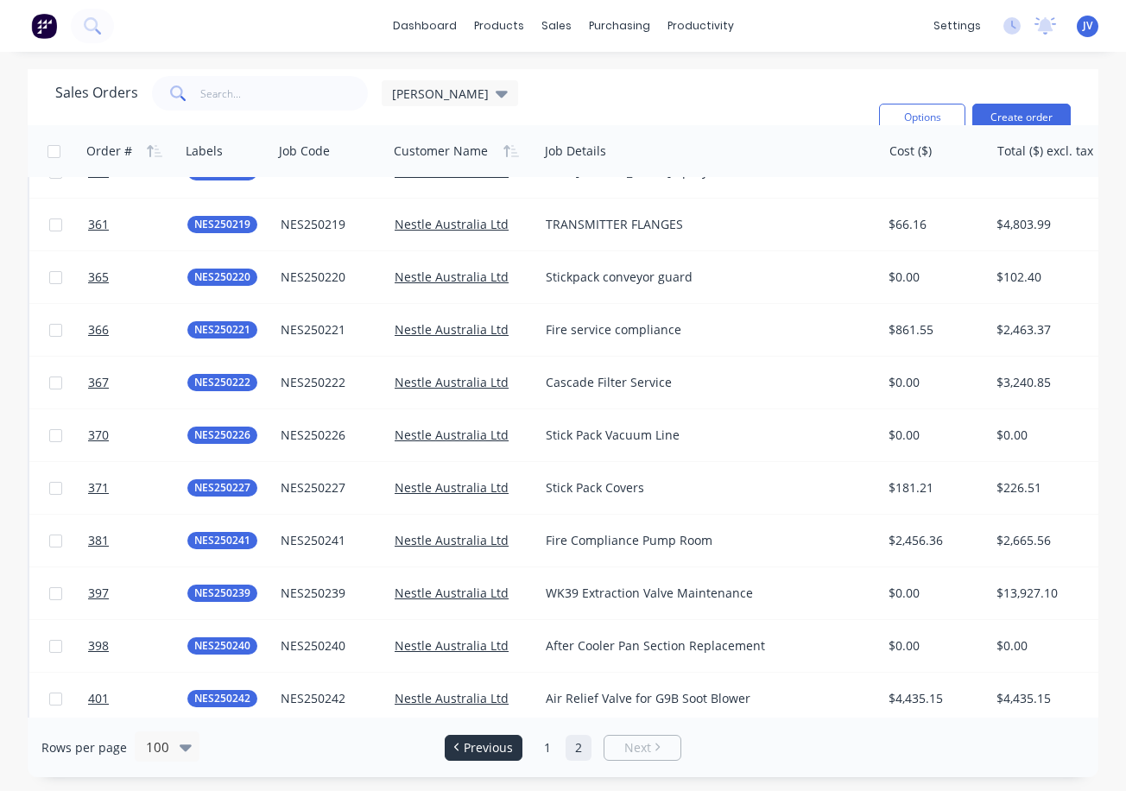
click at [497, 752] on span "Previous" at bounding box center [488, 747] width 49 height 17
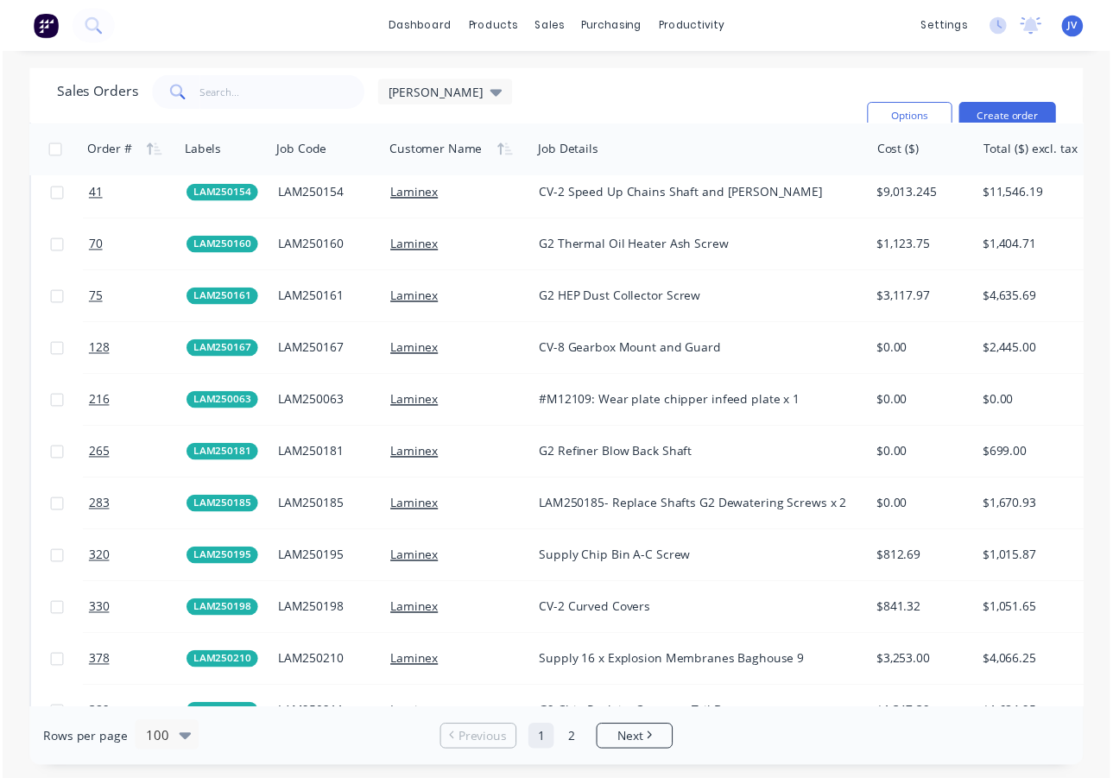
scroll to position [3282, 0]
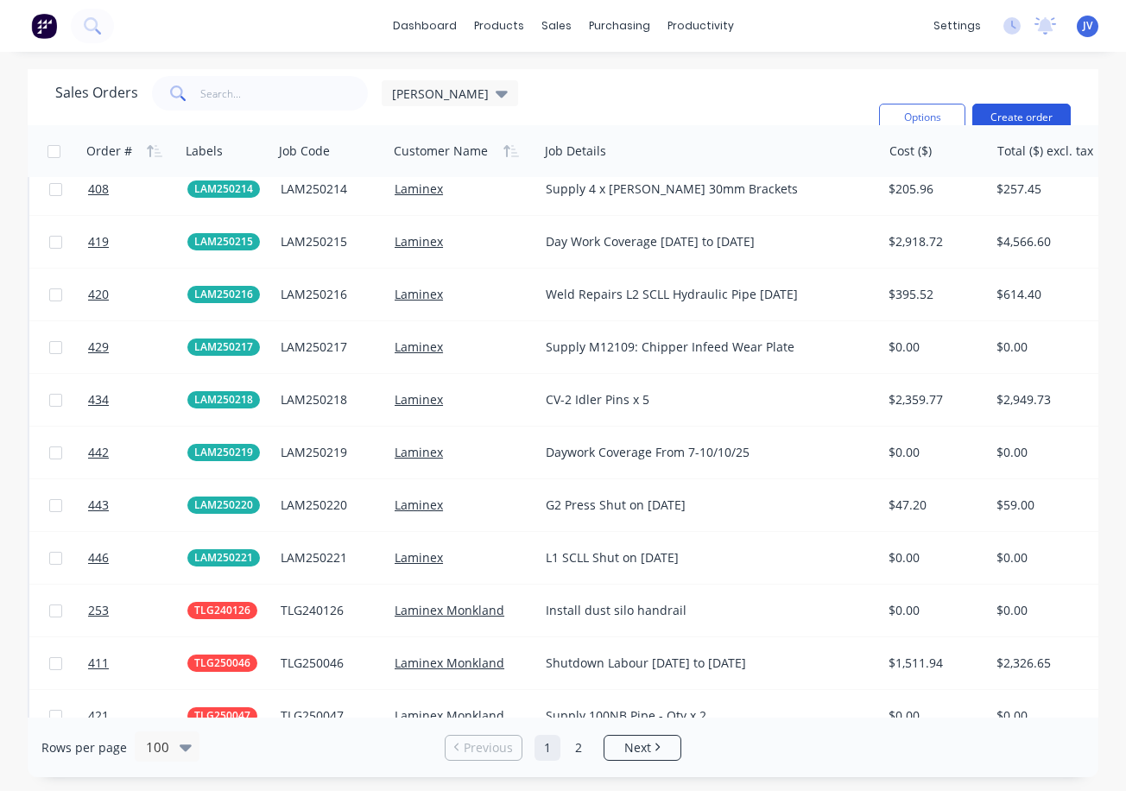
click at [1007, 111] on button "Create order" at bounding box center [1021, 118] width 98 height 28
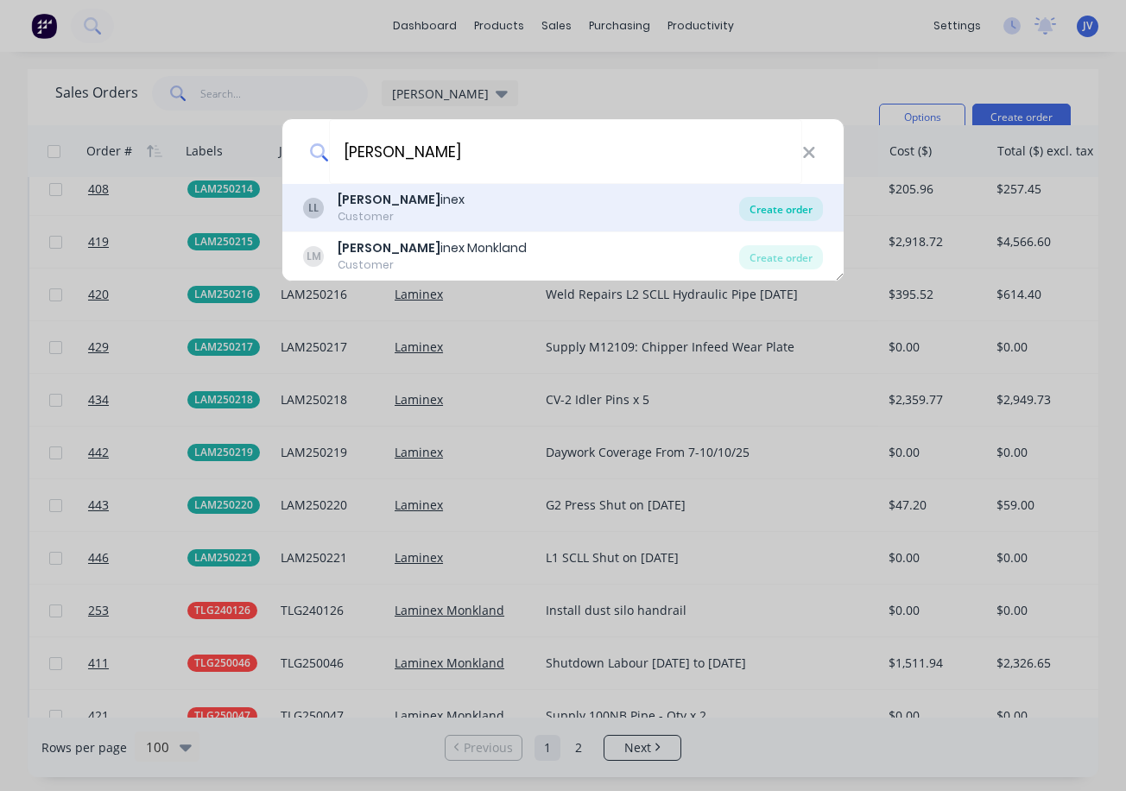
type input "[PERSON_NAME]"
click at [788, 210] on div "Create order" at bounding box center [781, 209] width 84 height 24
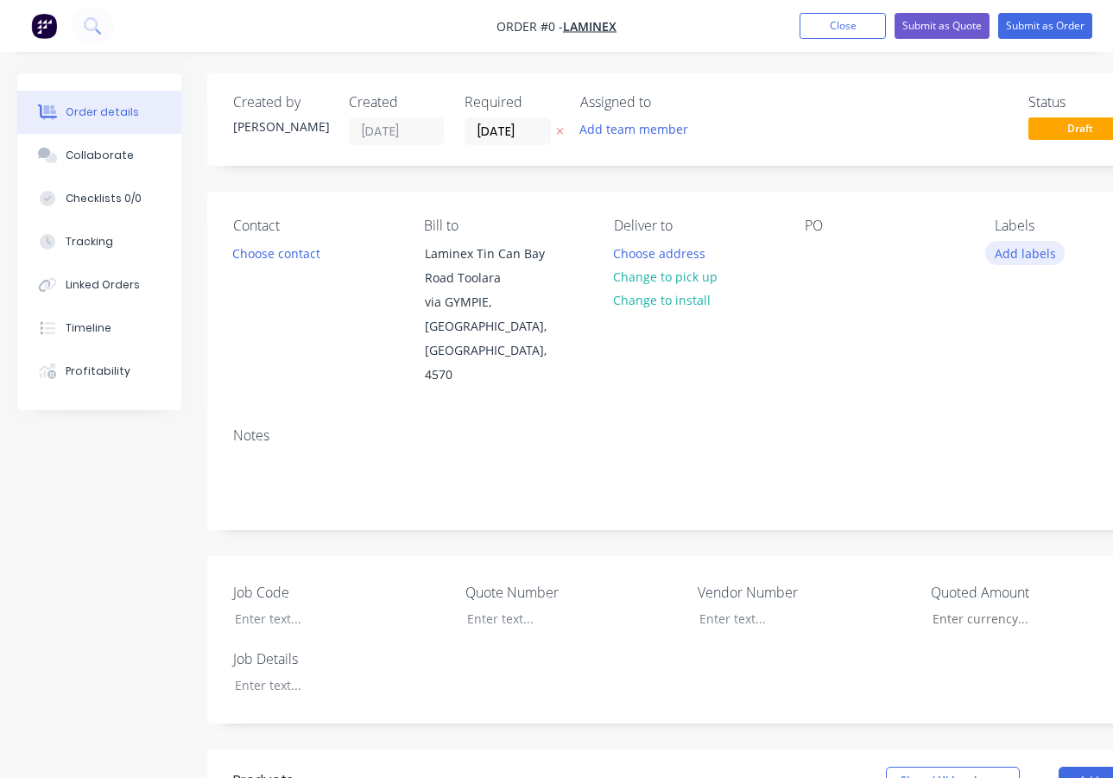
click at [1012, 257] on button "Add labels" at bounding box center [1024, 252] width 79 height 23
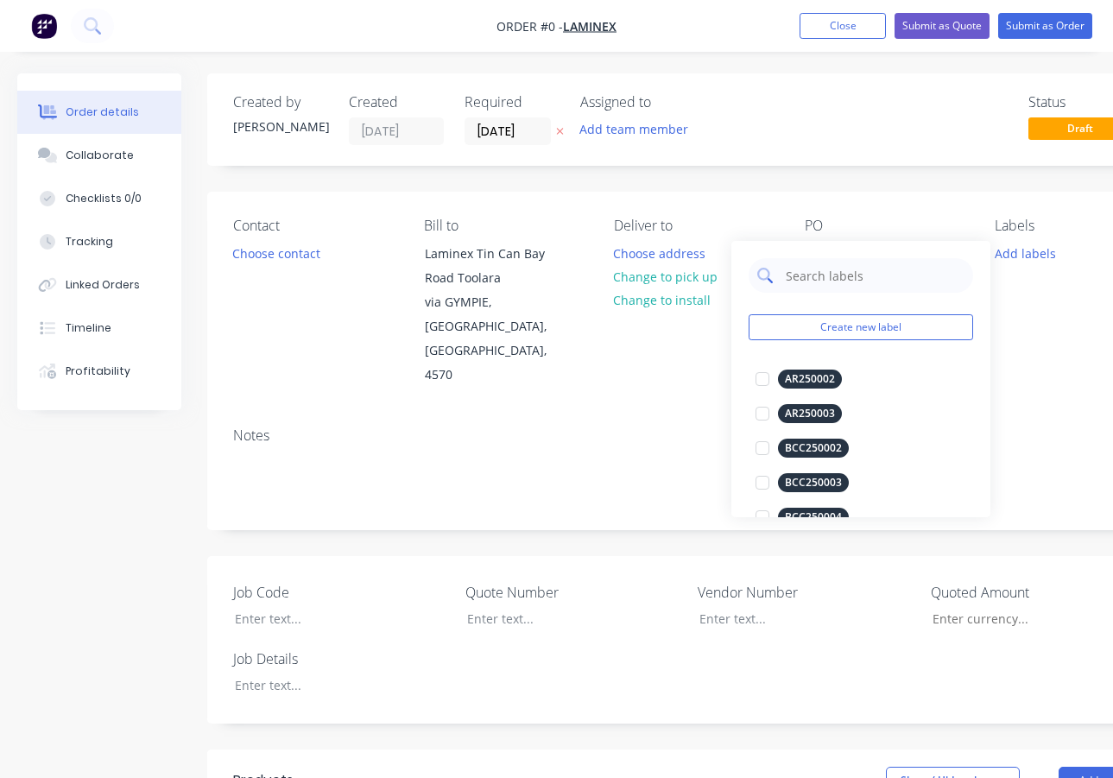
click at [813, 278] on input "text" at bounding box center [874, 275] width 180 height 35
click at [801, 325] on button "Create new label" at bounding box center [861, 327] width 225 height 26
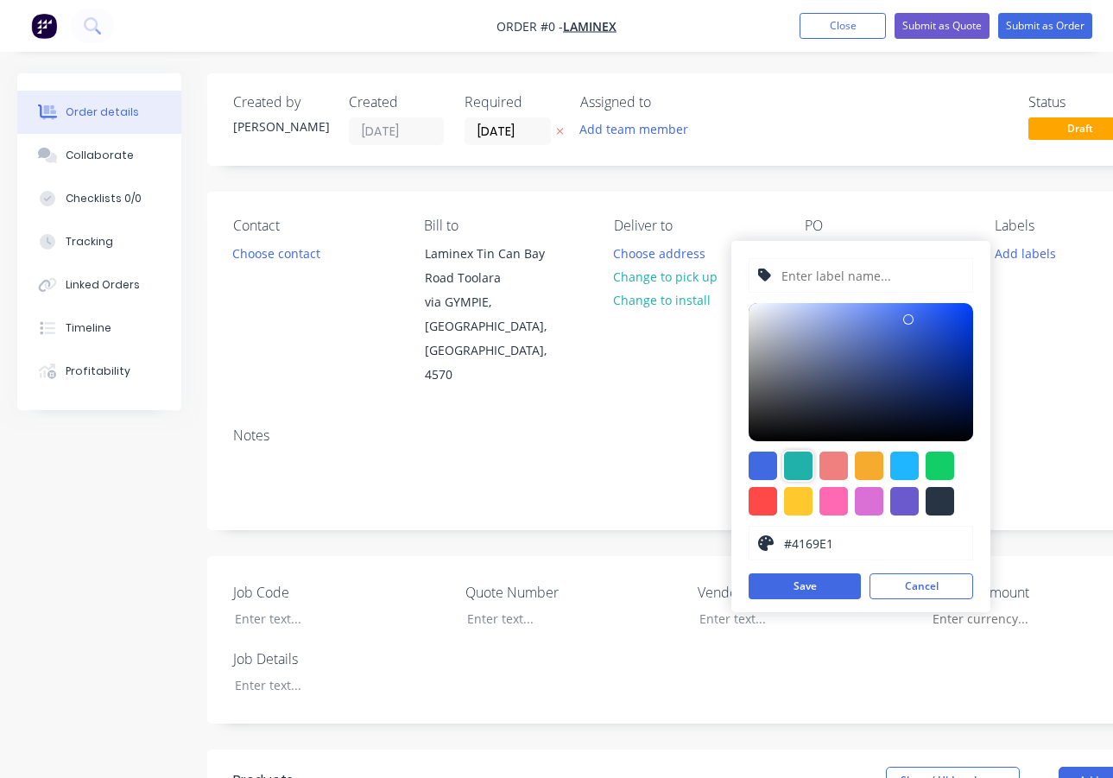
click at [802, 463] on div at bounding box center [798, 466] width 28 height 28
type input "#20B2AA"
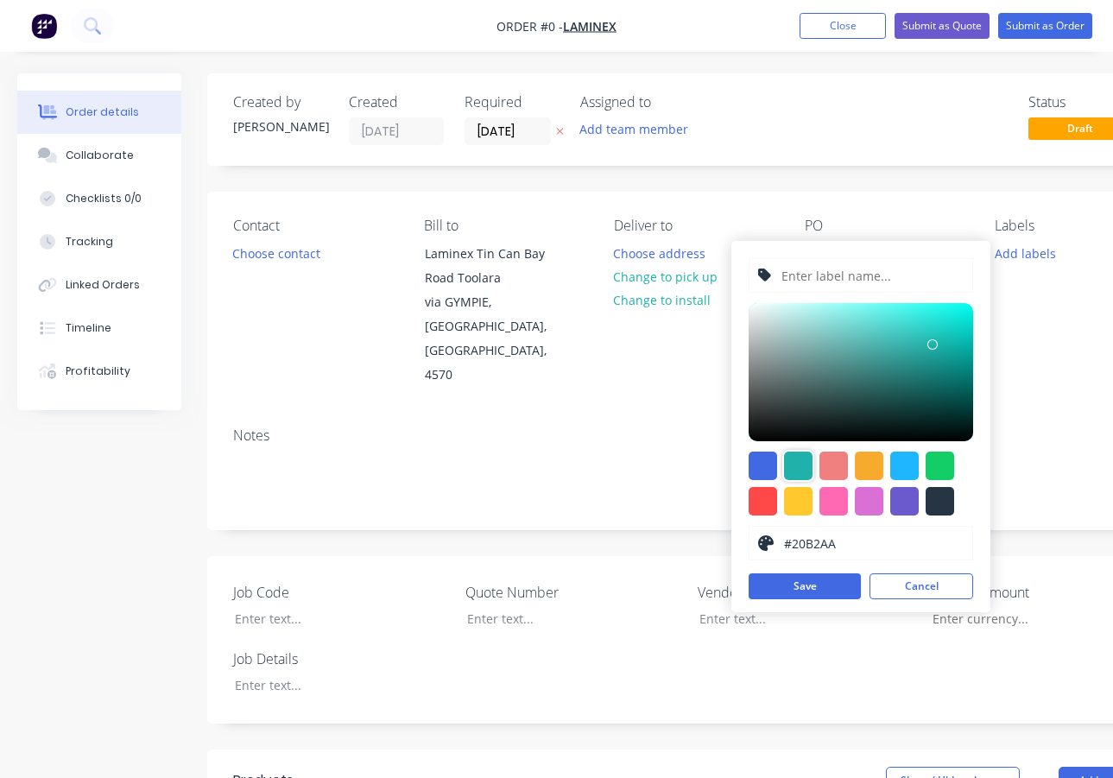
click at [831, 280] on input "text" at bounding box center [872, 275] width 184 height 33
type input "LAM250222"
click at [797, 585] on button "Save" at bounding box center [805, 586] width 112 height 26
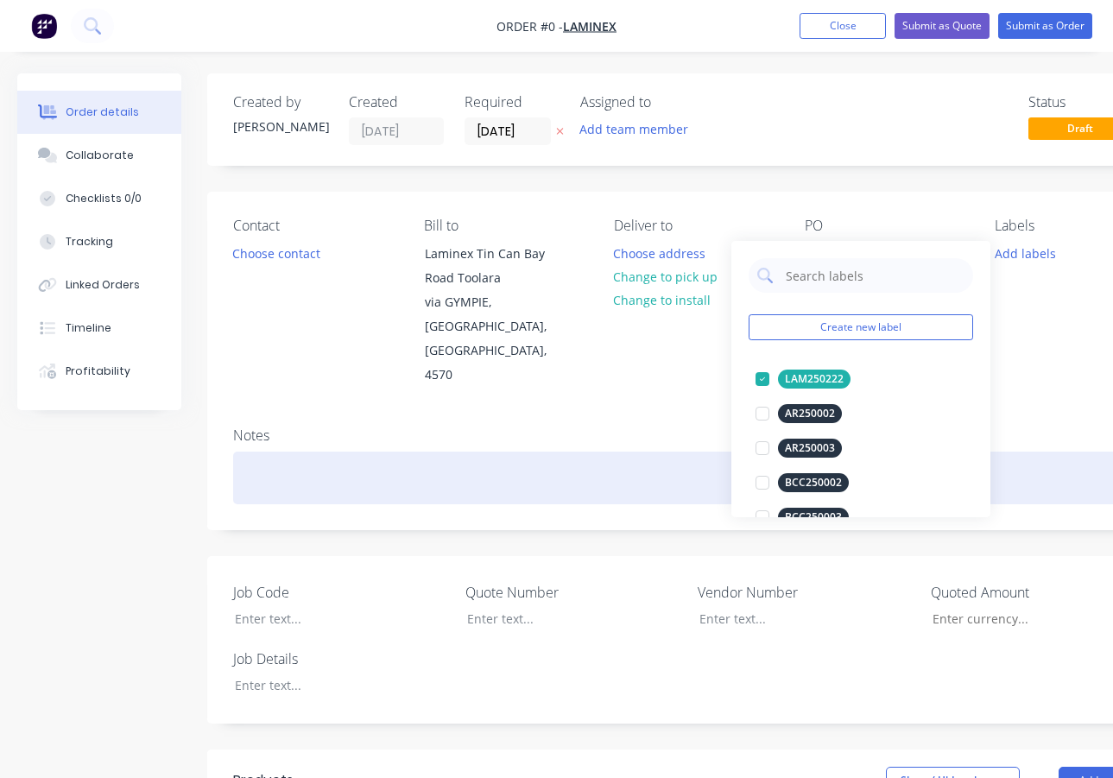
click at [249, 418] on div "Order details Collaborate Checklists 0/0 Tracking Linked Orders Timeline Profit…" at bounding box center [600, 691] width 1201 height 1237
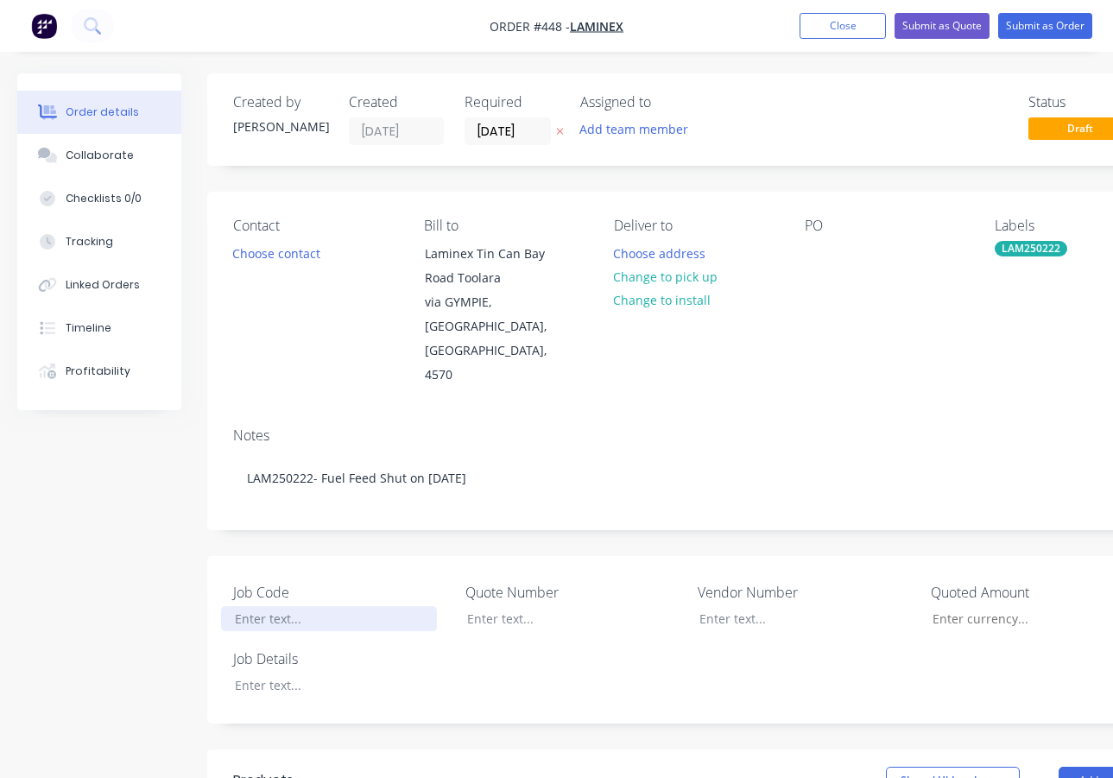
click at [291, 606] on div at bounding box center [329, 618] width 216 height 25
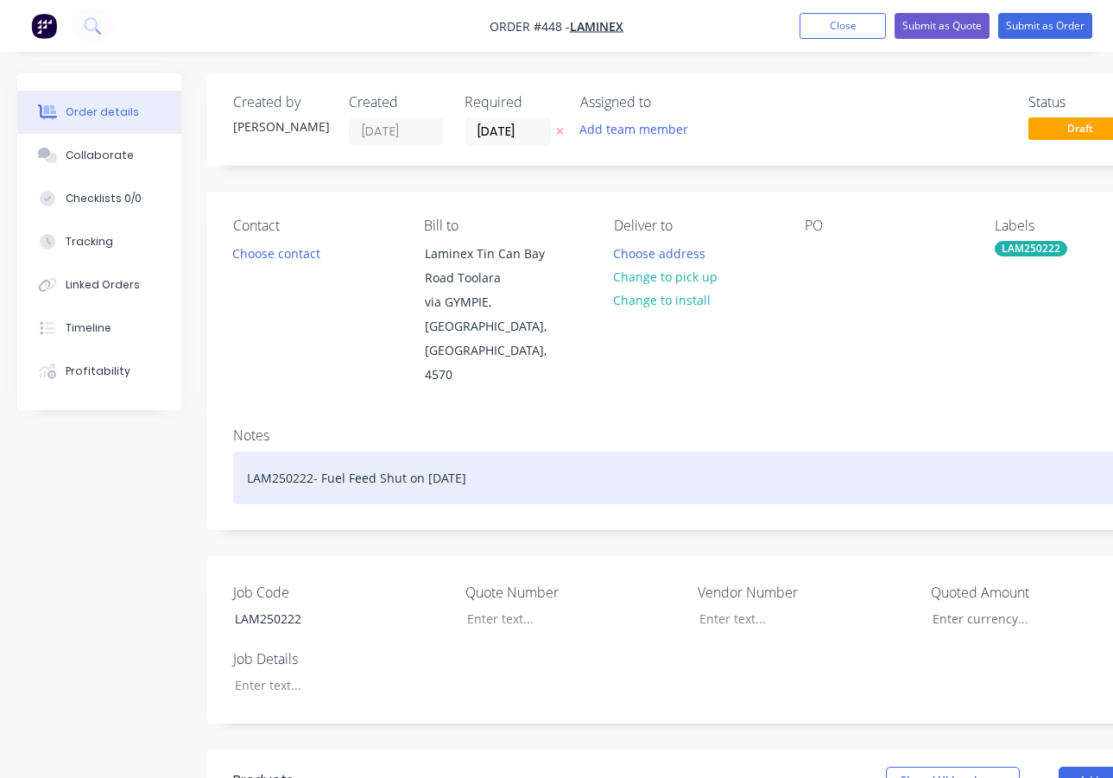
drag, startPoint x: 479, startPoint y: 428, endPoint x: 321, endPoint y: 431, distance: 158.1
click at [321, 452] on div "LAM250222- Fuel Feed Shut on [DATE]" at bounding box center [695, 478] width 925 height 53
copy div "Fuel Feed Shut on [DATE]"
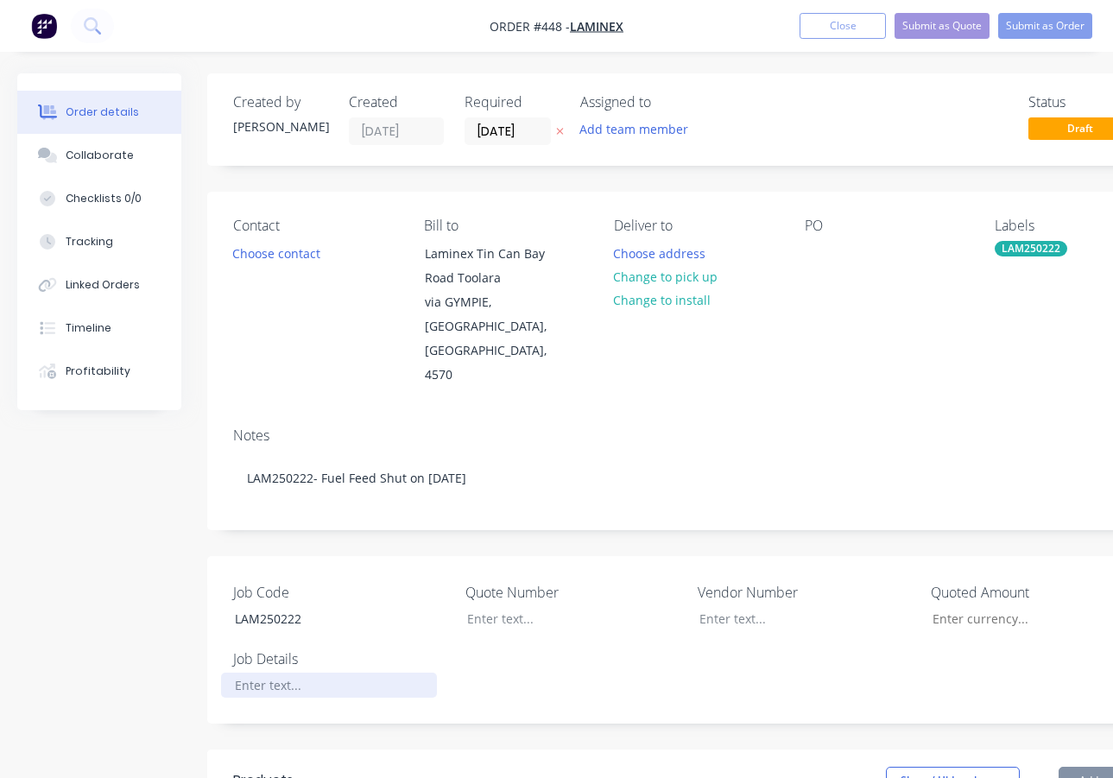
paste div
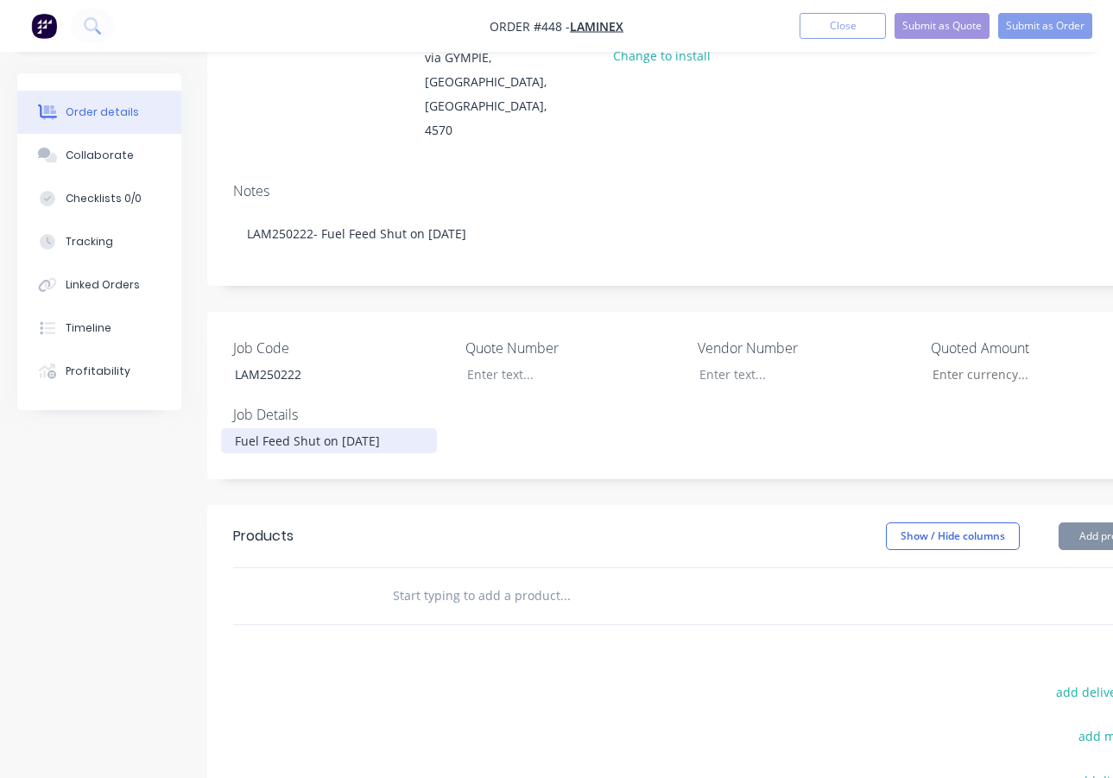
scroll to position [259, 0]
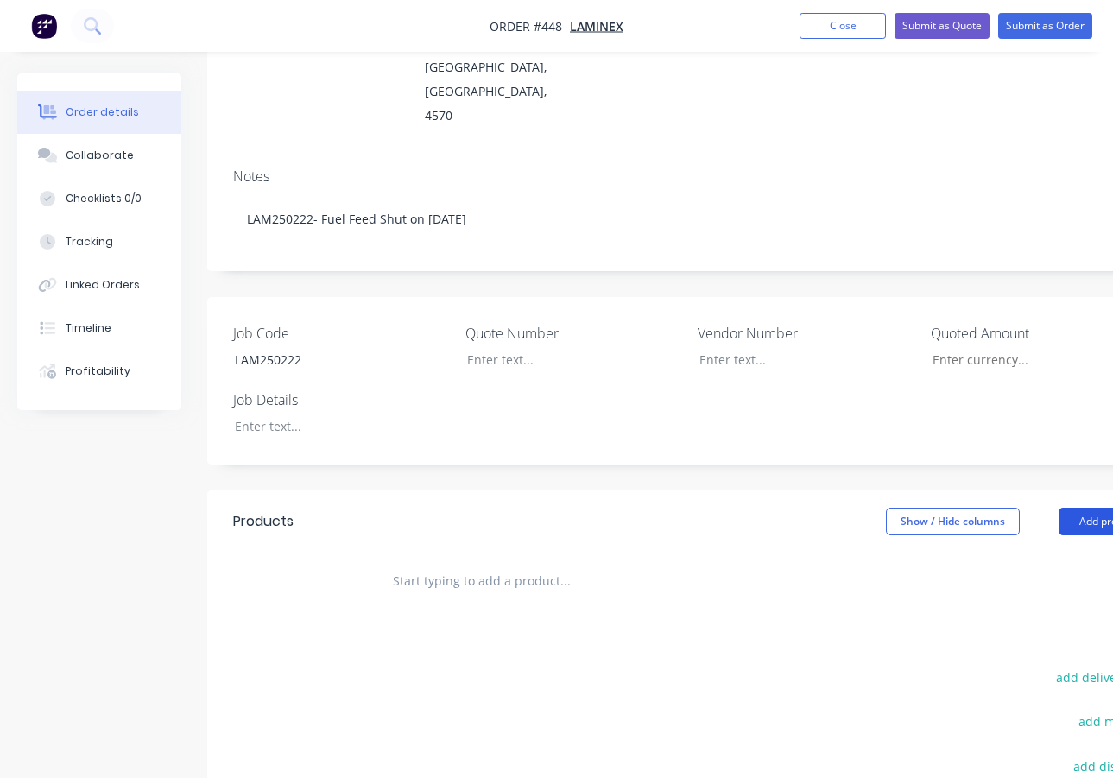
click at [1092, 508] on button "Add product" at bounding box center [1108, 522] width 99 height 28
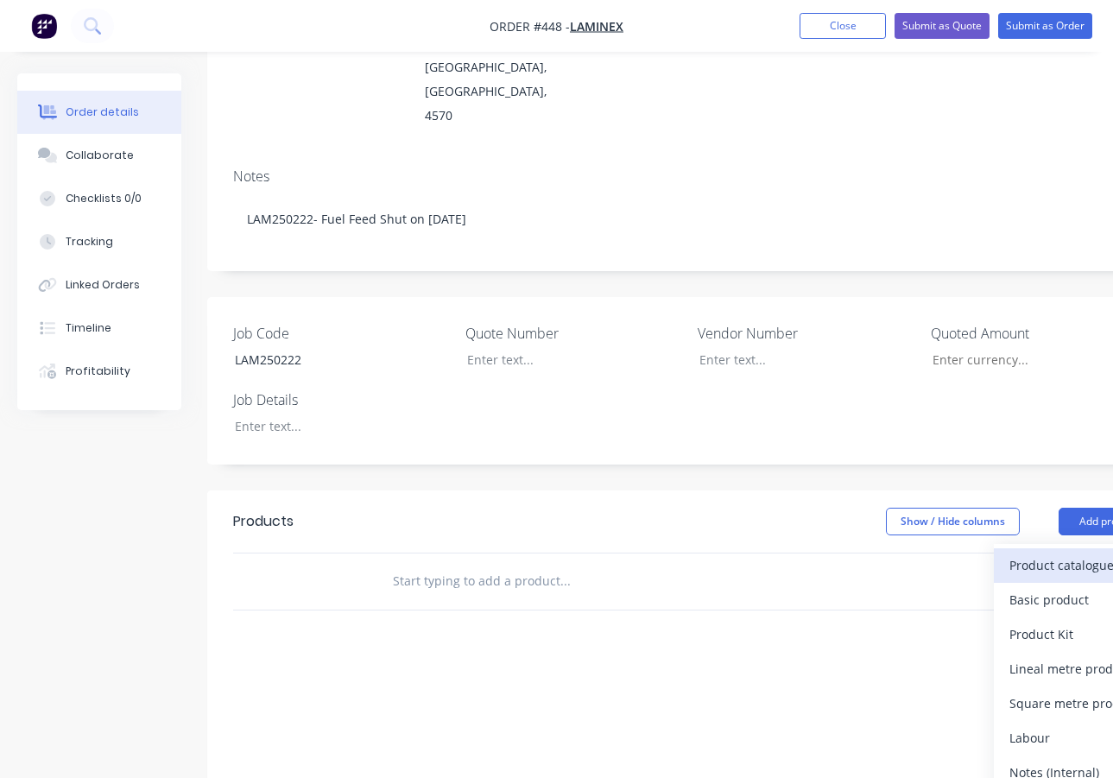
click at [1018, 553] on div "Product catalogue" at bounding box center [1076, 565] width 133 height 25
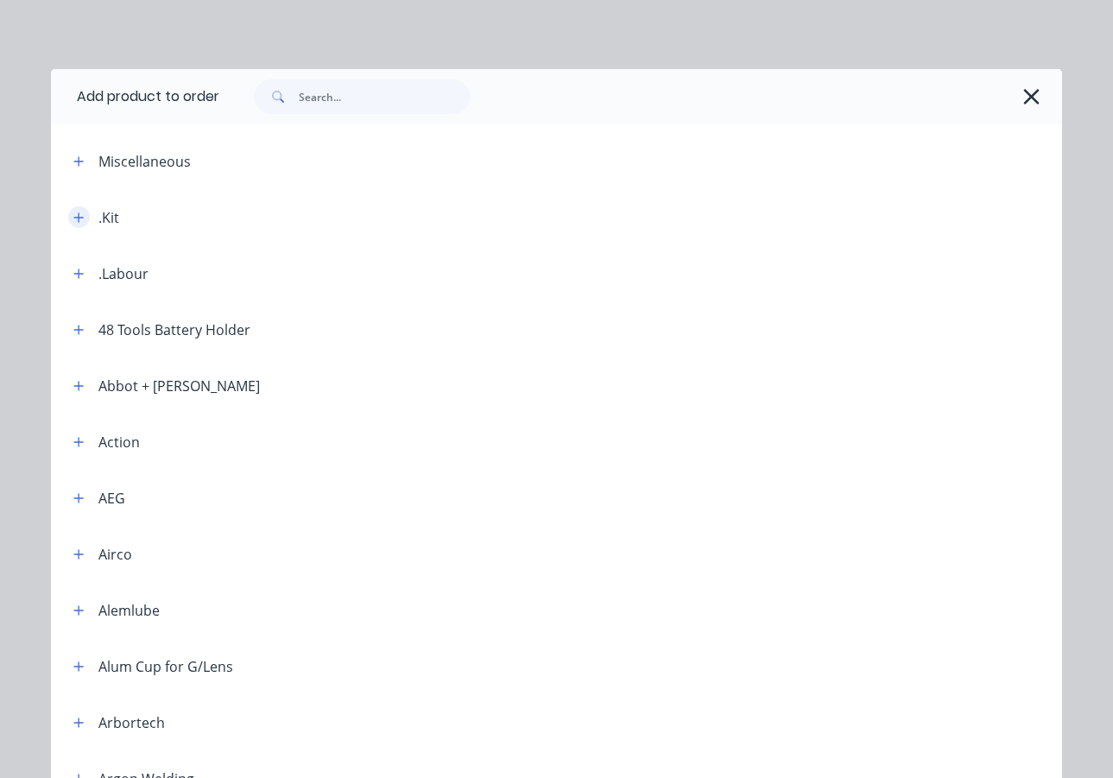
click at [76, 213] on icon "button" at bounding box center [78, 218] width 10 height 12
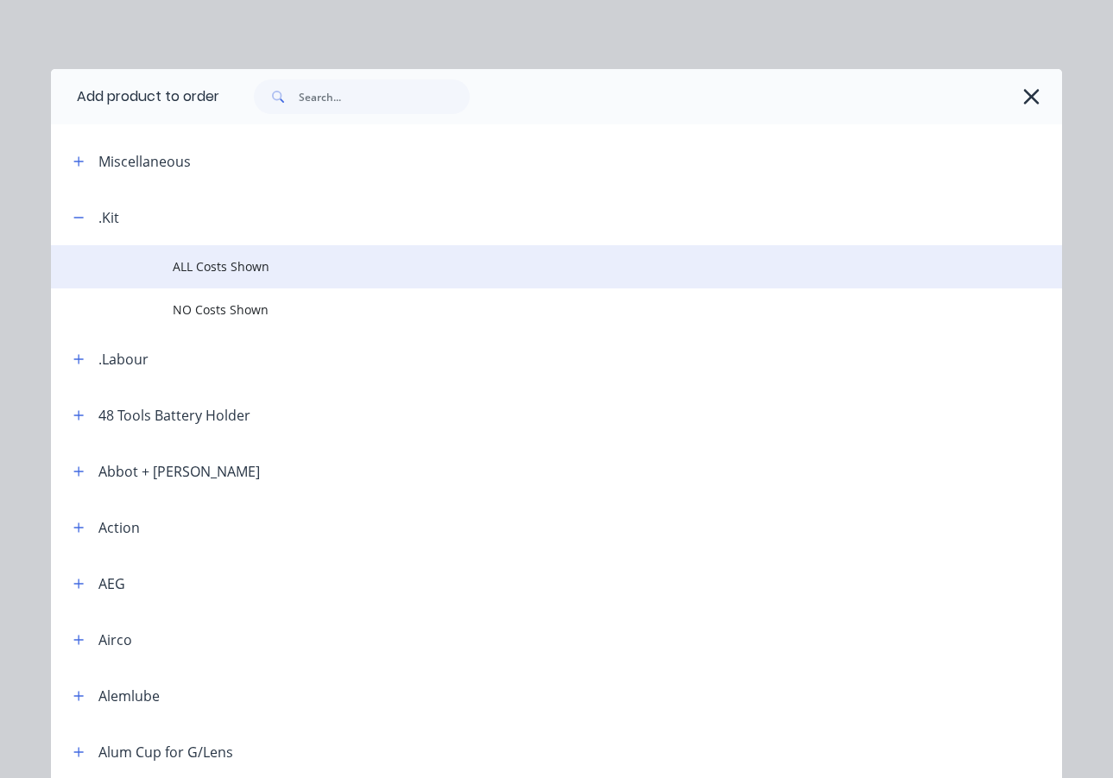
click at [250, 275] on span "ALL Costs Shown" at bounding box center [529, 266] width 712 height 18
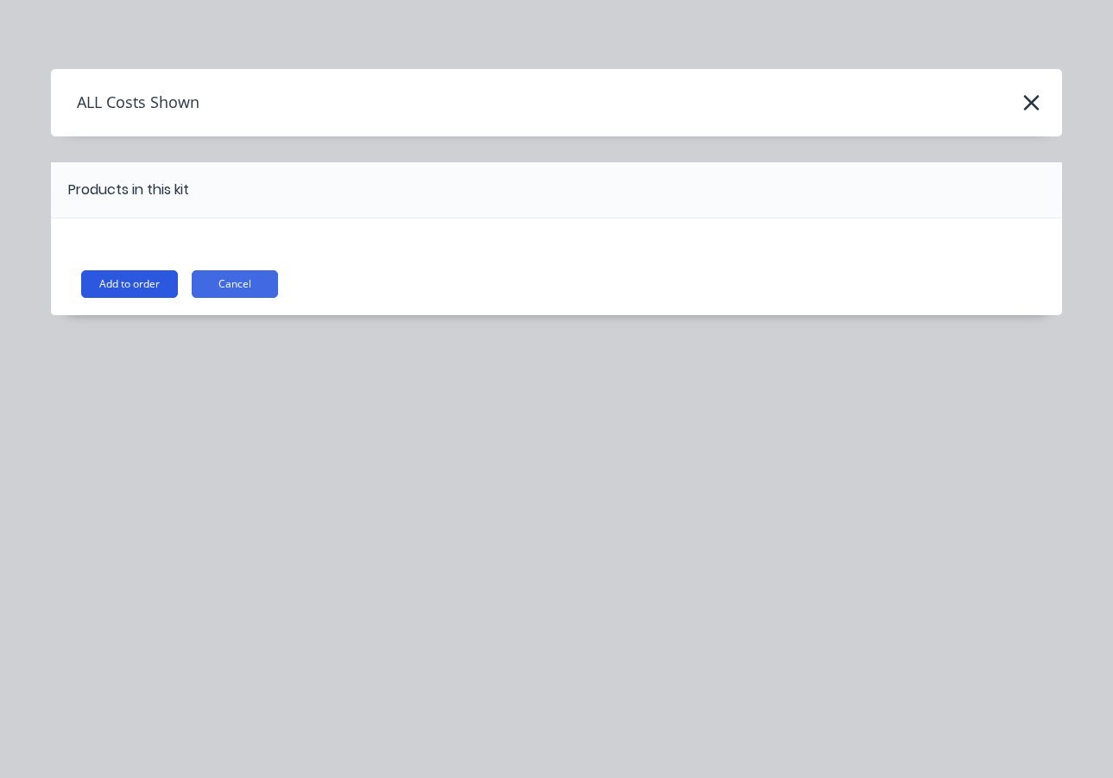
click at [125, 285] on button "Add to order" at bounding box center [129, 284] width 97 height 28
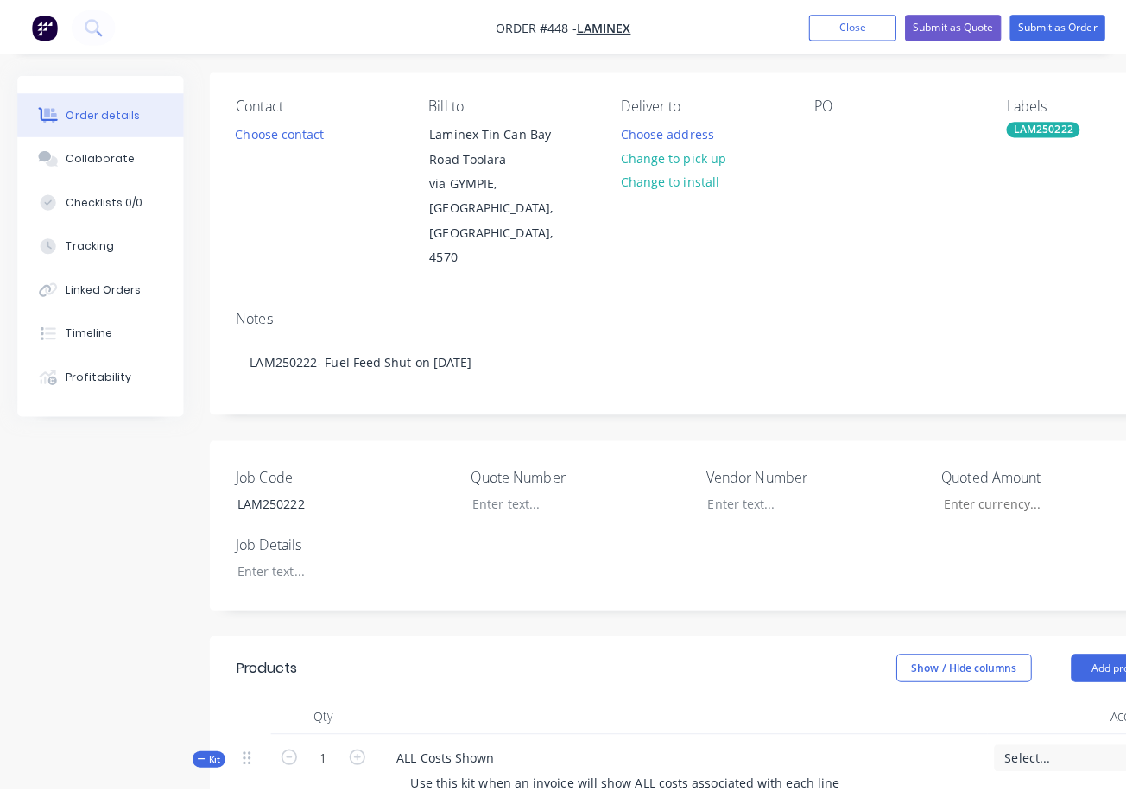
scroll to position [0, 0]
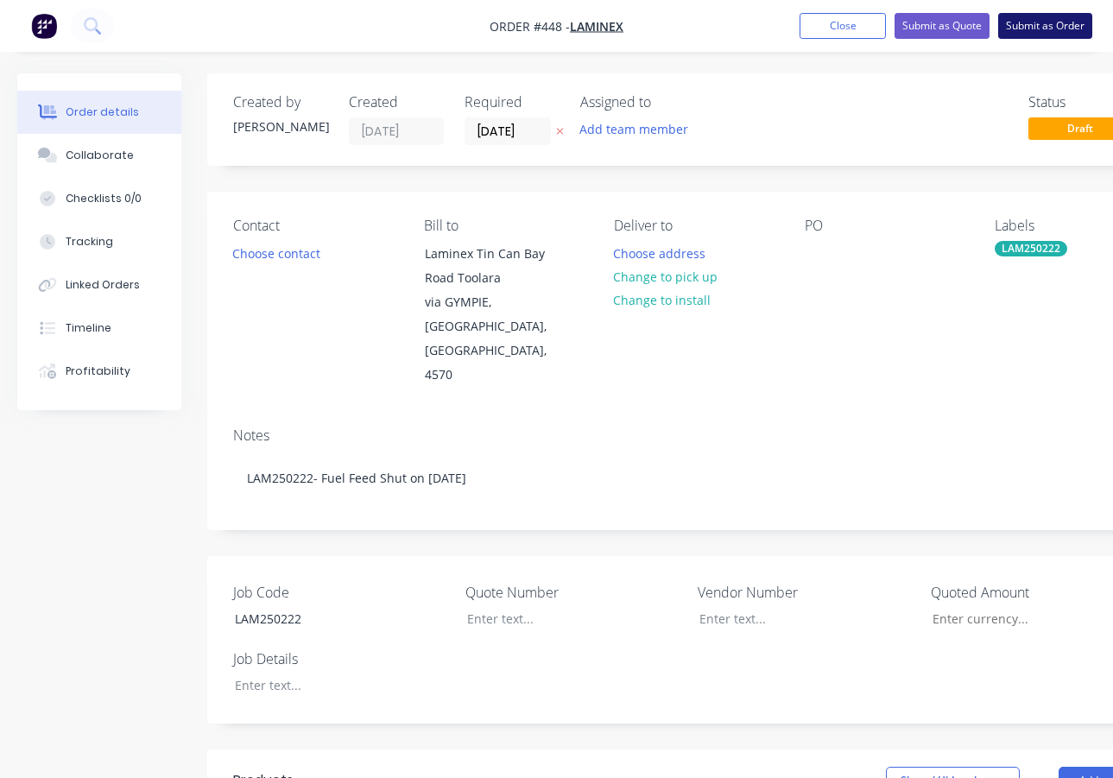
click at [1032, 24] on button "Submit as Order" at bounding box center [1045, 26] width 94 height 26
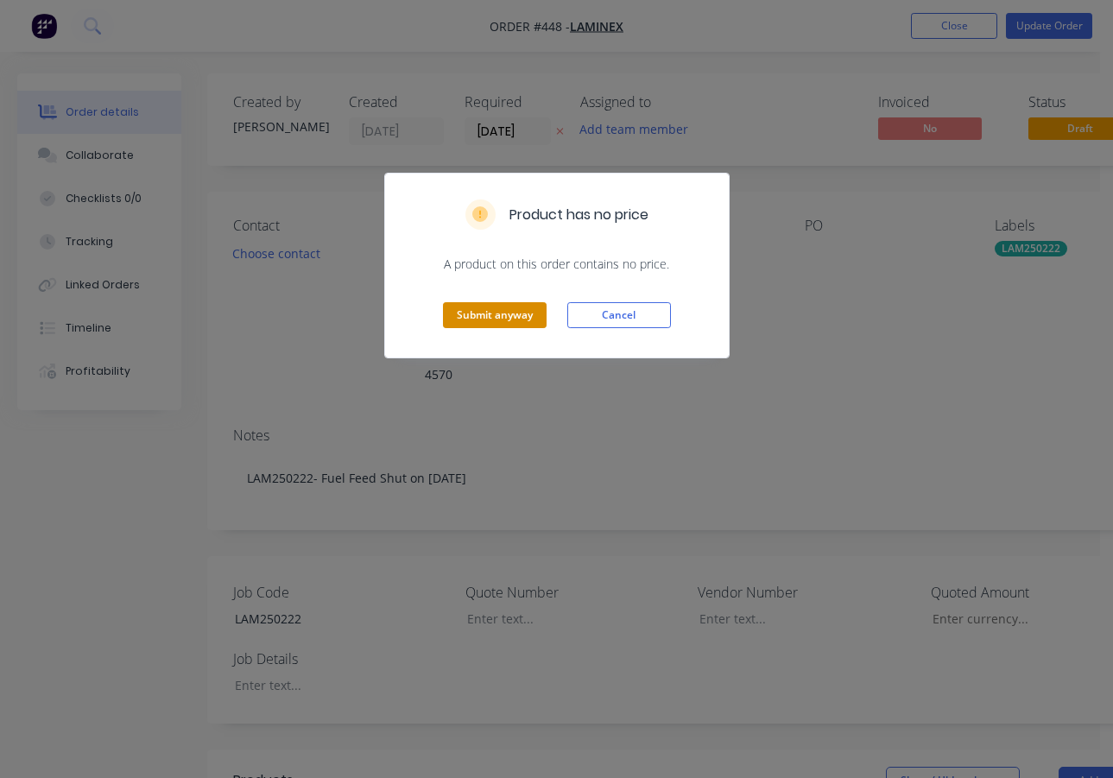
click at [497, 312] on button "Submit anyway" at bounding box center [495, 315] width 104 height 26
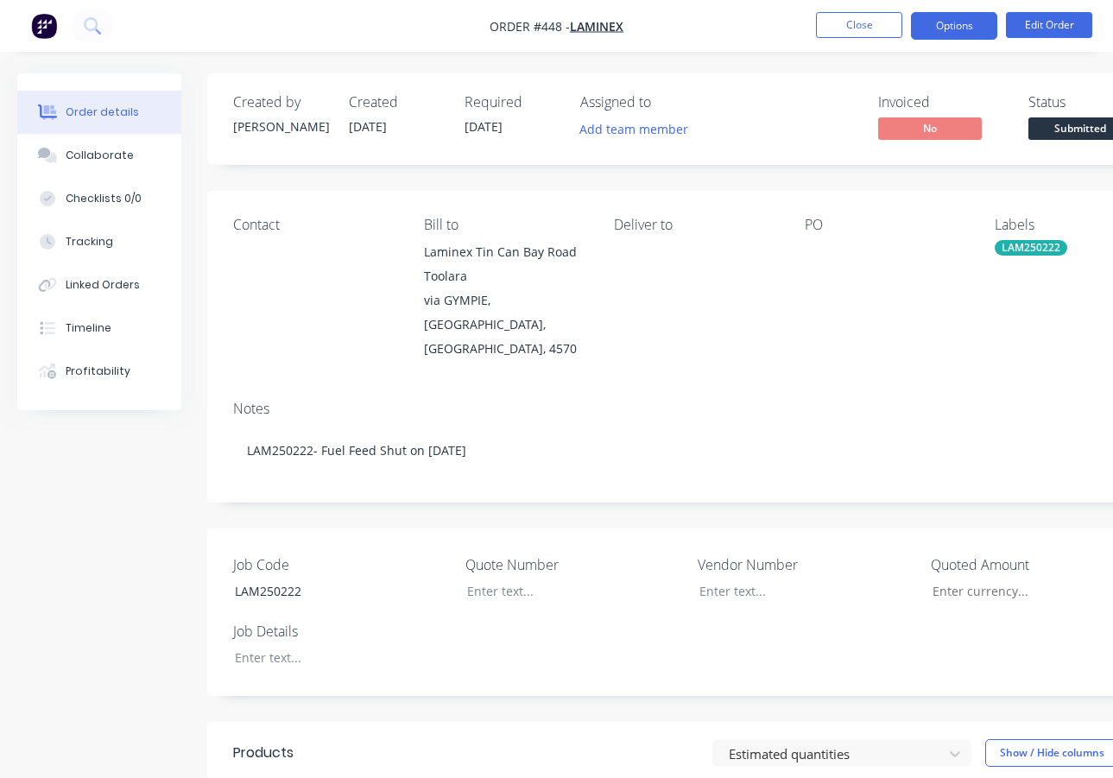
click at [948, 28] on button "Options" at bounding box center [954, 26] width 86 height 28
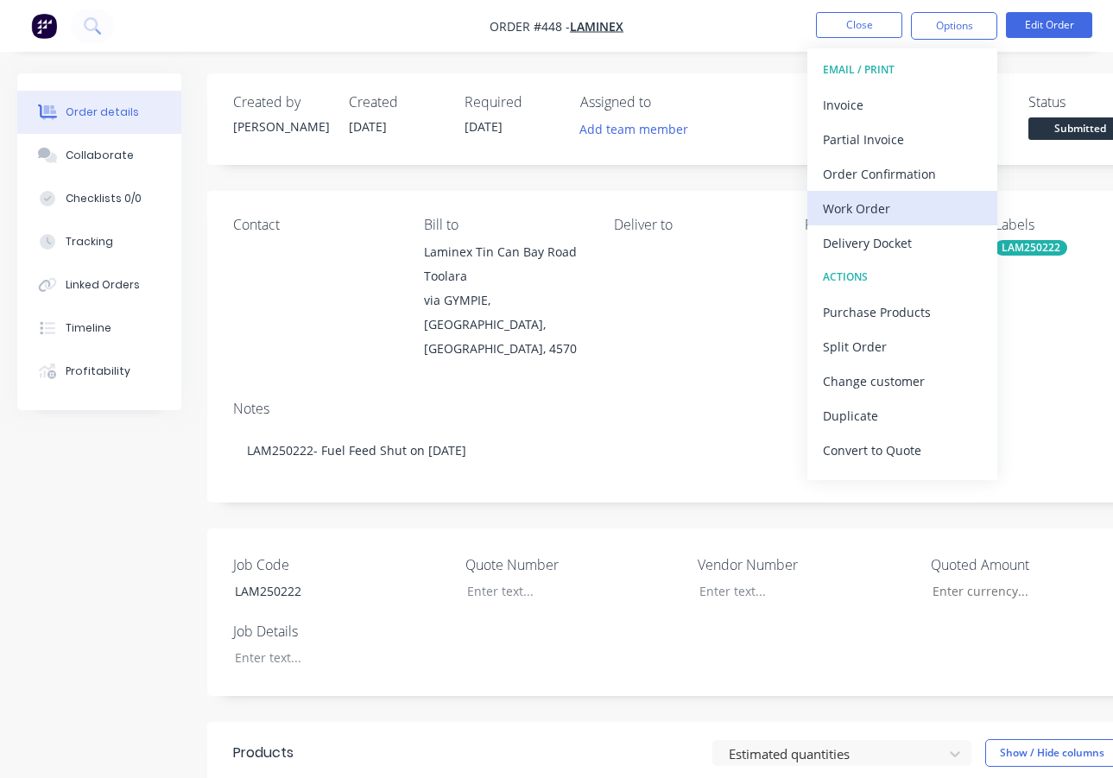
click at [867, 206] on div "Work Order" at bounding box center [902, 208] width 159 height 25
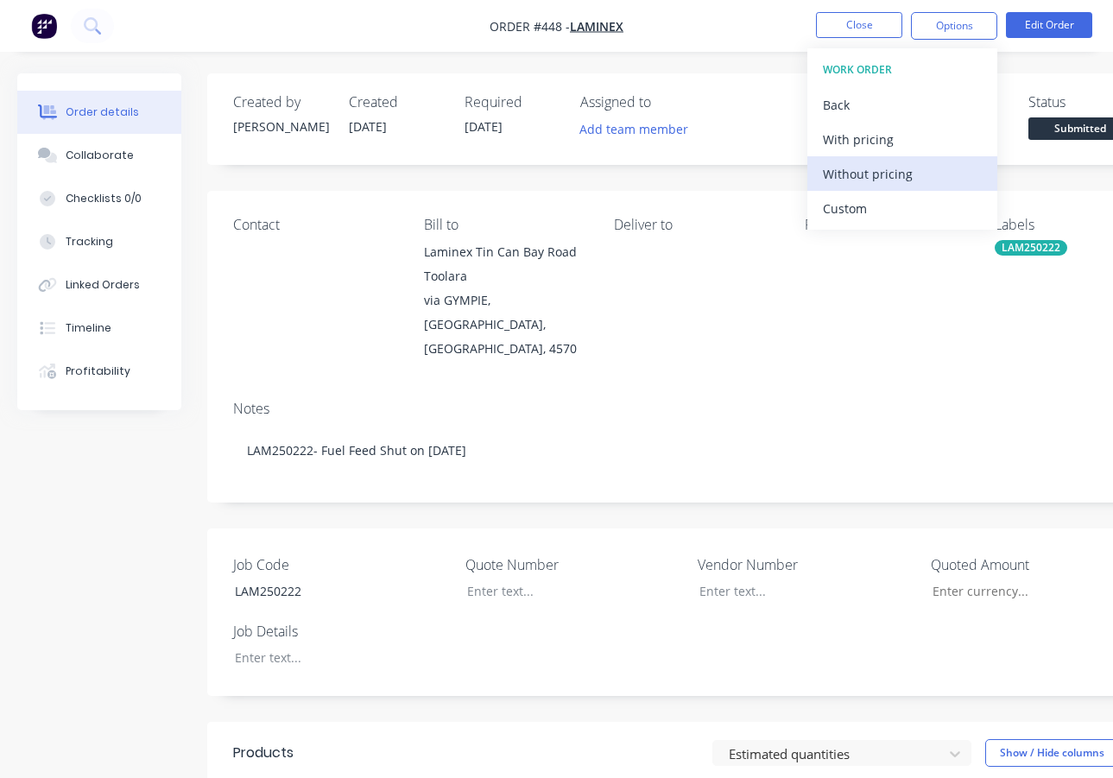
click at [881, 174] on div "Without pricing" at bounding box center [902, 173] width 159 height 25
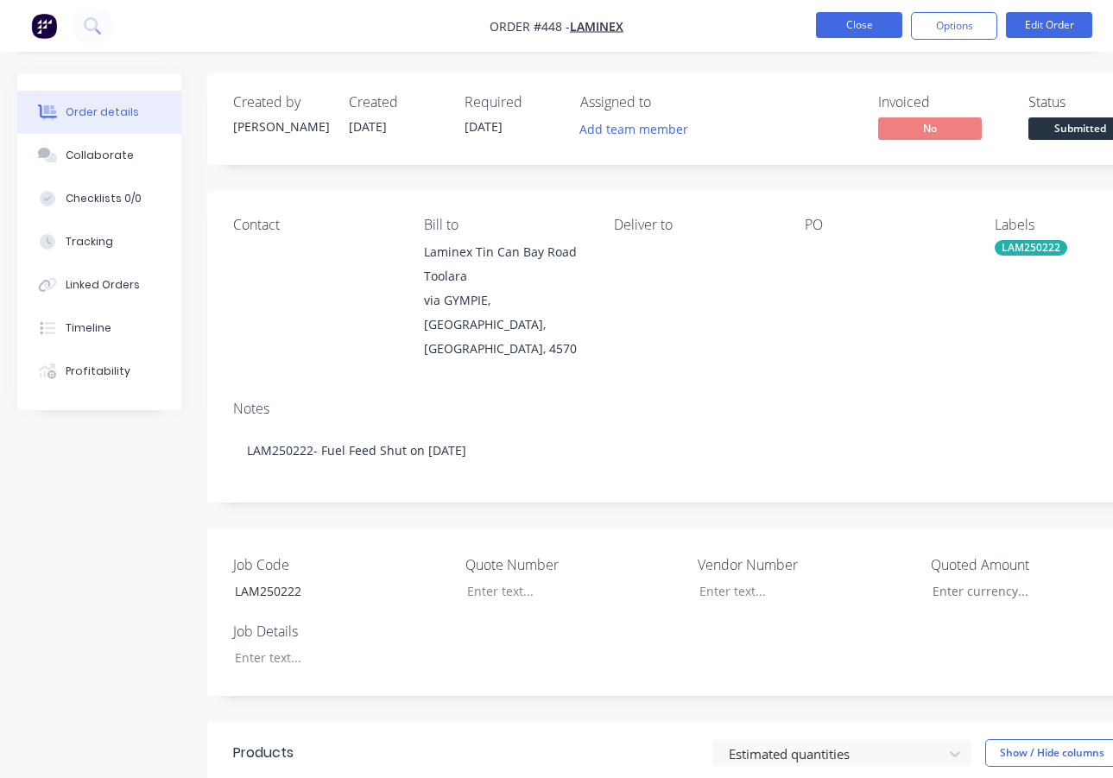
click at [835, 30] on button "Close" at bounding box center [859, 25] width 86 height 26
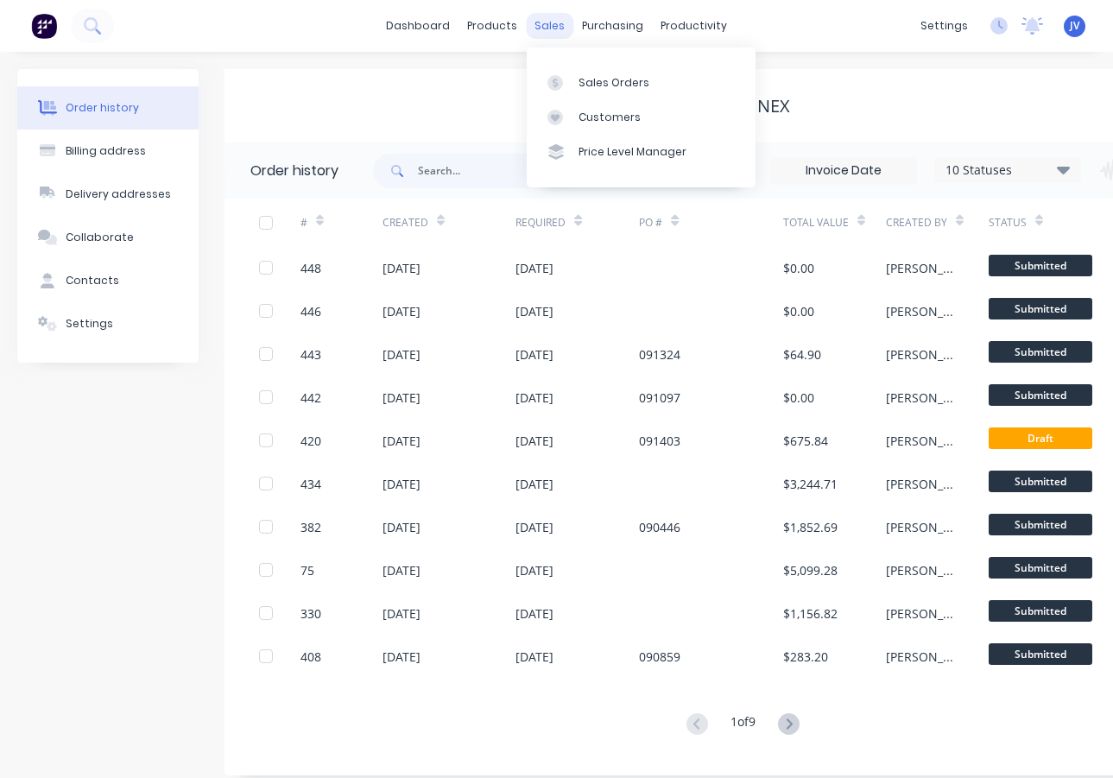
click at [548, 26] on div "sales" at bounding box center [549, 26] width 47 height 26
click at [597, 82] on div "Sales Orders" at bounding box center [614, 83] width 71 height 16
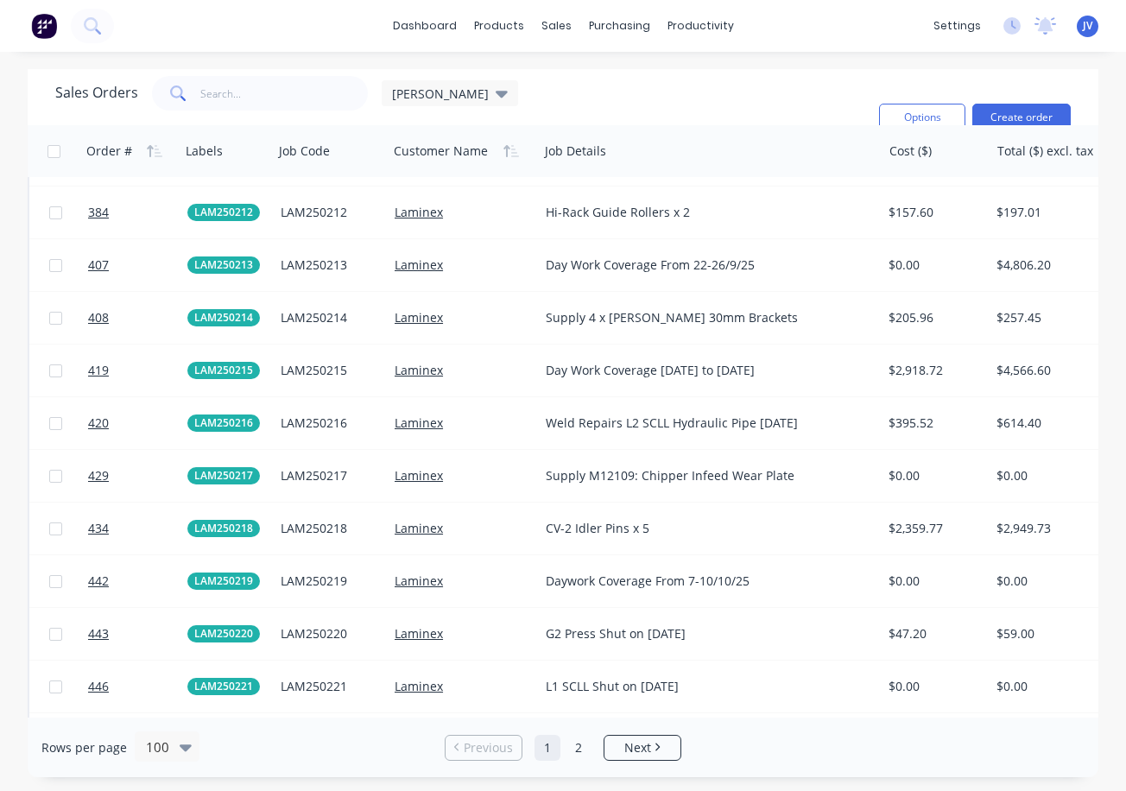
scroll to position [3272, 0]
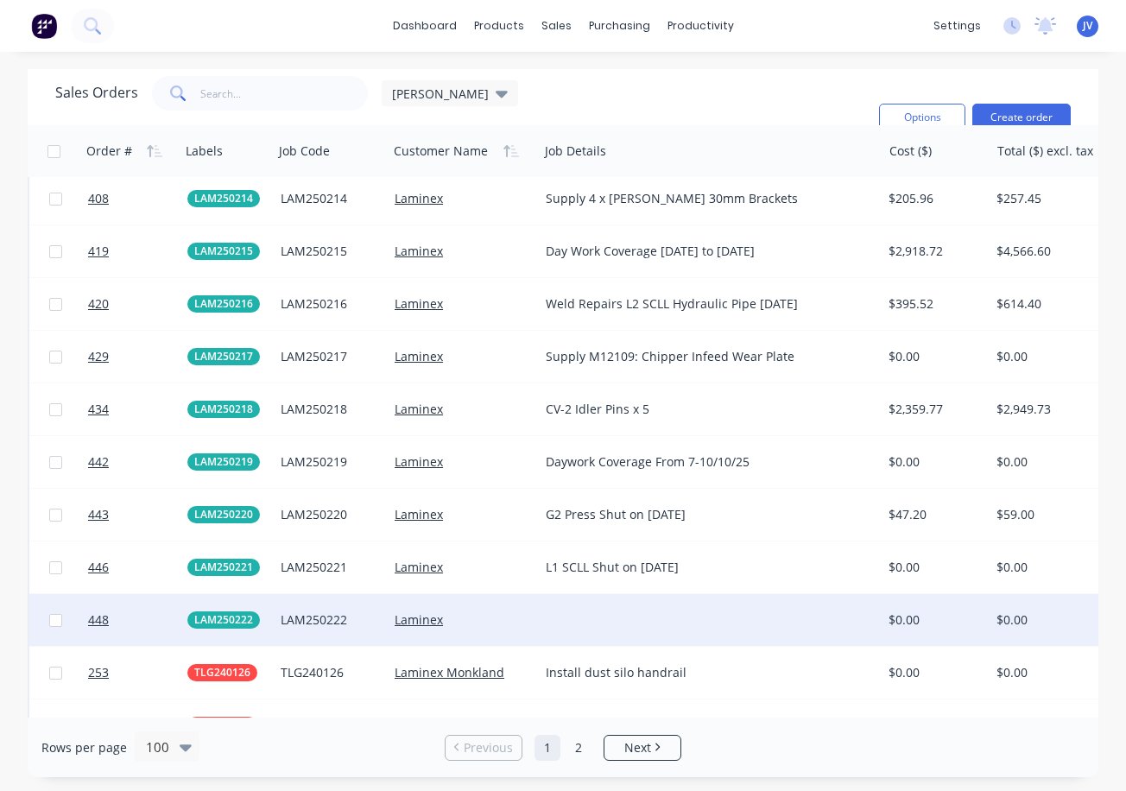
click at [661, 625] on div at bounding box center [710, 620] width 343 height 52
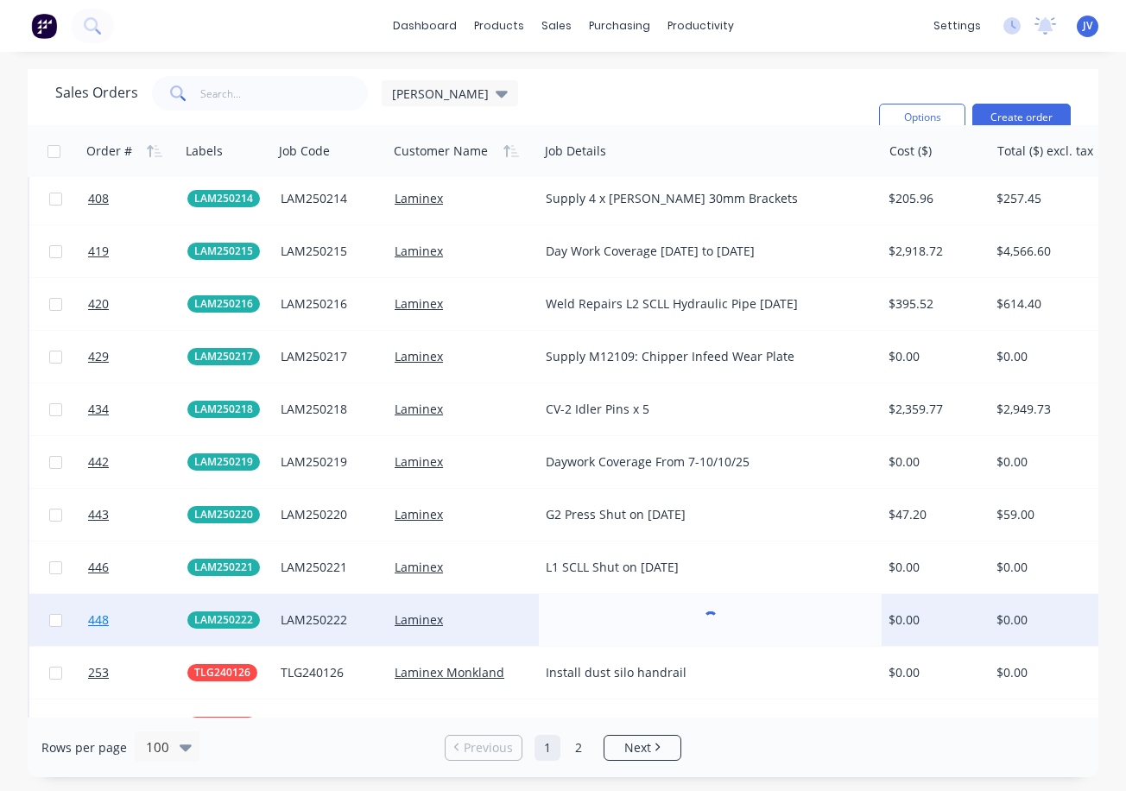
click at [94, 620] on span "448" at bounding box center [98, 619] width 21 height 17
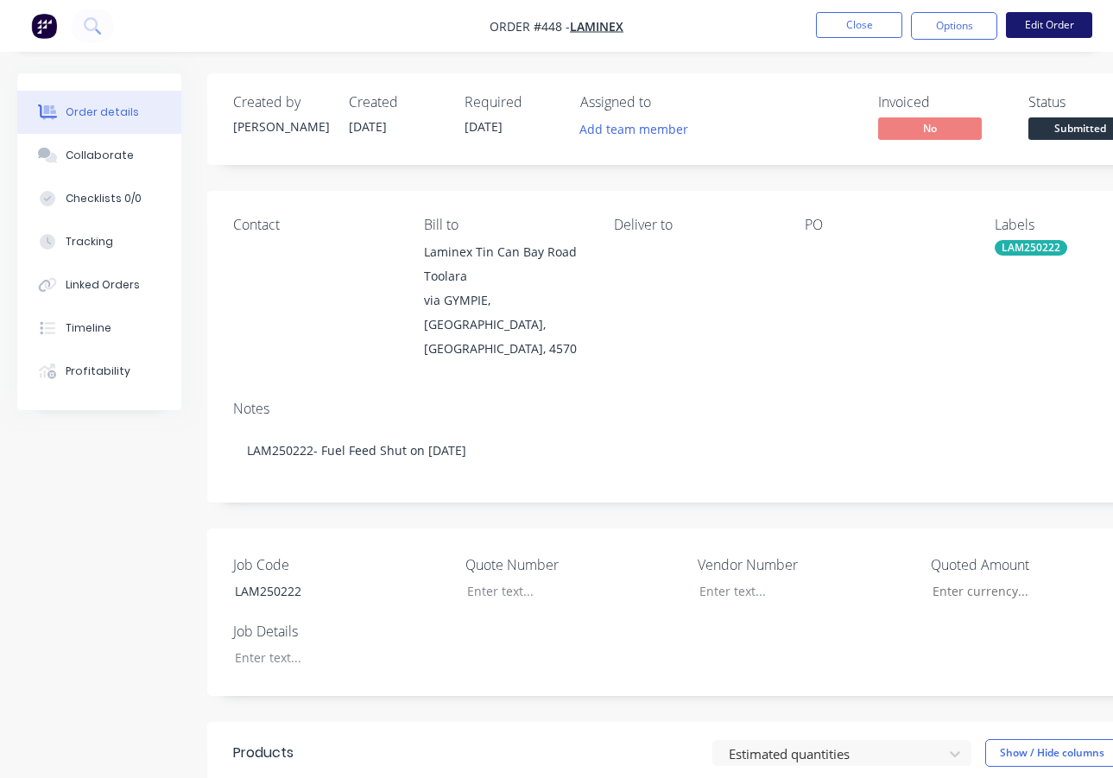
click at [1044, 30] on button "Edit Order" at bounding box center [1049, 25] width 86 height 26
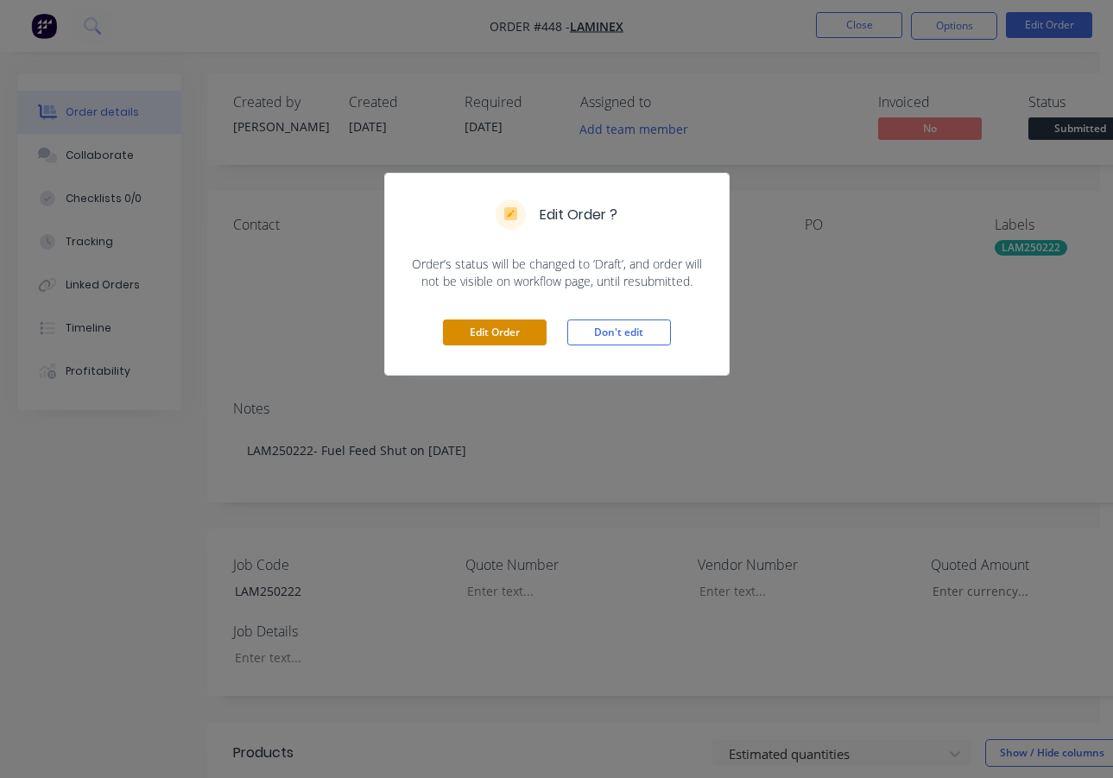
click at [503, 339] on button "Edit Order" at bounding box center [495, 333] width 104 height 26
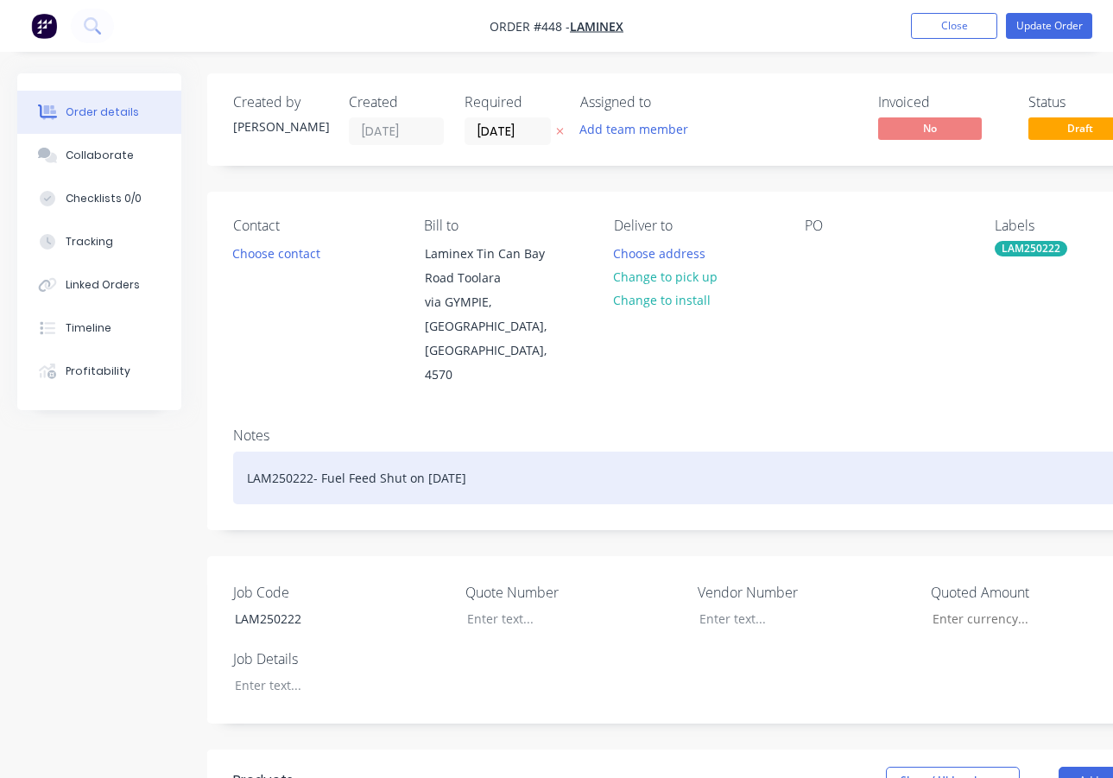
drag, startPoint x: 487, startPoint y: 425, endPoint x: 321, endPoint y: 427, distance: 165.8
click at [321, 452] on div "LAM250222- Fuel Feed Shut on [DATE]" at bounding box center [695, 478] width 925 height 53
copy div "Fuel Feed Shut on [DATE]"
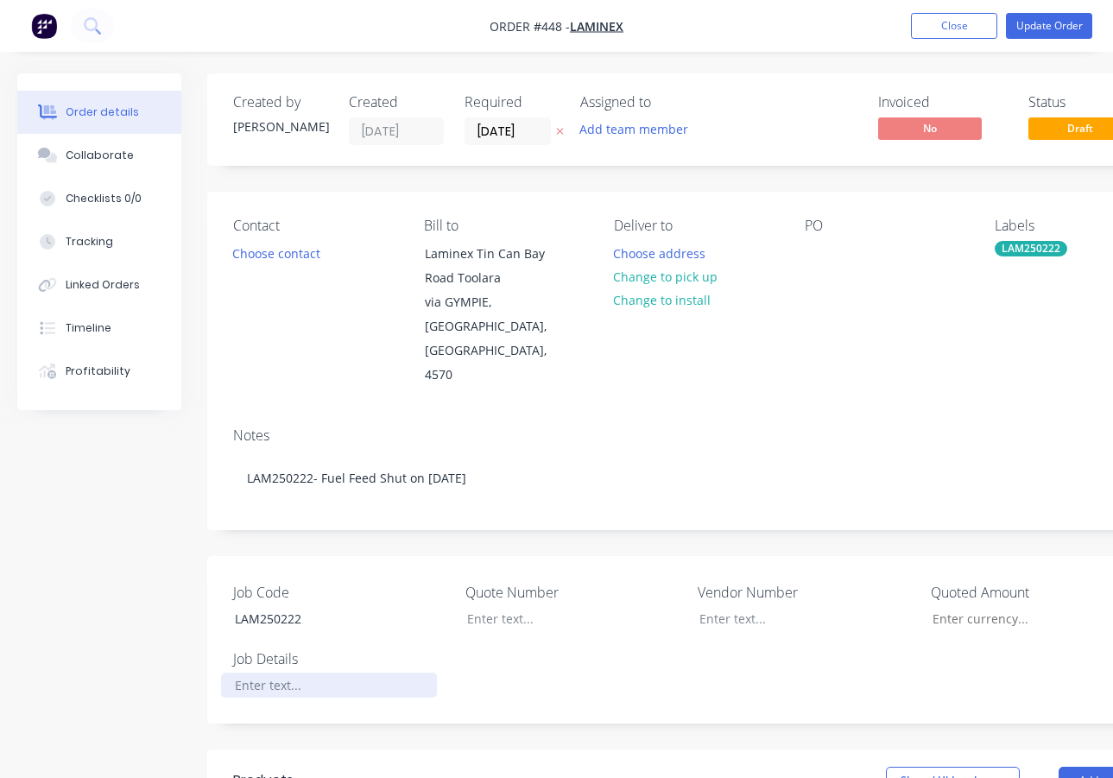
paste div
click at [1065, 29] on button "Update Order" at bounding box center [1049, 26] width 86 height 26
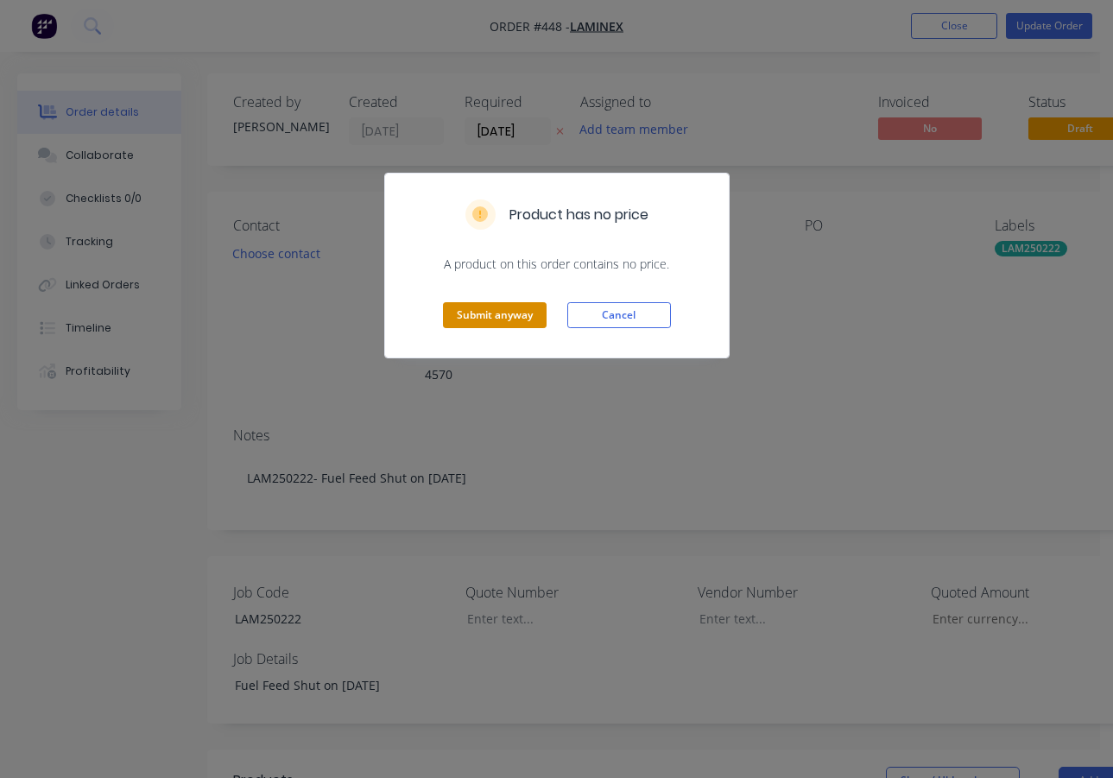
click at [503, 318] on button "Submit anyway" at bounding box center [495, 315] width 104 height 26
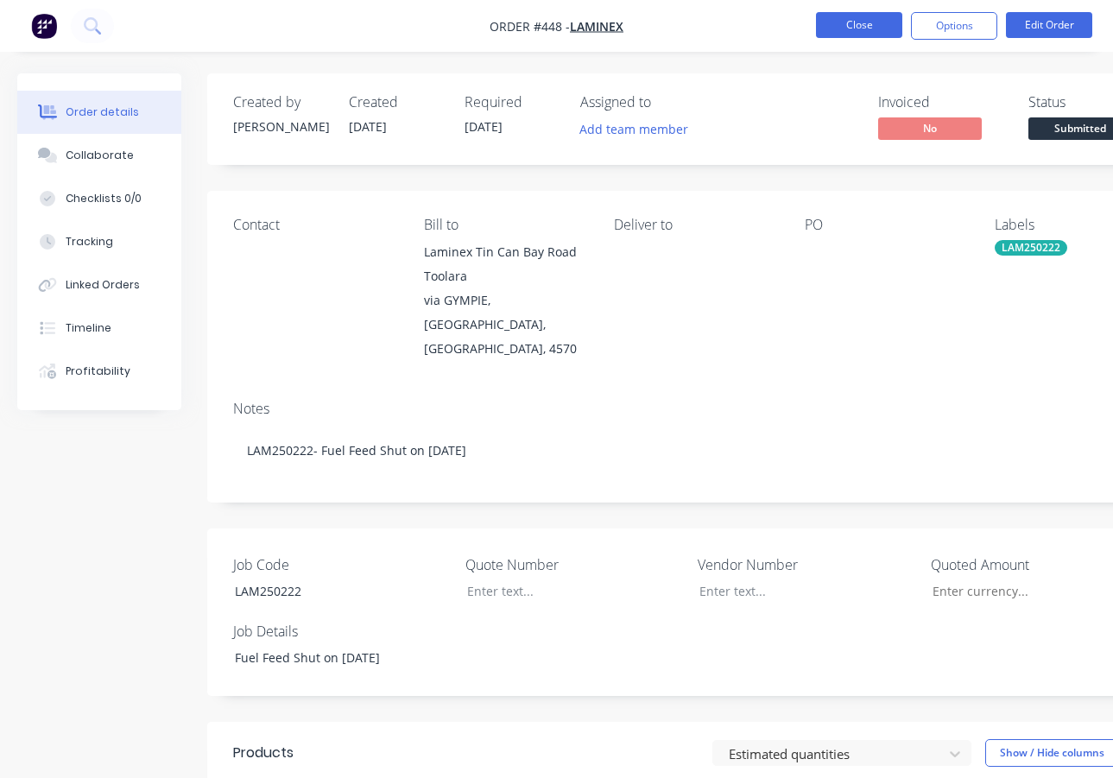
click at [875, 25] on button "Close" at bounding box center [859, 25] width 86 height 26
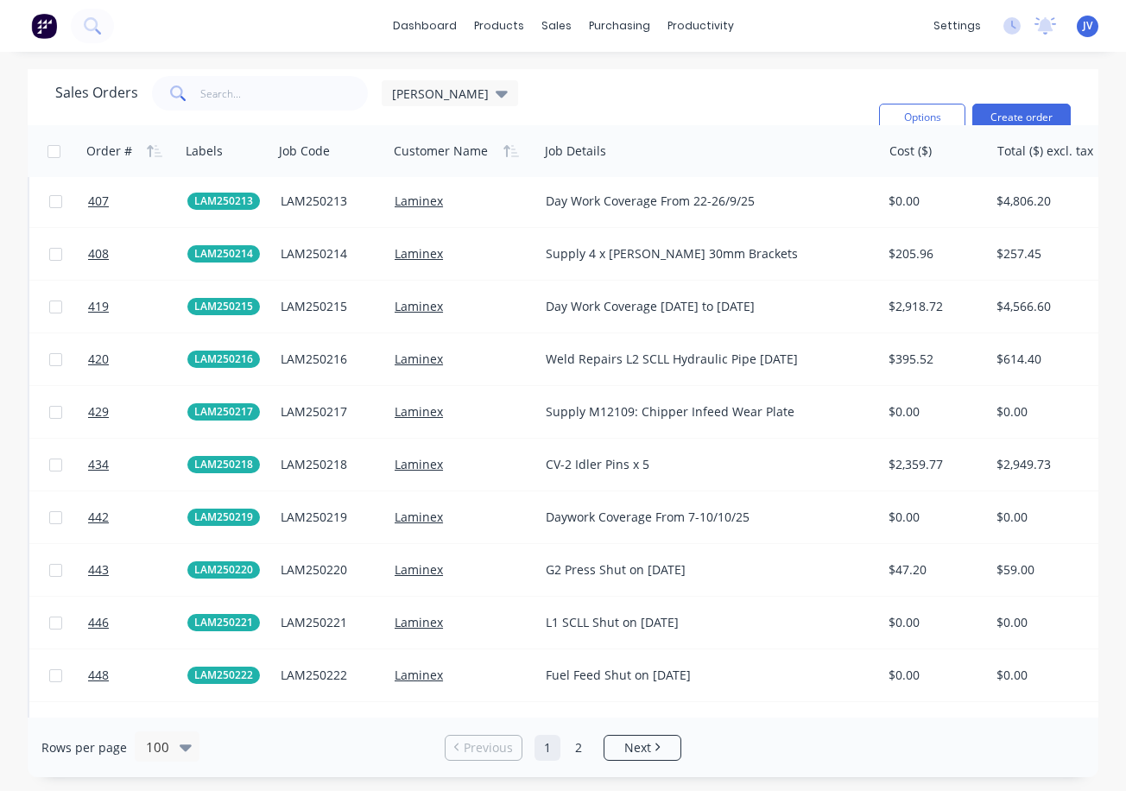
scroll to position [3272, 0]
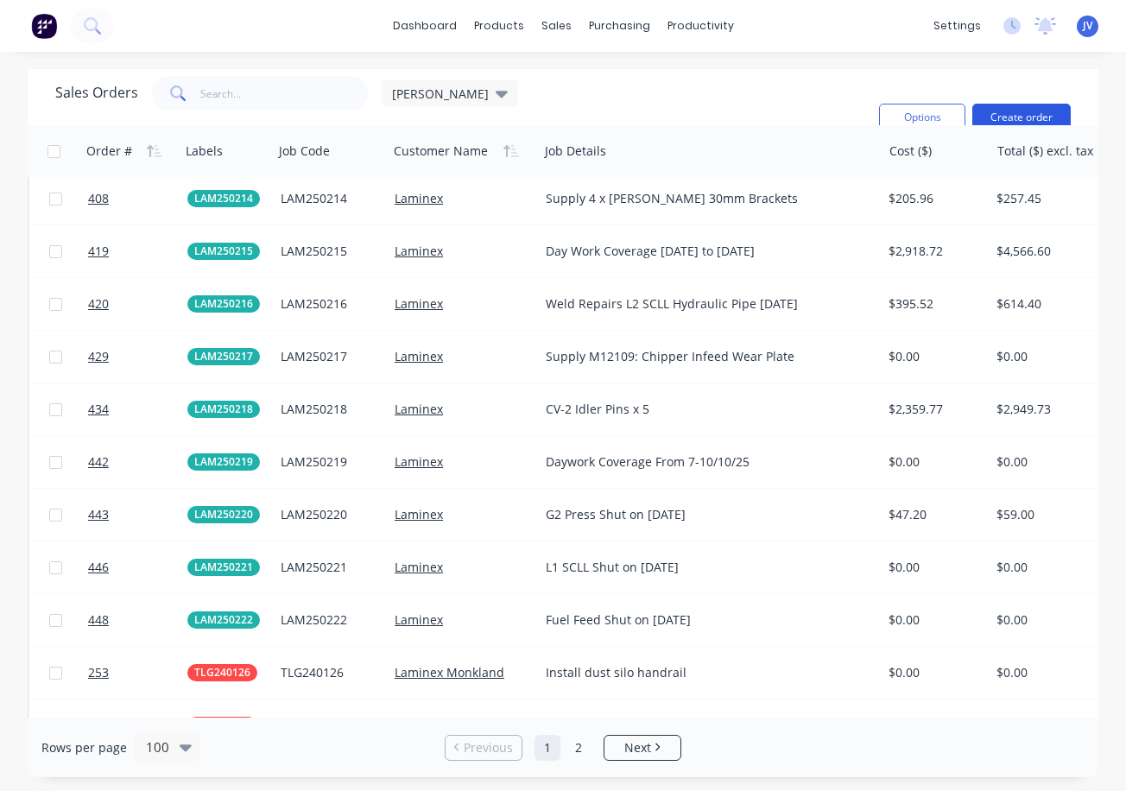
click at [1022, 111] on button "Create order" at bounding box center [1021, 118] width 98 height 28
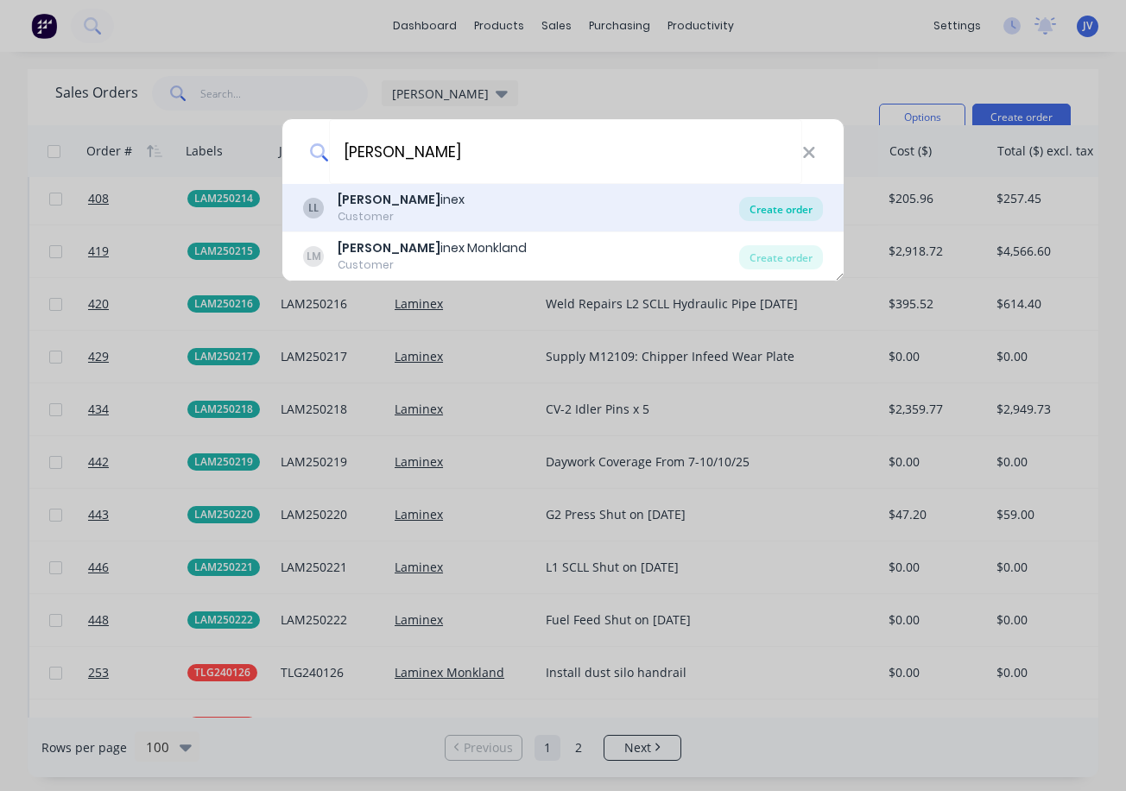
type input "[PERSON_NAME]"
click at [765, 208] on div "Create order" at bounding box center [781, 209] width 84 height 24
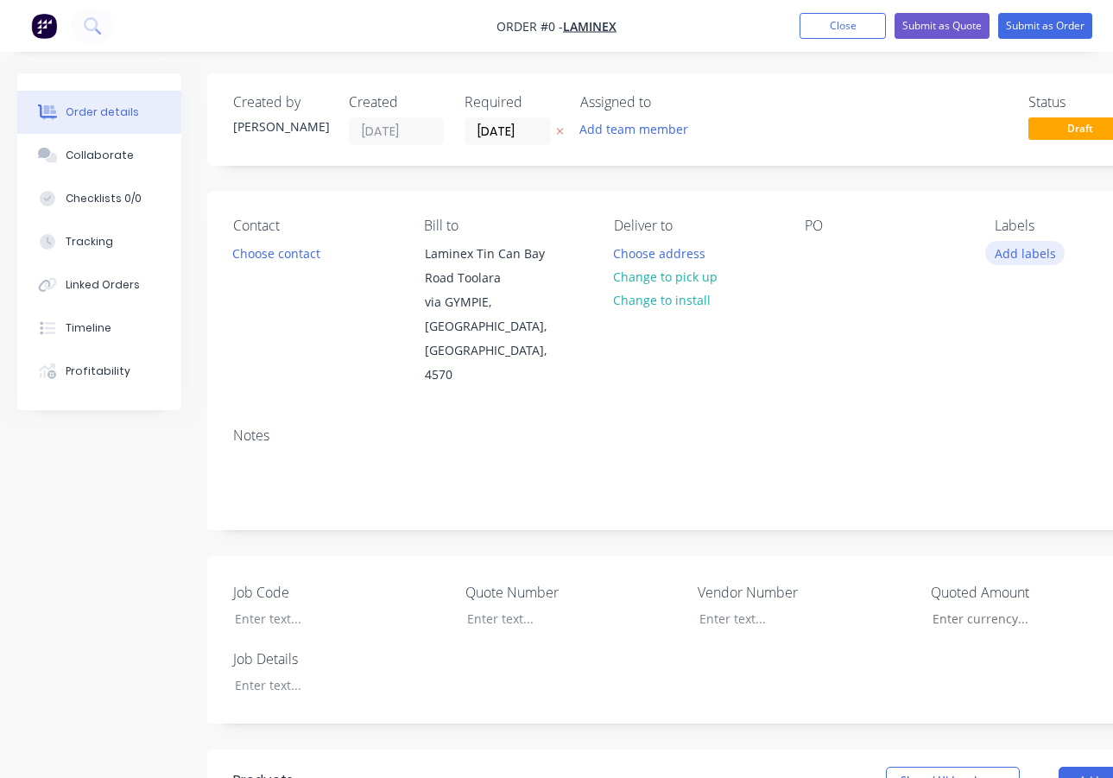
click at [1018, 255] on button "Add labels" at bounding box center [1024, 252] width 79 height 23
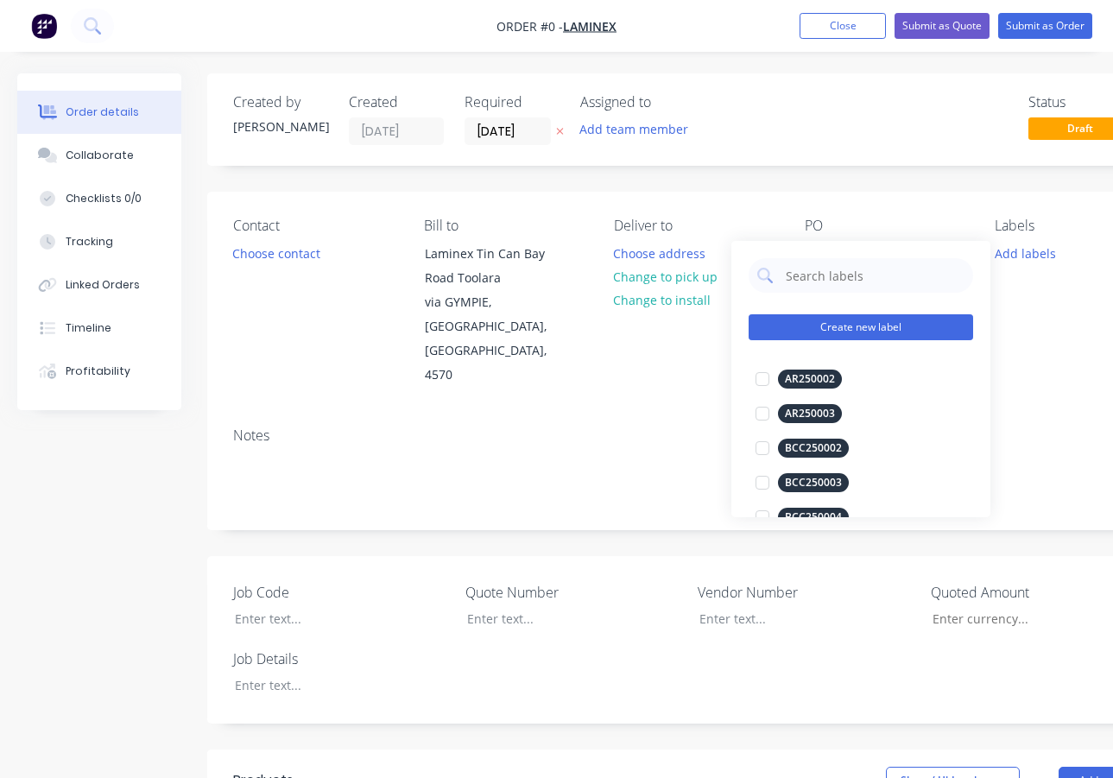
click at [839, 331] on button "Create new label" at bounding box center [861, 327] width 225 height 26
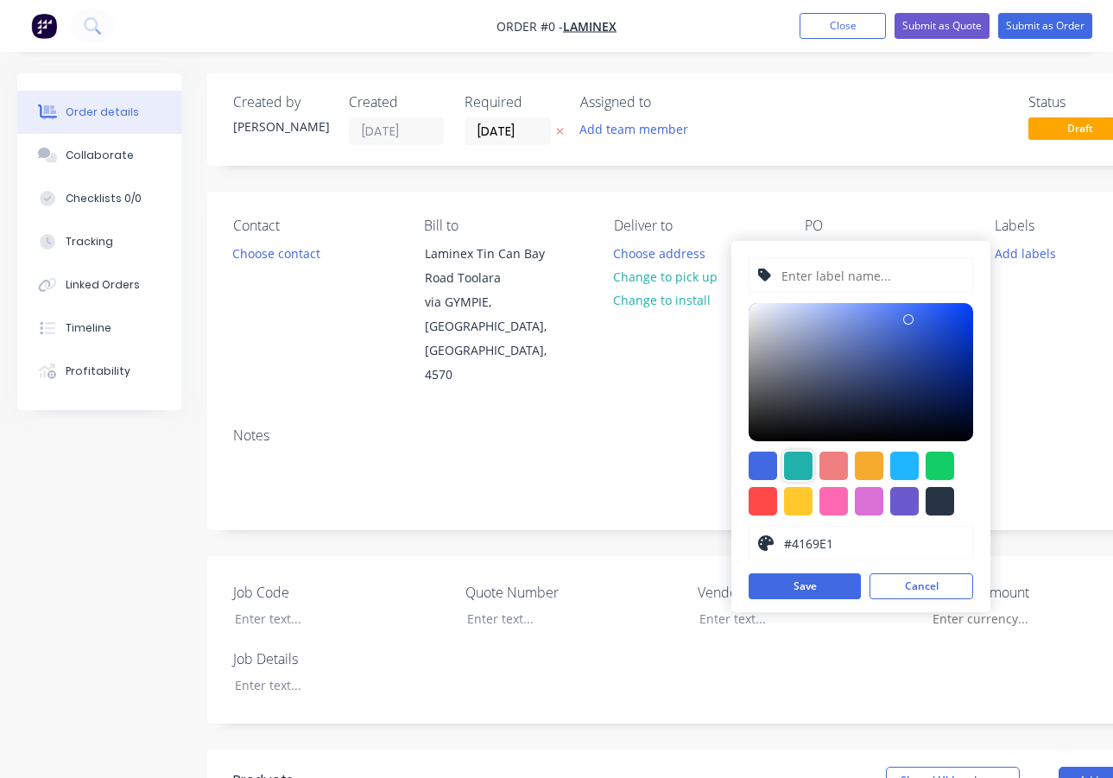
click at [801, 465] on div at bounding box center [798, 466] width 28 height 28
type input "#20B2AA"
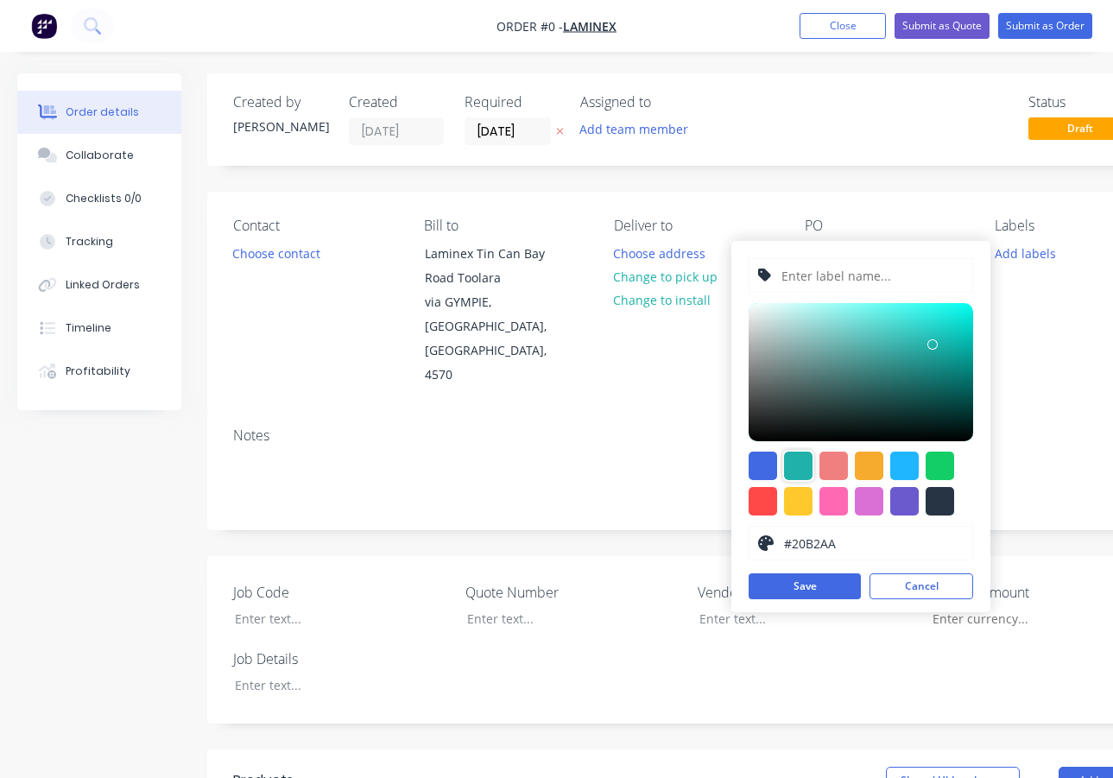
click at [829, 275] on input "text" at bounding box center [872, 275] width 184 height 33
type input "LAM250223"
click at [795, 581] on button "Save" at bounding box center [805, 586] width 112 height 26
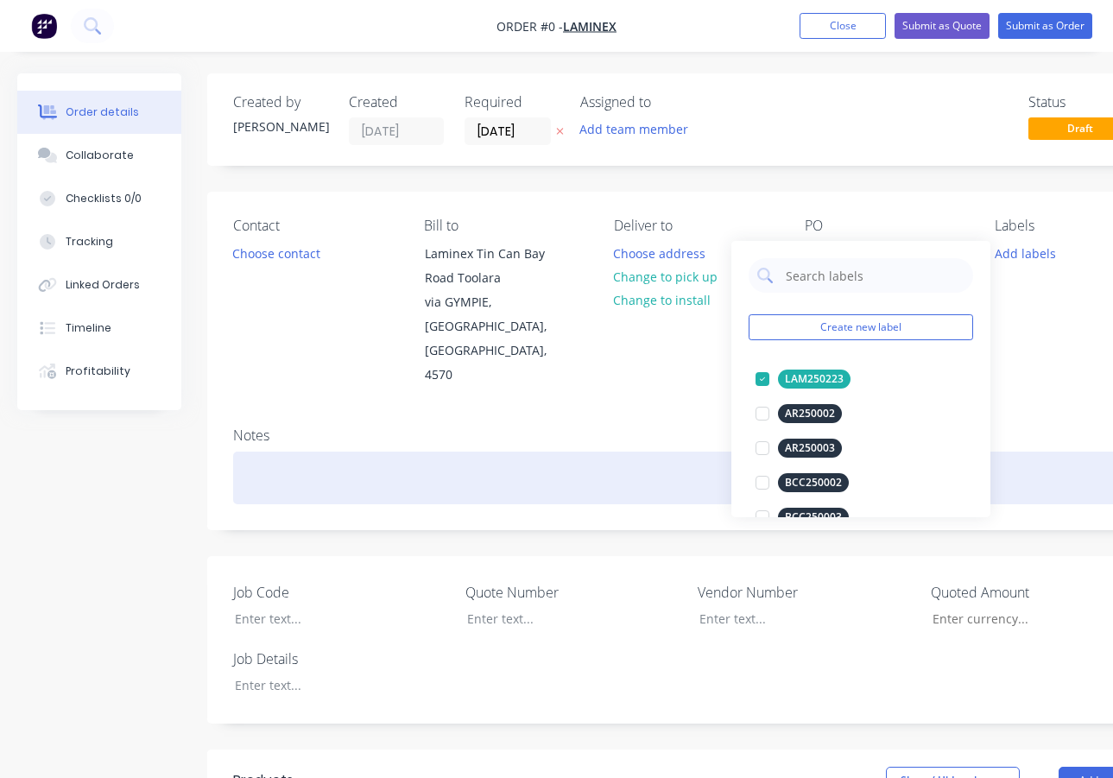
click at [256, 428] on div "Order details Collaborate Checklists 0/0 Tracking Linked Orders Timeline Profit…" at bounding box center [600, 691] width 1201 height 1237
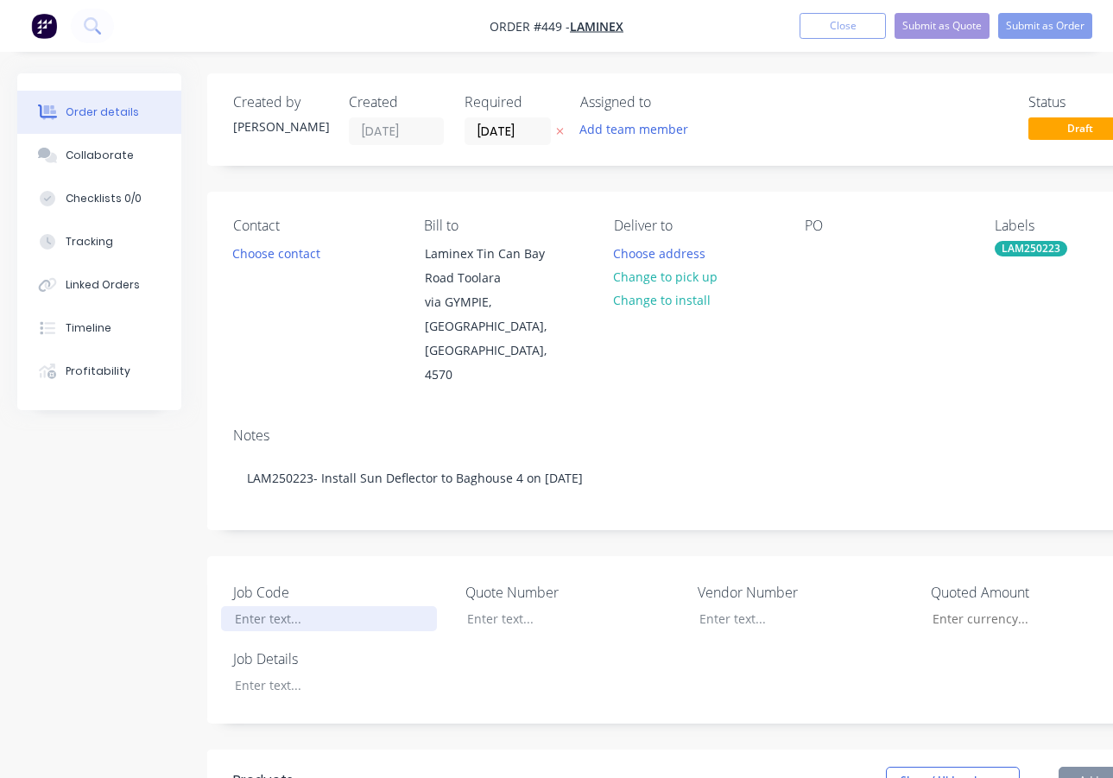
click at [294, 606] on div at bounding box center [329, 618] width 216 height 25
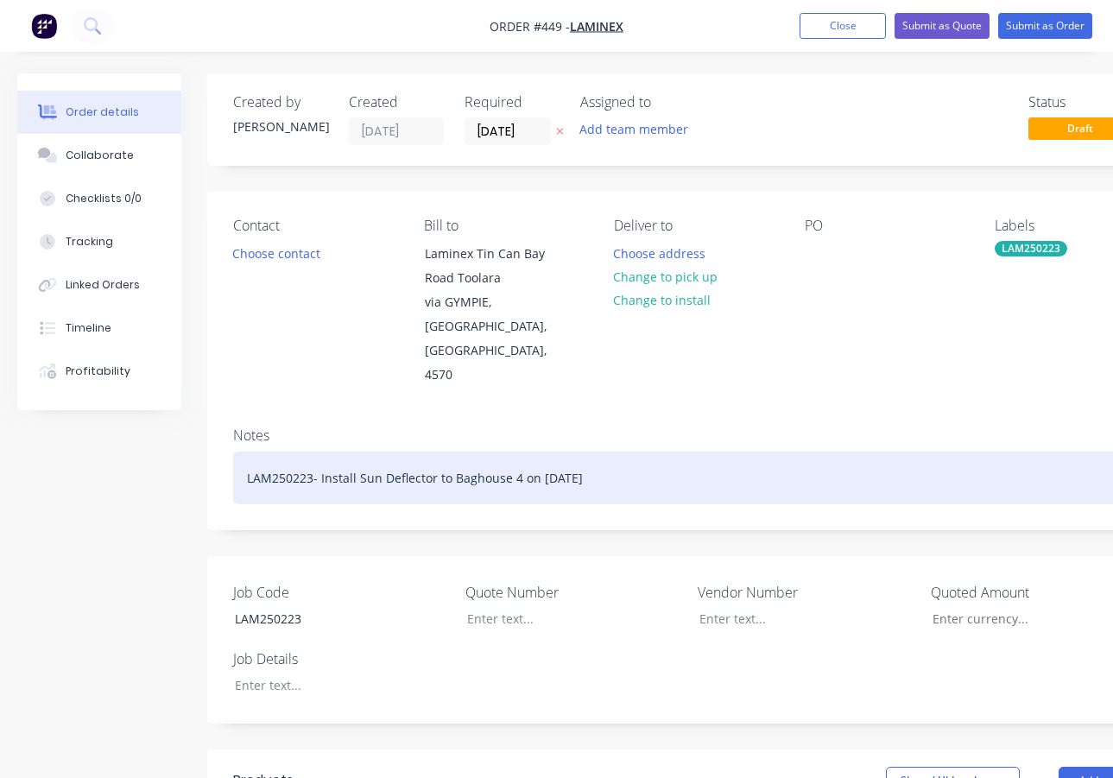
drag, startPoint x: 598, startPoint y: 429, endPoint x: 320, endPoint y: 431, distance: 277.2
click at [320, 452] on div "LAM250223- Install Sun Deflector to Baghouse 4 on [DATE]" at bounding box center [695, 478] width 925 height 53
copy div "Install Sun Deflector to Baghouse 4 on [DATE]"
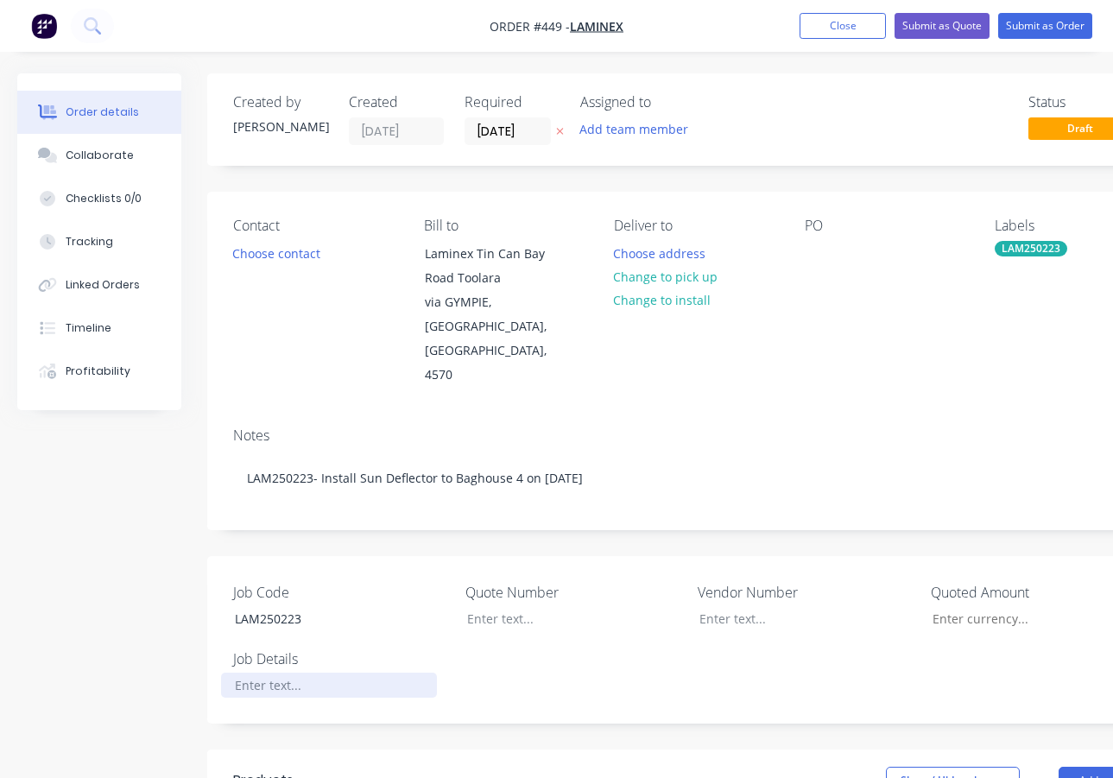
paste div
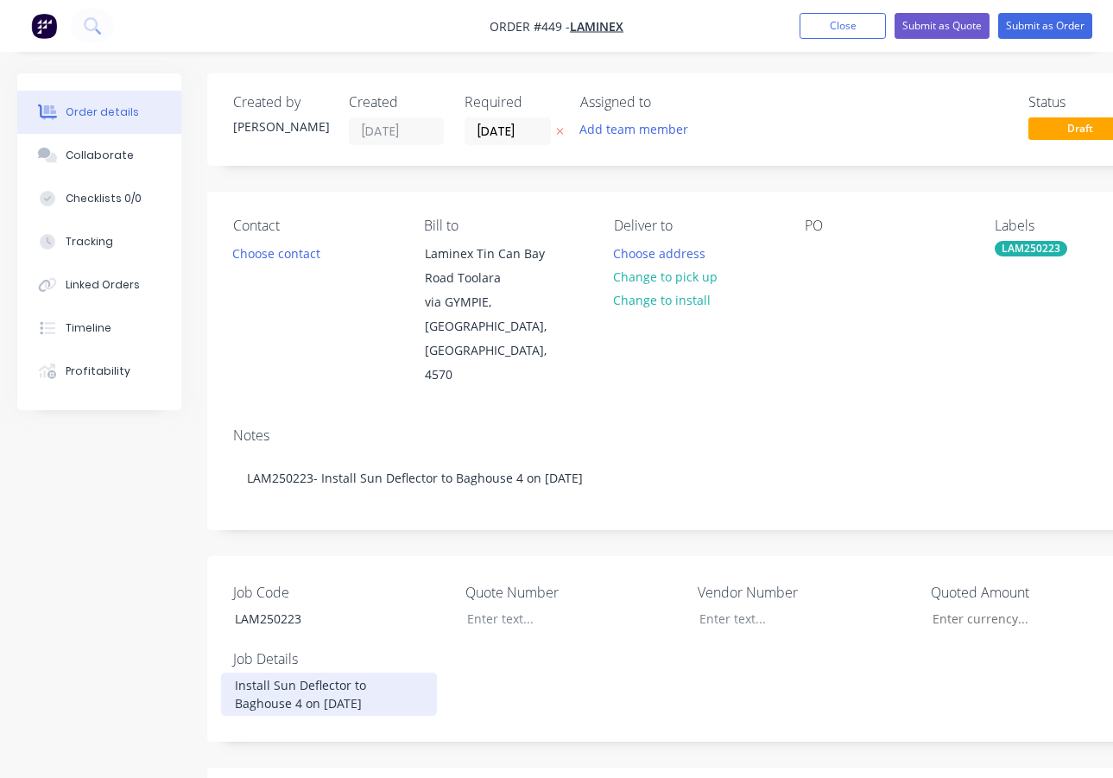
click at [383, 673] on div "Install Sun Deflector to Baghouse 4 on [DATE]" at bounding box center [329, 694] width 216 height 43
click at [544, 637] on div "Job Code LAM250223 Quote Number Vendor Number Quoted Amount Job Details Install…" at bounding box center [695, 649] width 977 height 186
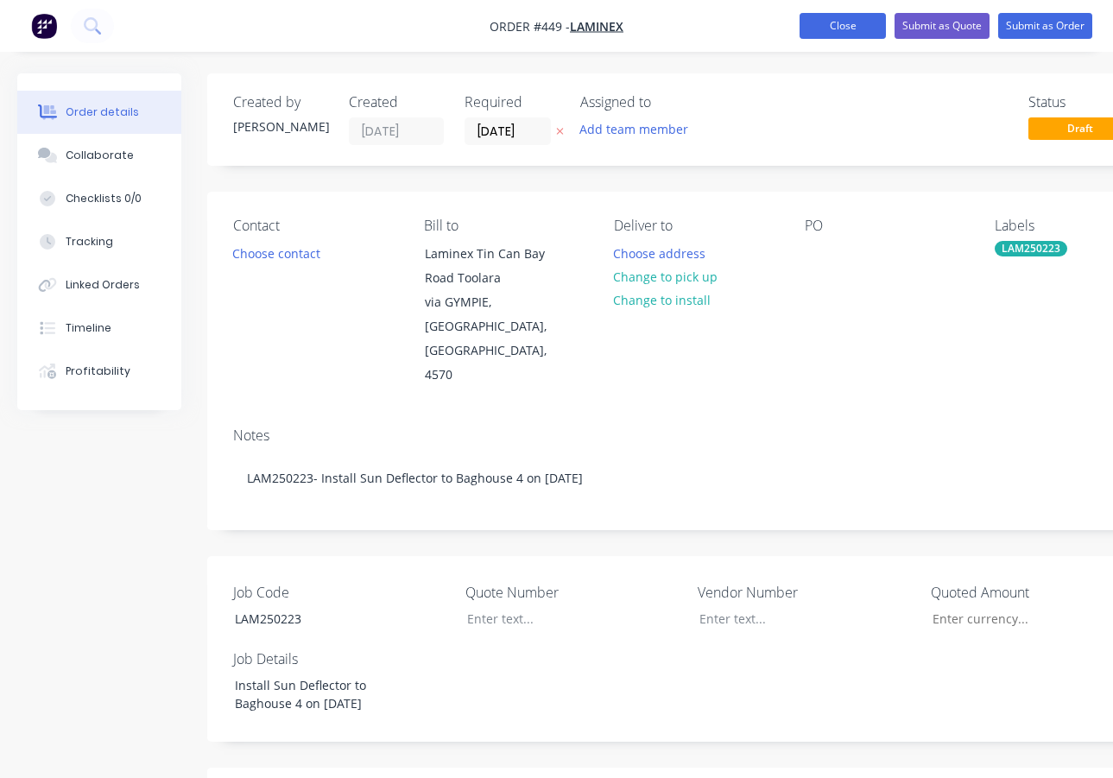
click at [845, 26] on button "Close" at bounding box center [843, 26] width 86 height 26
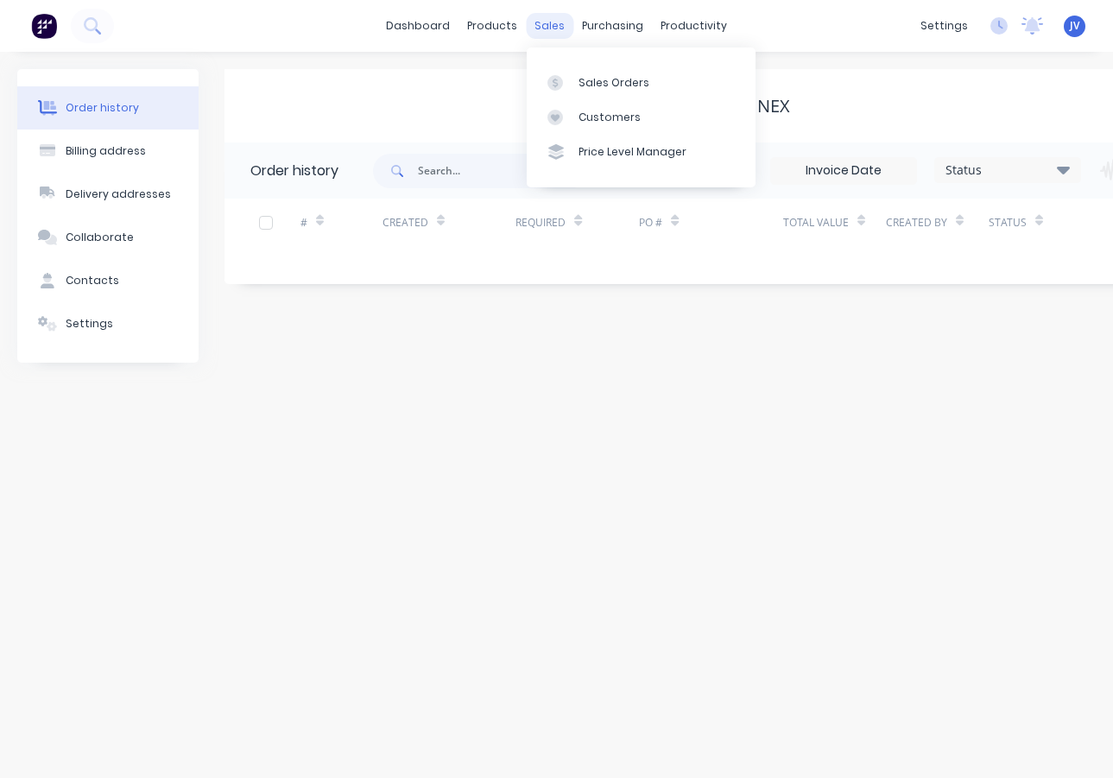
click at [548, 25] on div "sales" at bounding box center [549, 26] width 47 height 26
click at [602, 82] on div "Sales Orders" at bounding box center [614, 83] width 71 height 16
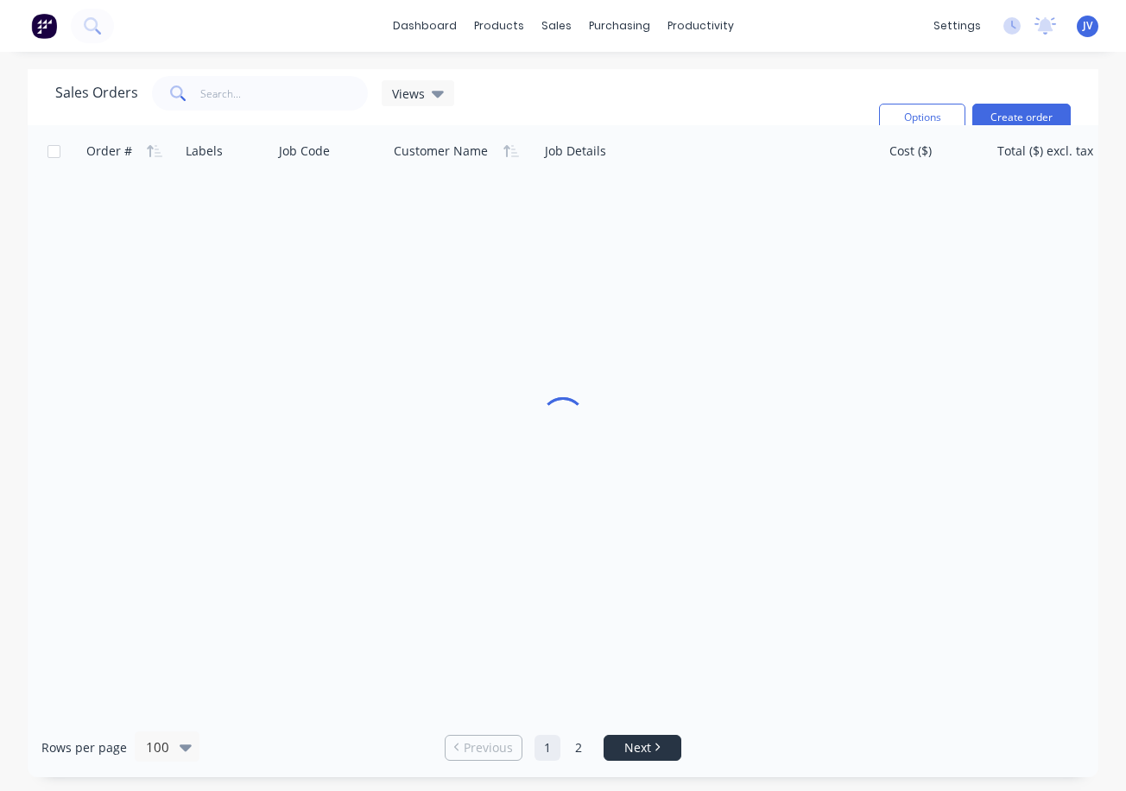
click at [648, 749] on span "Next" at bounding box center [637, 747] width 27 height 17
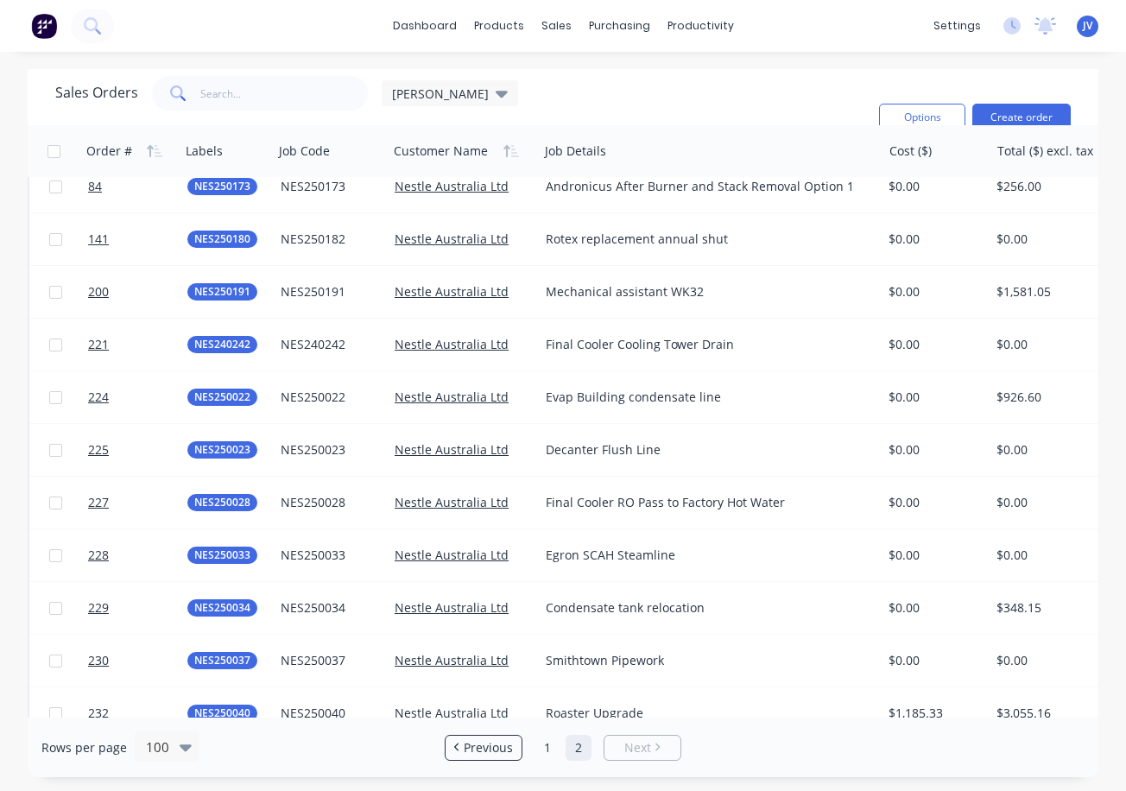
scroll to position [4736, 0]
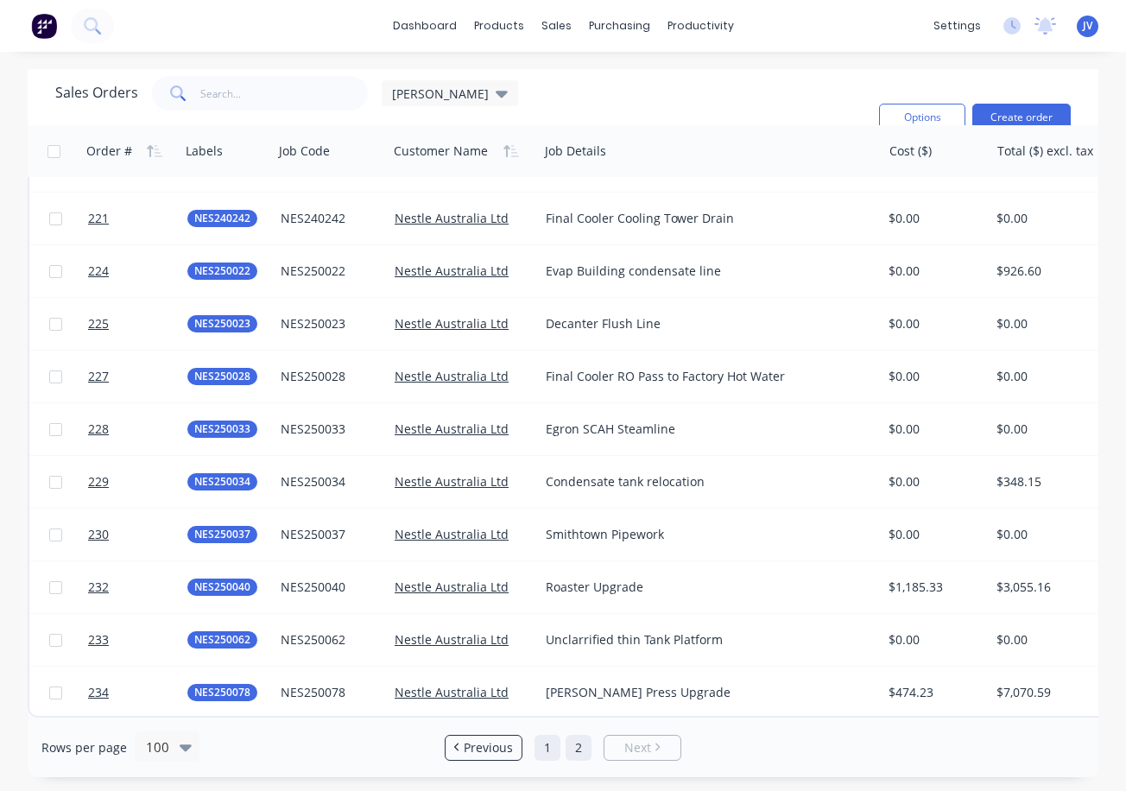
click at [543, 751] on link "1" at bounding box center [548, 748] width 26 height 26
click at [655, 747] on icon "Next page" at bounding box center [657, 747] width 5 height 9
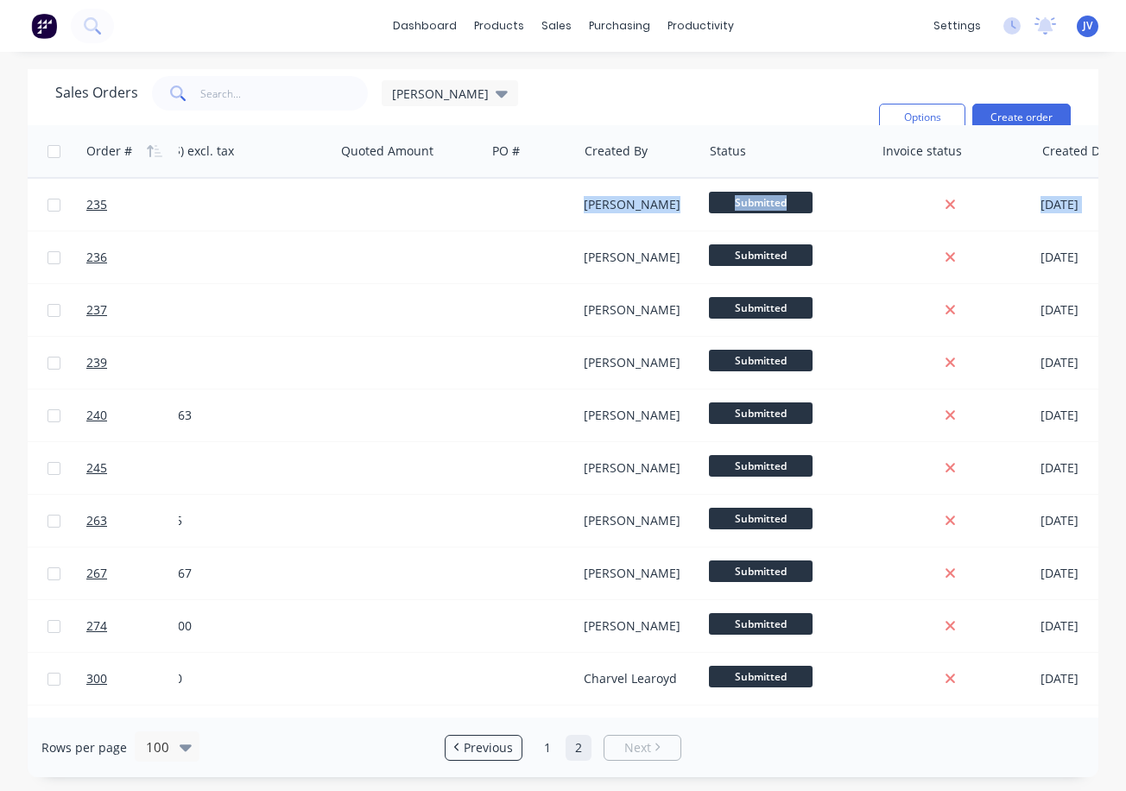
scroll to position [0, 951]
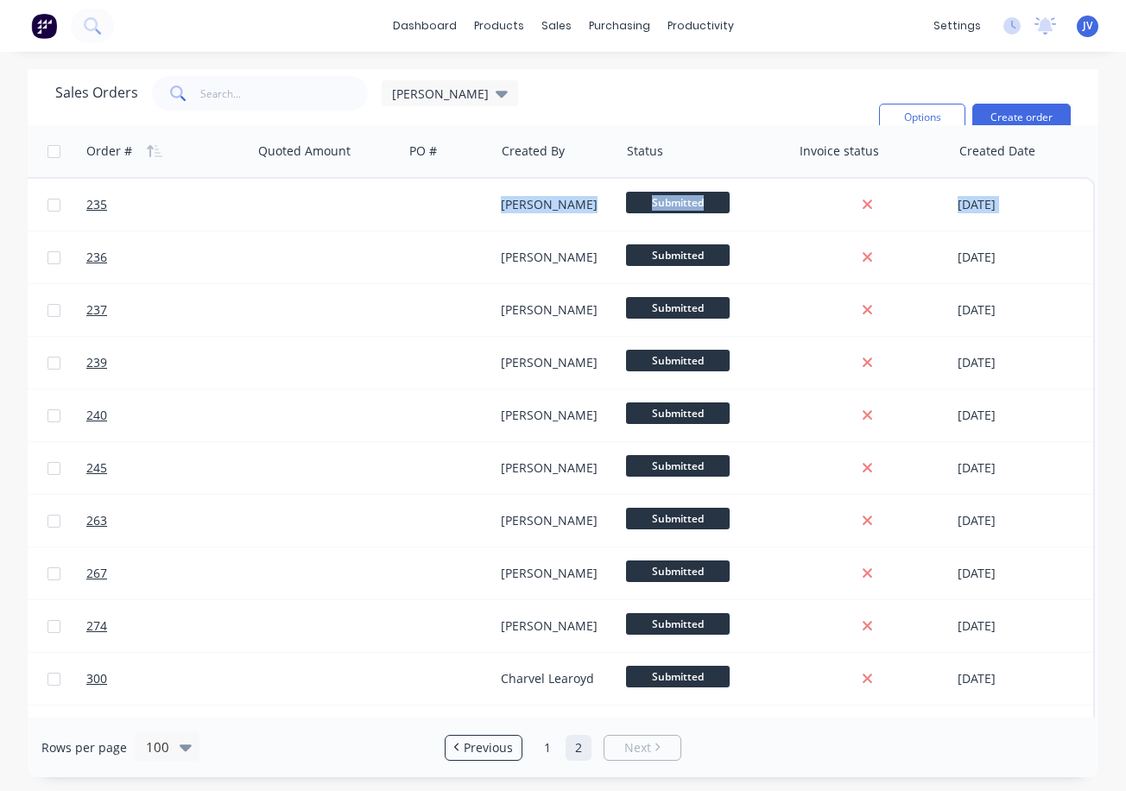
drag, startPoint x: 1088, startPoint y: 238, endPoint x: 1093, endPoint y: 289, distance: 51.2
click at [1093, 289] on div "Order # Labels Job Code Customer Name Job Details Cost ($) Total ($) excl. tax …" at bounding box center [563, 421] width 1071 height 592
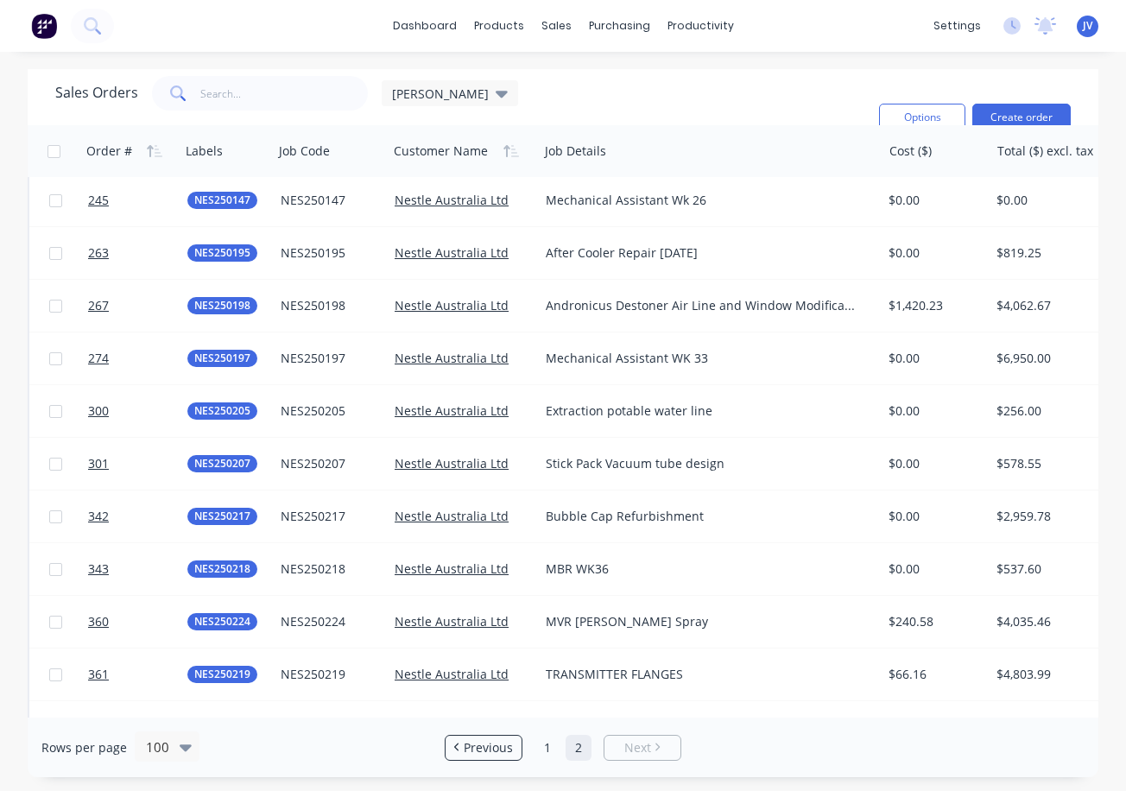
scroll to position [168, 0]
